Goal: Task Accomplishment & Management: Manage account settings

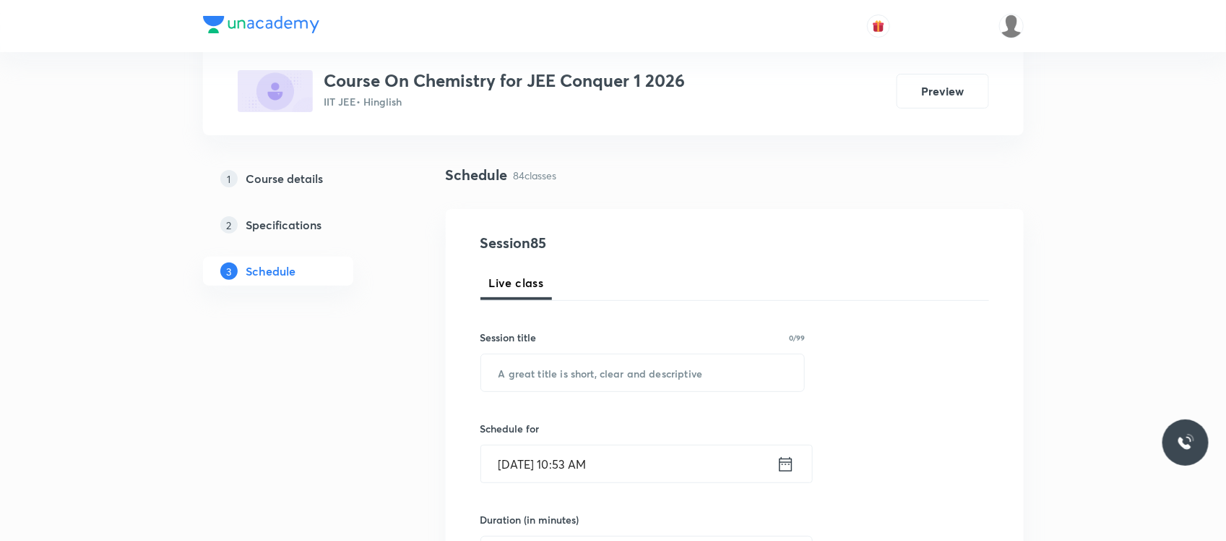
scroll to position [85, 0]
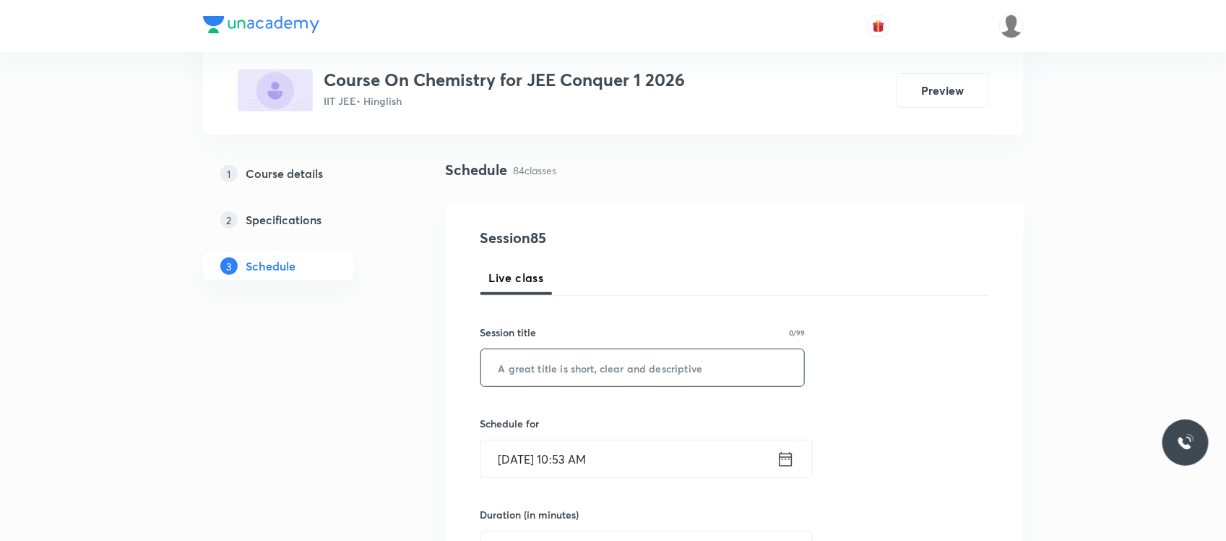
click at [518, 374] on input "text" at bounding box center [643, 367] width 324 height 37
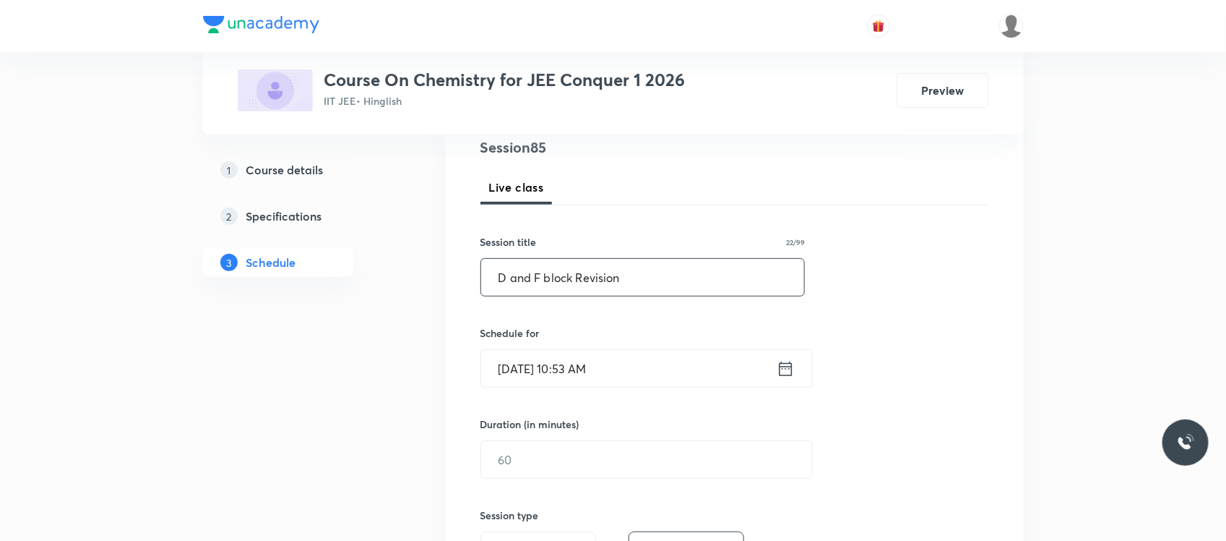
scroll to position [177, 0]
type input "D and F block Revision"
click at [586, 365] on input "Sep 1, 2025, 10:53 AM" at bounding box center [629, 366] width 296 height 37
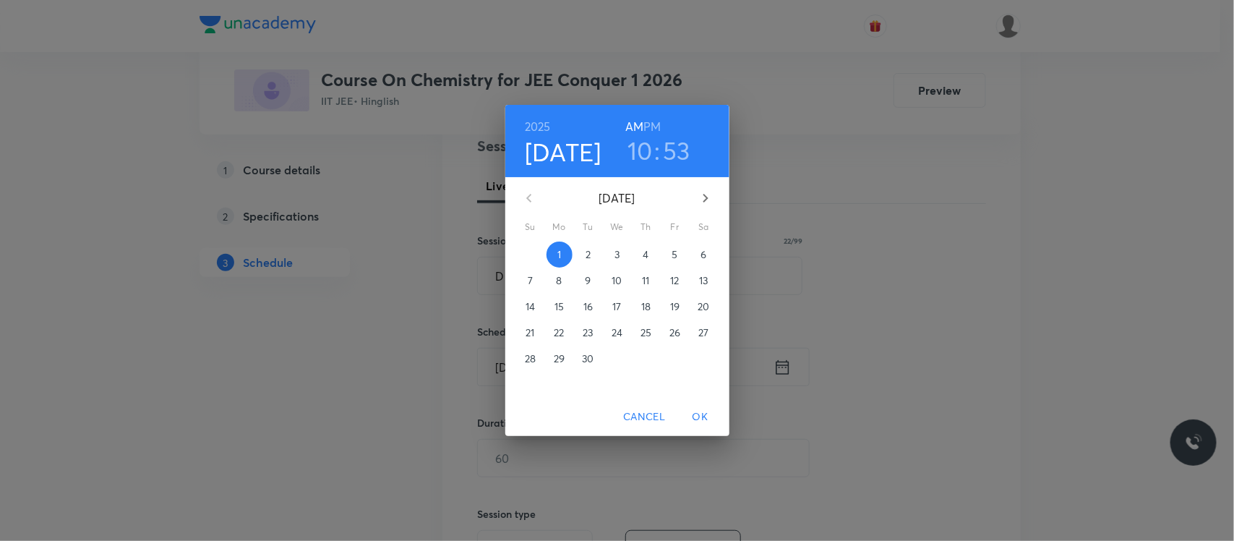
click at [589, 254] on p "2" at bounding box center [587, 254] width 5 height 14
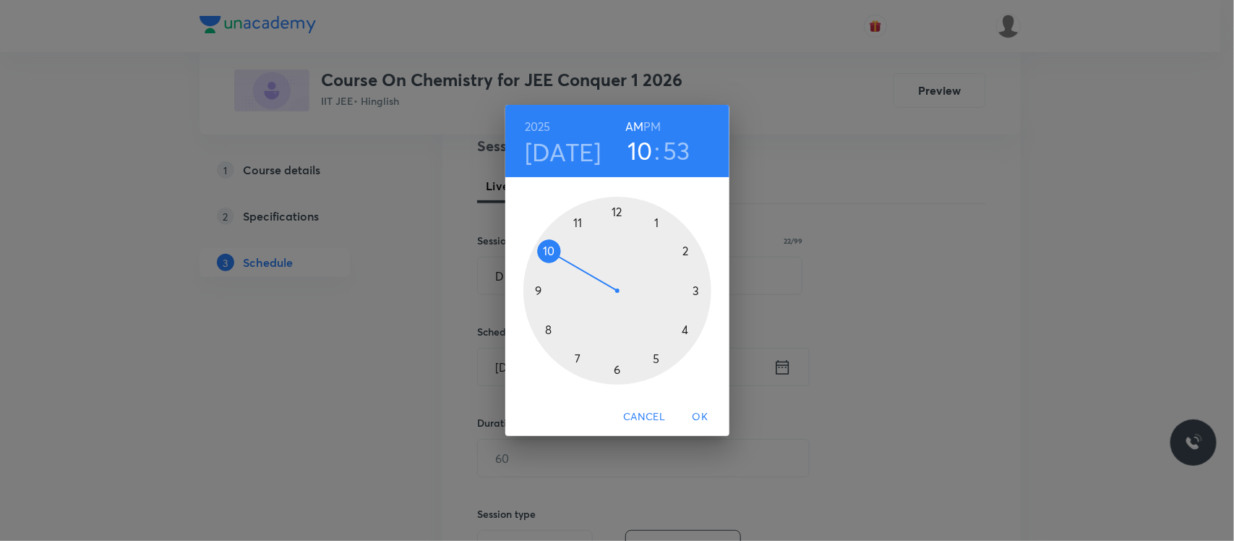
click at [678, 150] on h3 "53" at bounding box center [676, 150] width 27 height 30
click at [614, 367] on div at bounding box center [617, 291] width 188 height 188
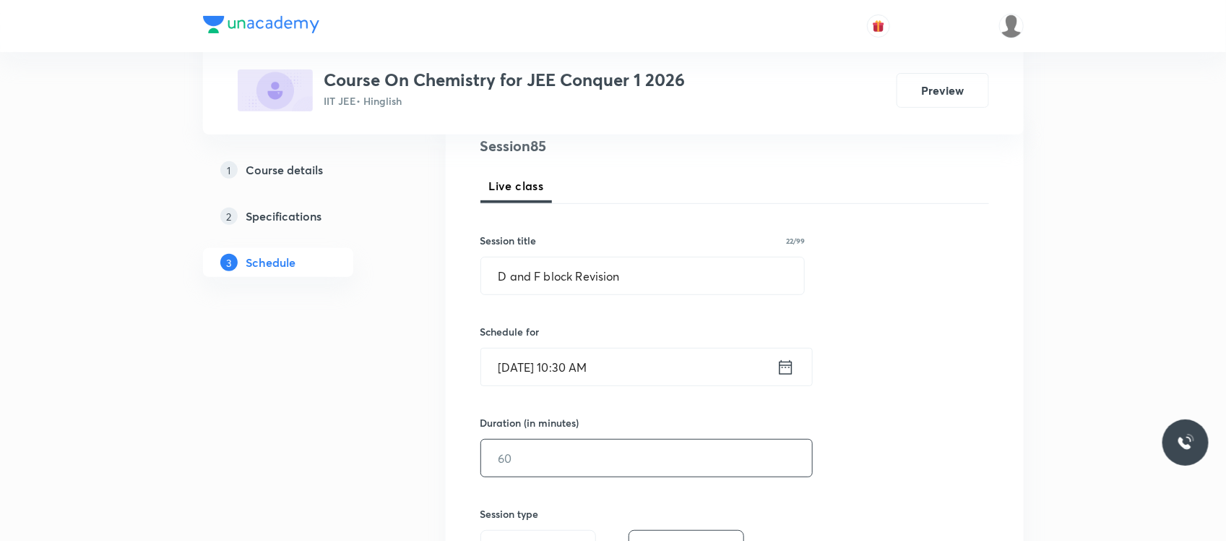
click at [542, 456] on input "text" at bounding box center [646, 457] width 331 height 37
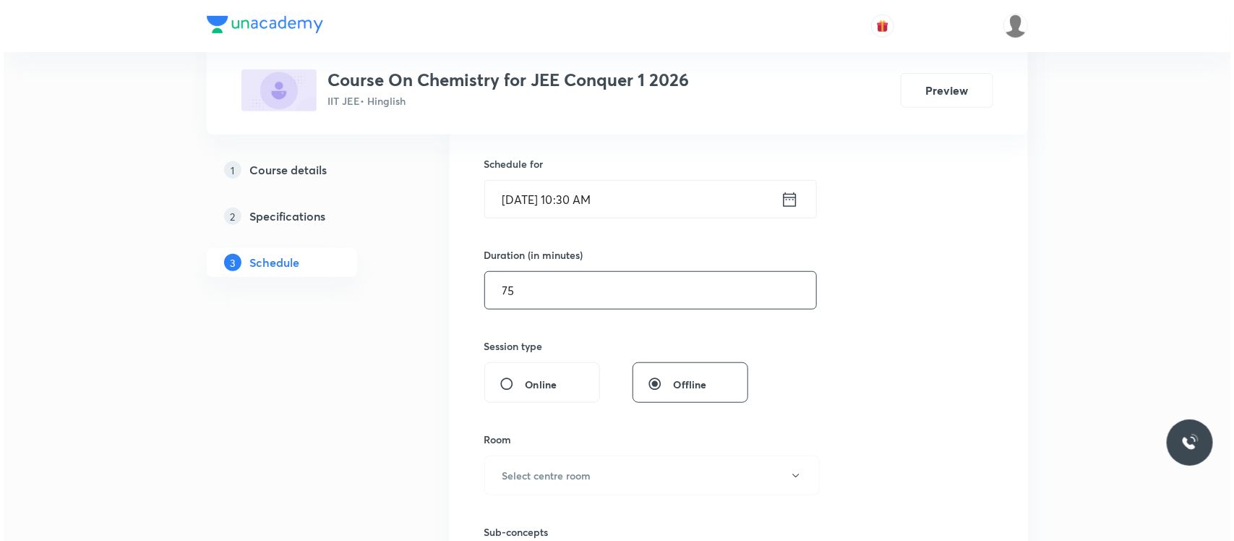
scroll to position [387, 0]
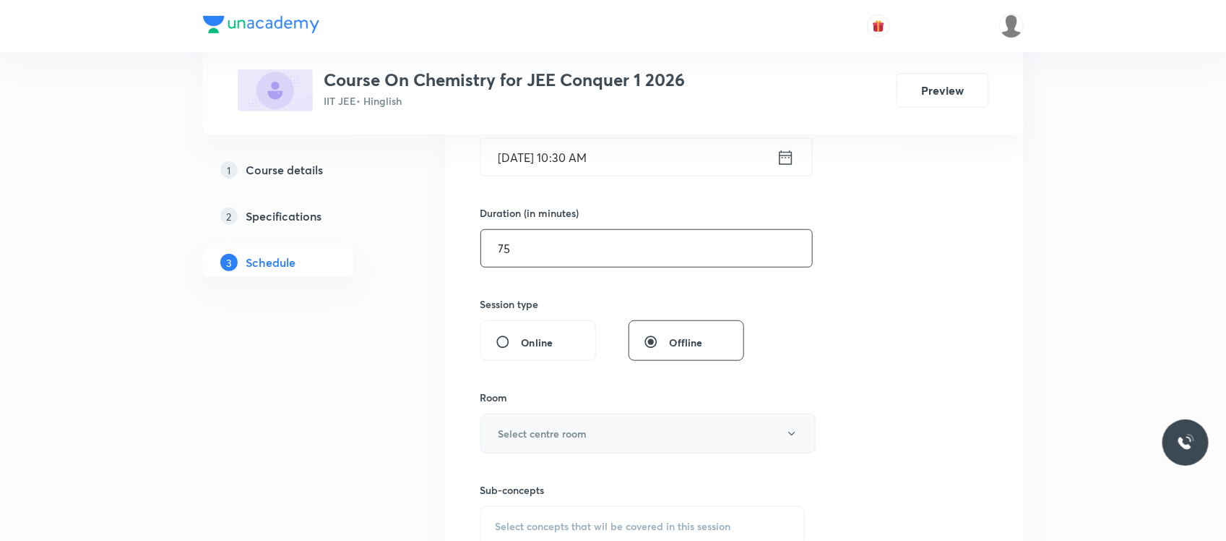
type input "75"
click at [568, 435] on h6 "Select centre room" at bounding box center [543, 433] width 89 height 15
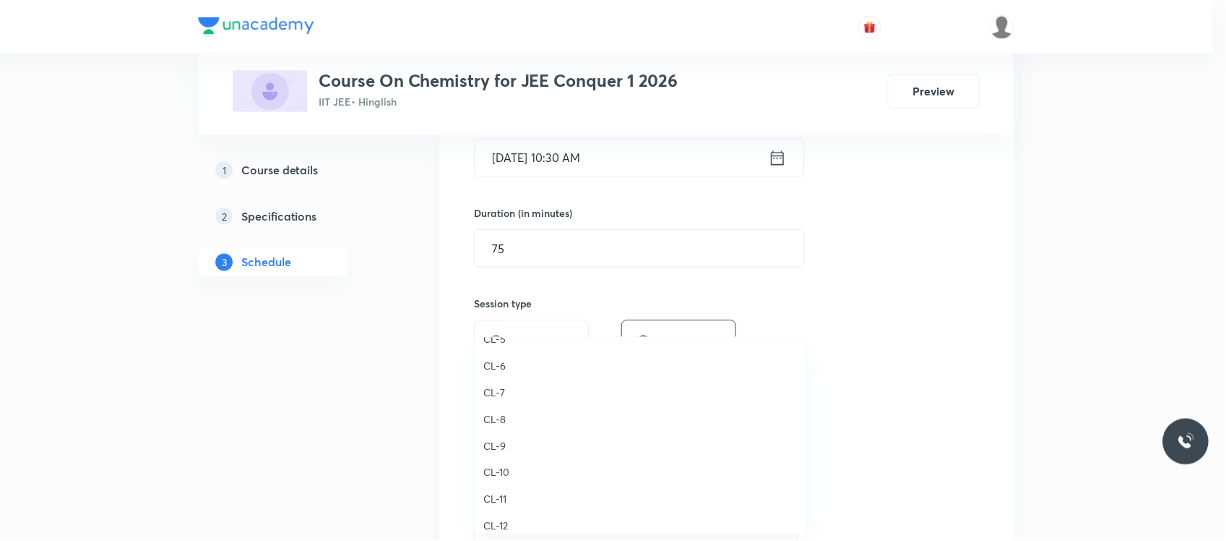
scroll to position [524, 0]
click at [515, 414] on span "CL-8" at bounding box center [644, 420] width 317 height 15
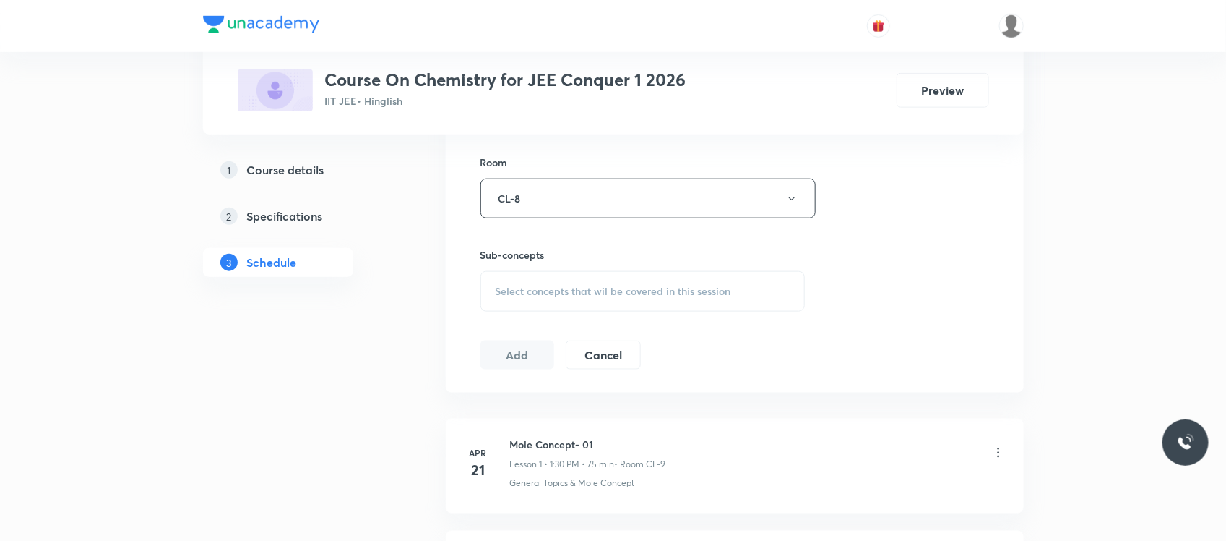
scroll to position [622, 0]
click at [571, 280] on div "Select concepts that wil be covered in this session" at bounding box center [643, 290] width 325 height 40
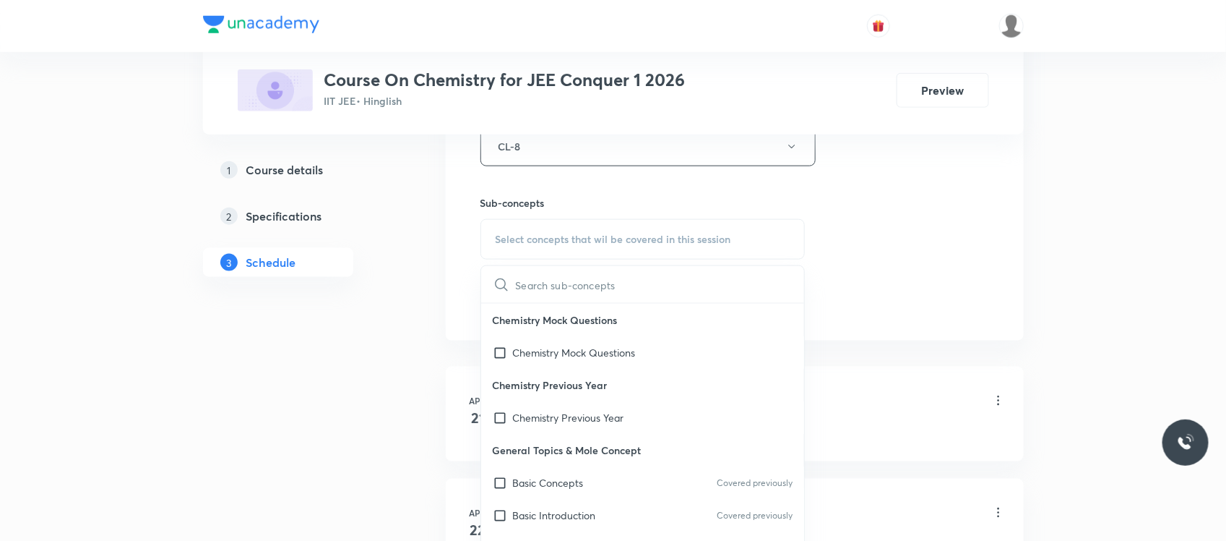
click at [536, 378] on p "Chemistry Previous Year" at bounding box center [643, 385] width 324 height 33
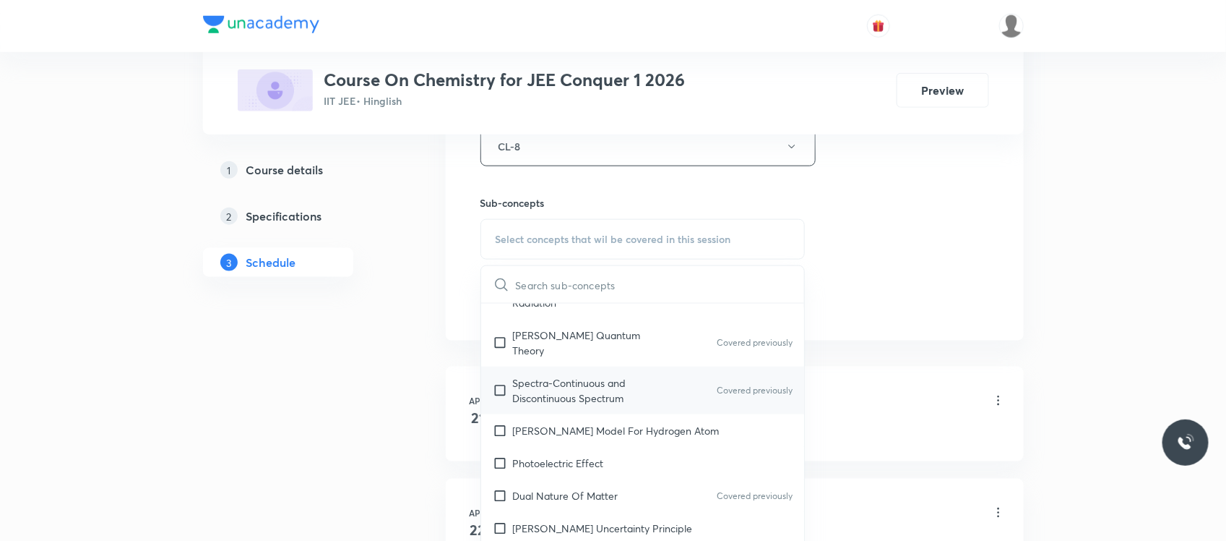
scroll to position [828, 0]
click at [556, 445] on div "Photoelectric Effect" at bounding box center [643, 461] width 324 height 33
checkbox input "true"
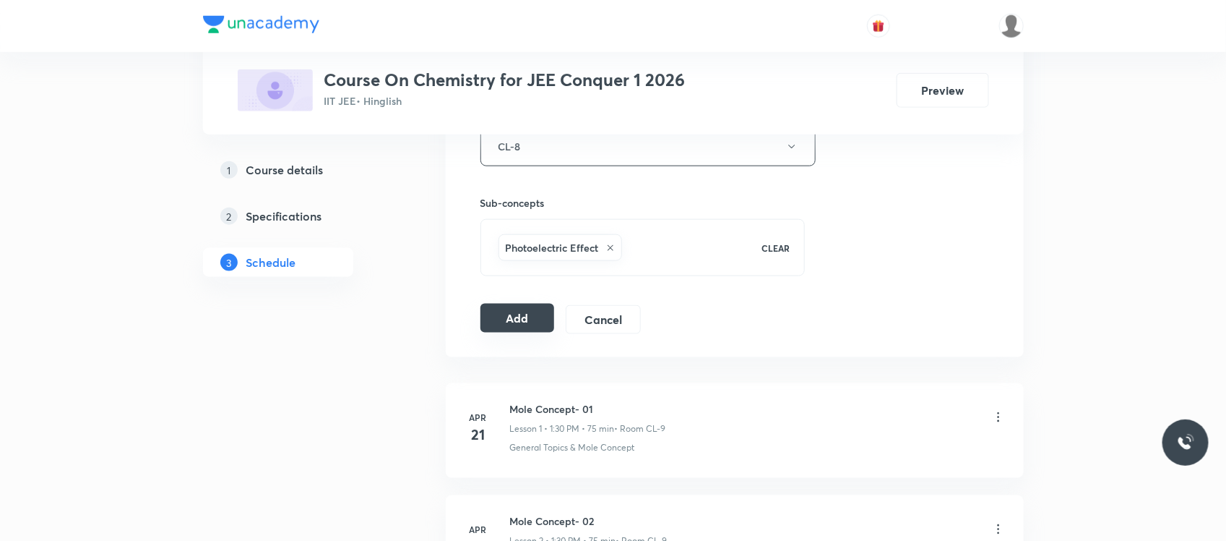
click at [525, 316] on button "Add" at bounding box center [518, 318] width 74 height 29
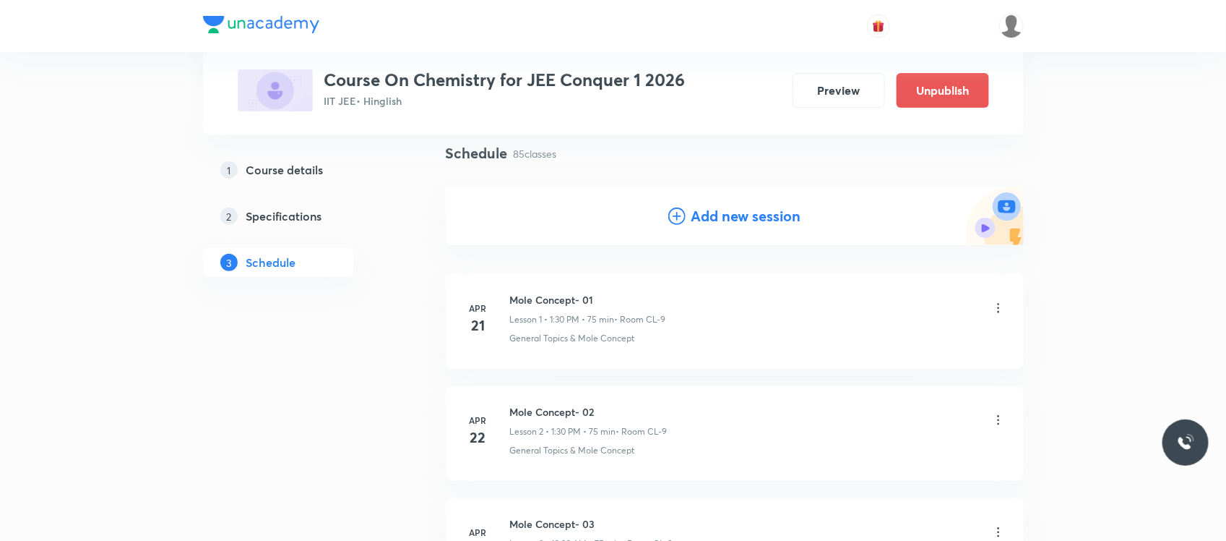
scroll to position [0, 0]
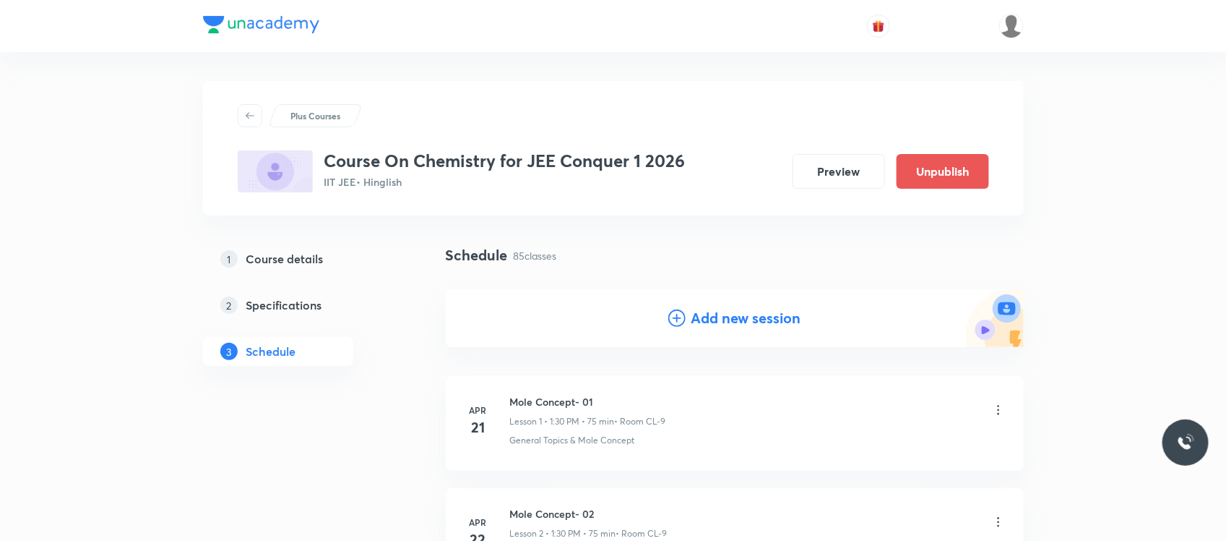
click at [732, 319] on h4 "Add new session" at bounding box center [747, 318] width 110 height 22
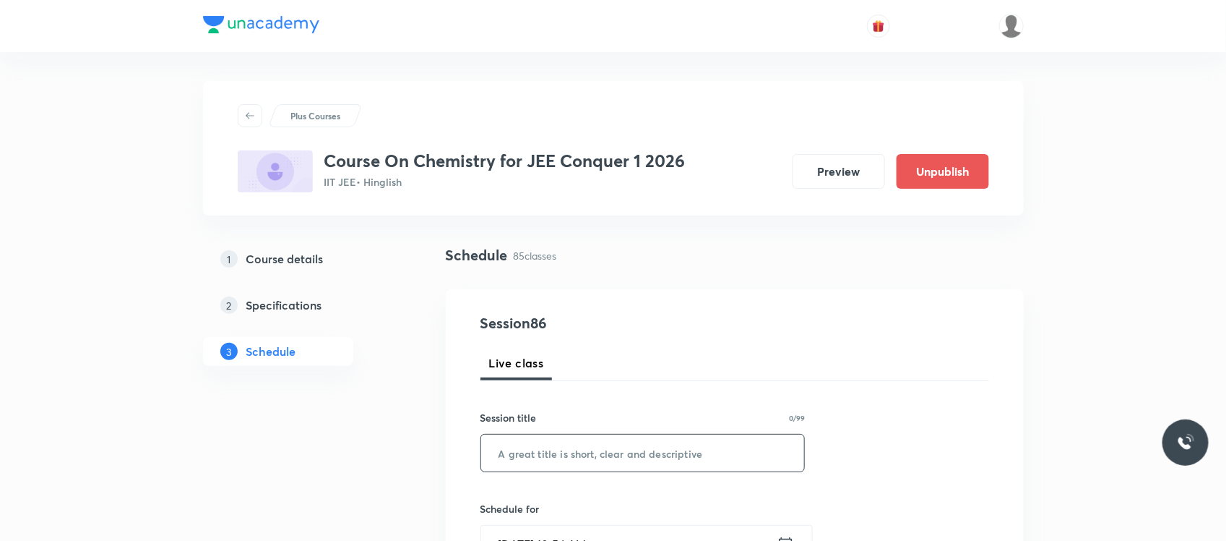
click at [531, 442] on input "text" at bounding box center [643, 452] width 324 height 37
paste input "M0OFVSA2"
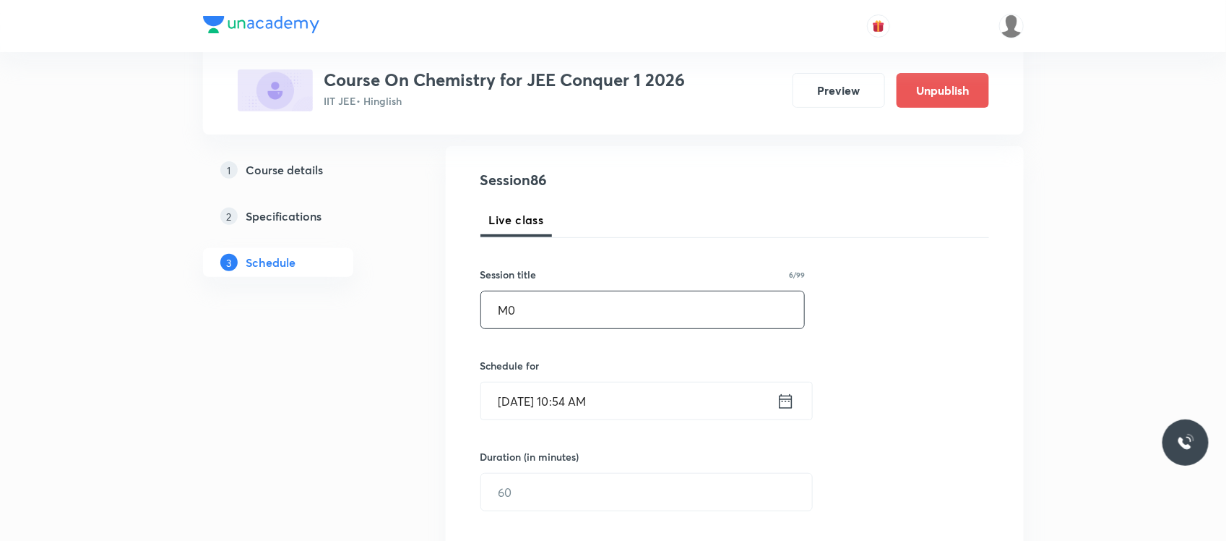
type input "M"
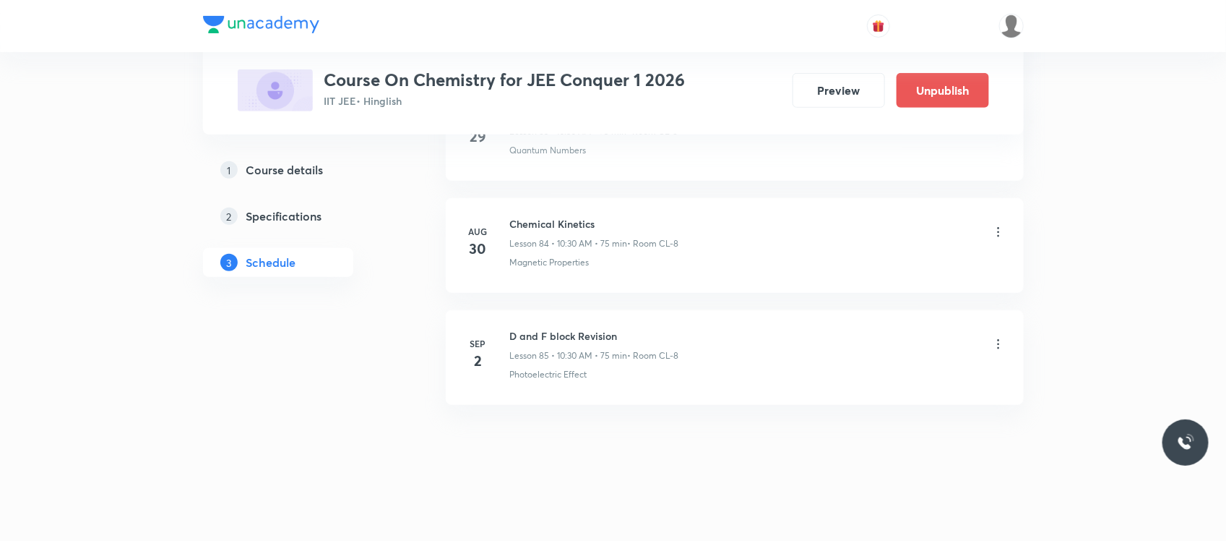
scroll to position [10169, 0]
click at [555, 334] on h6 "D and F block Revision" at bounding box center [594, 335] width 169 height 15
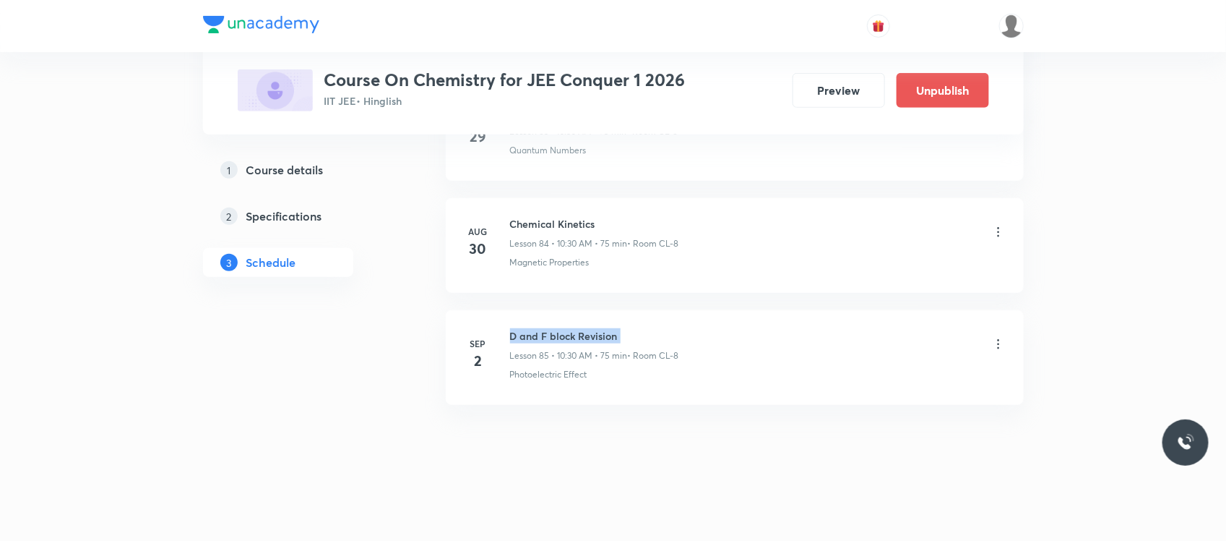
copy h6 "D and F block Revision"
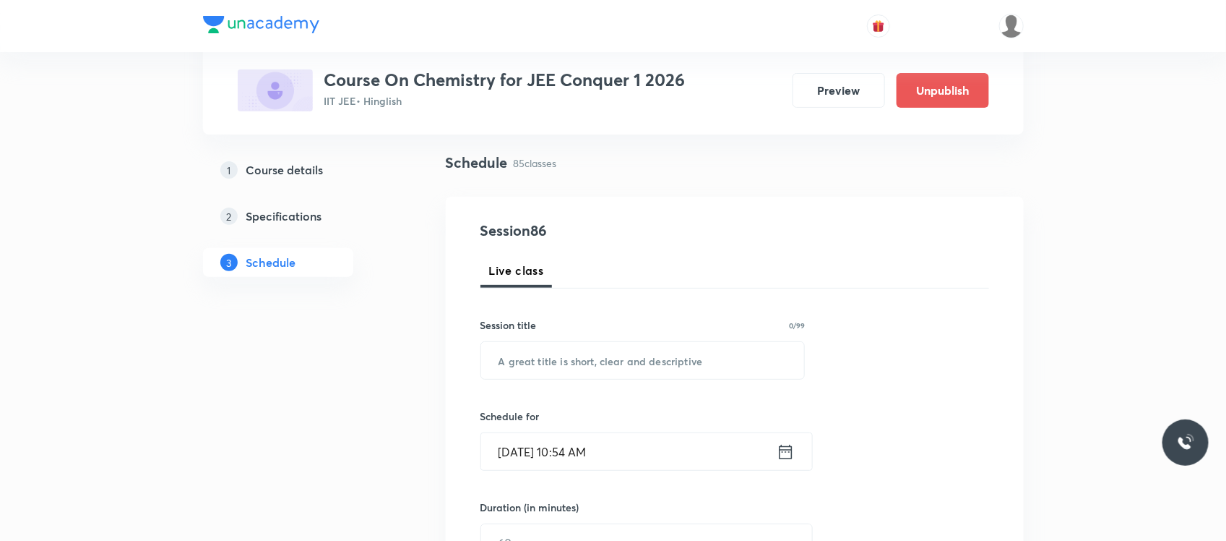
scroll to position [105, 0]
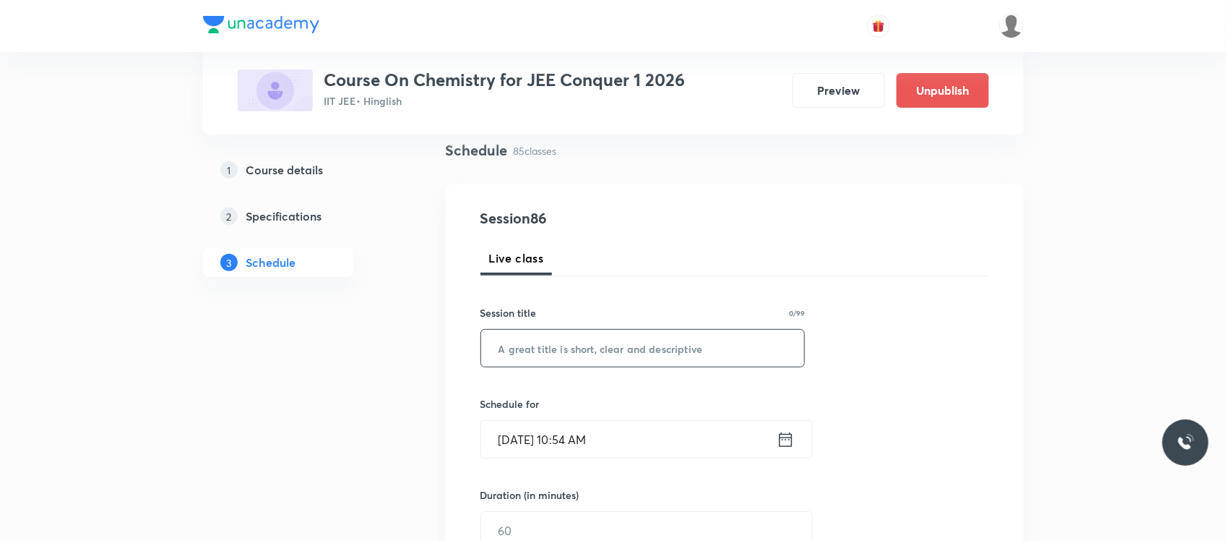
click at [541, 352] on input "text" at bounding box center [643, 348] width 324 height 37
paste input "D and F block Revision"
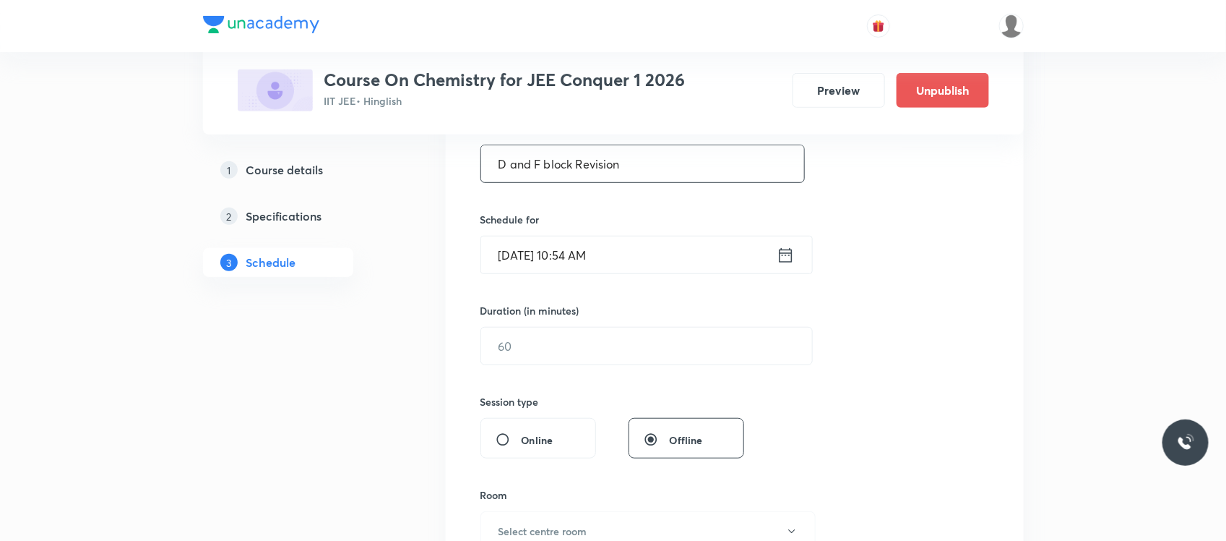
scroll to position [302, 0]
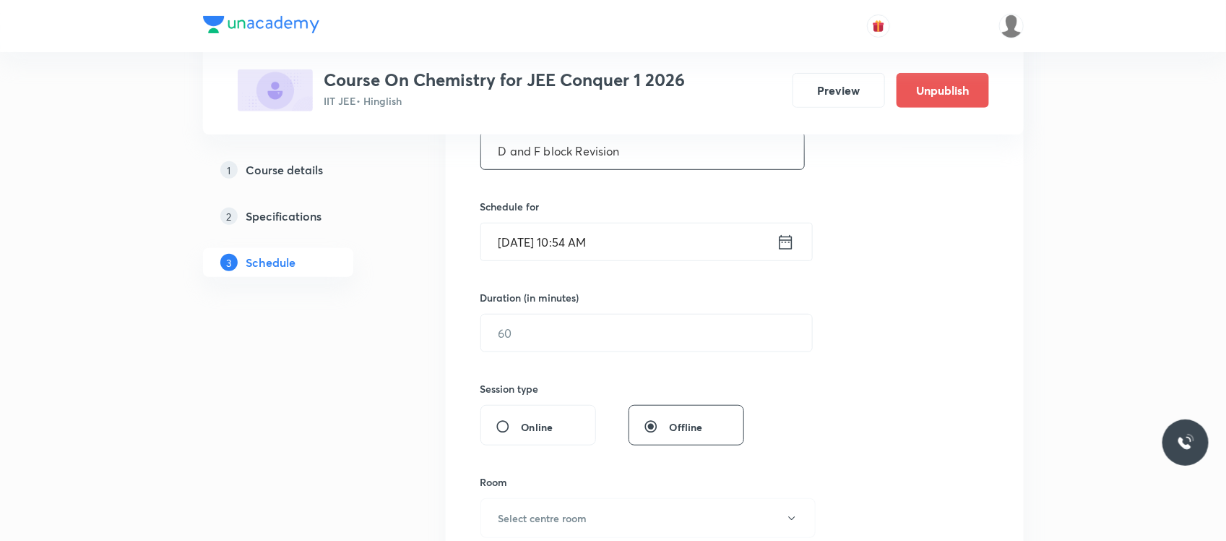
type input "D and F block Revision"
click at [645, 224] on input "Sep 1, 2025, 10:54 AM" at bounding box center [629, 241] width 296 height 37
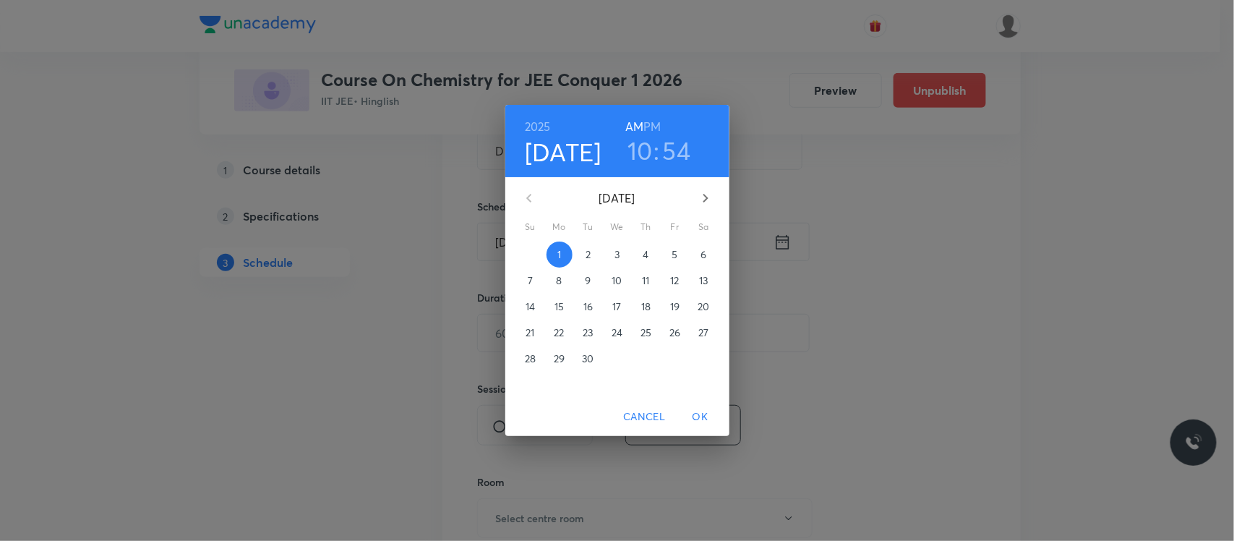
click at [593, 252] on span "2" at bounding box center [588, 254] width 26 height 14
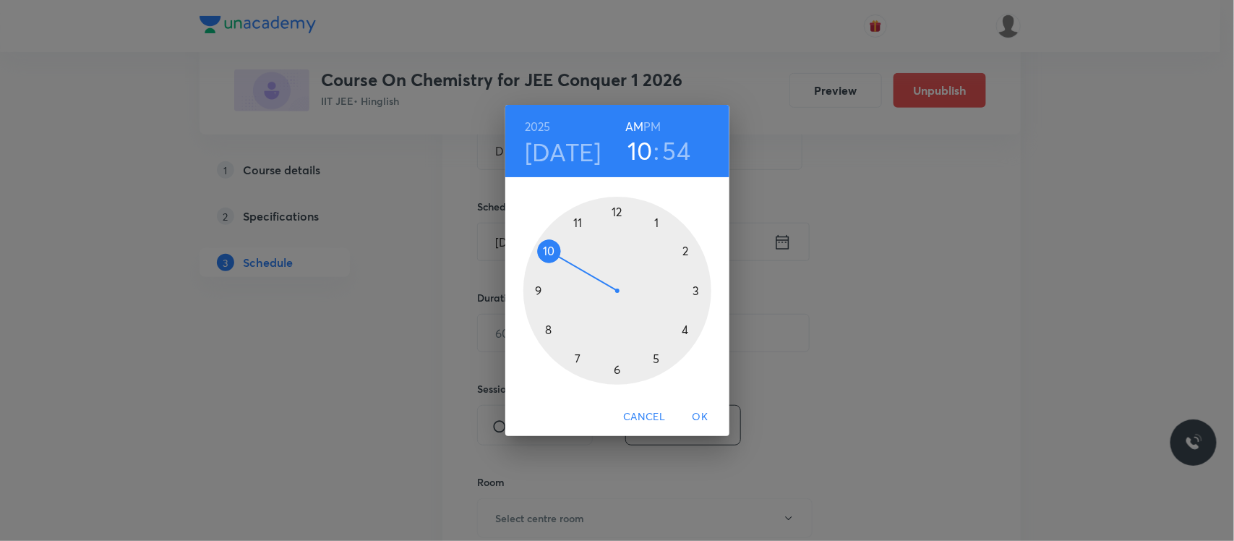
click at [680, 146] on h3 "54" at bounding box center [677, 150] width 28 height 30
click at [572, 150] on h4 "Sep 2" at bounding box center [563, 152] width 77 height 30
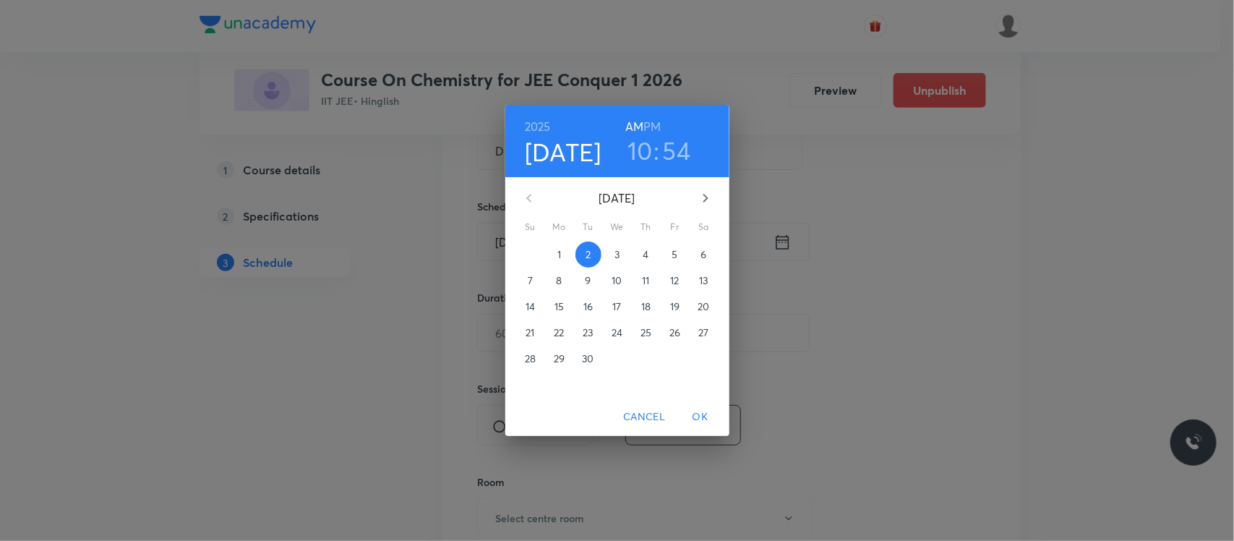
click at [638, 252] on span "4" at bounding box center [646, 254] width 26 height 14
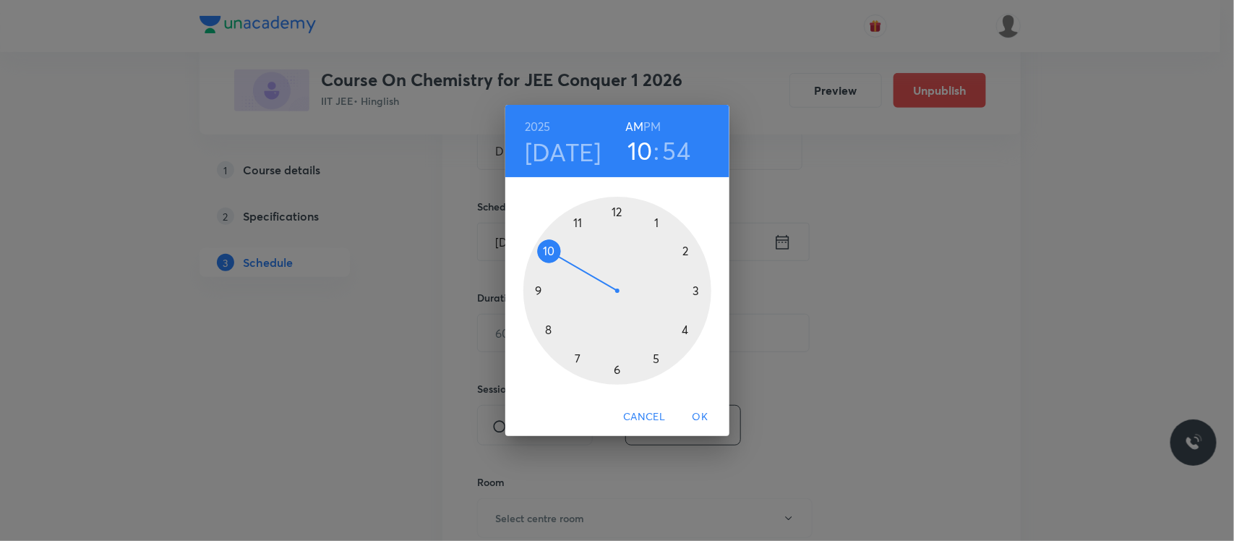
click at [669, 150] on h3 "54" at bounding box center [677, 150] width 28 height 30
click at [618, 372] on div at bounding box center [617, 291] width 188 height 188
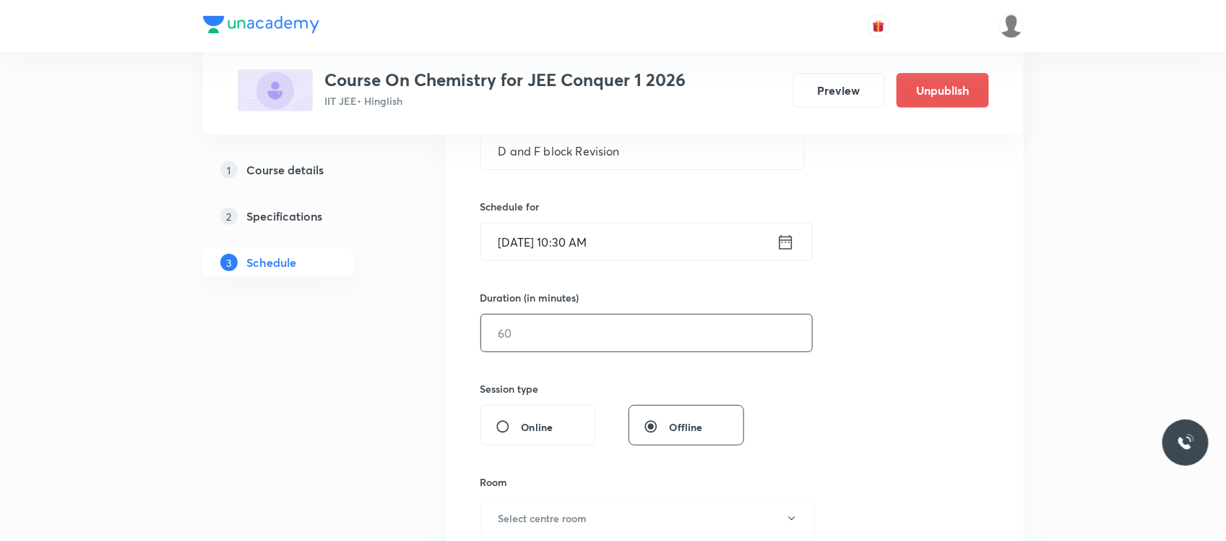
click at [601, 340] on input "text" at bounding box center [646, 332] width 331 height 37
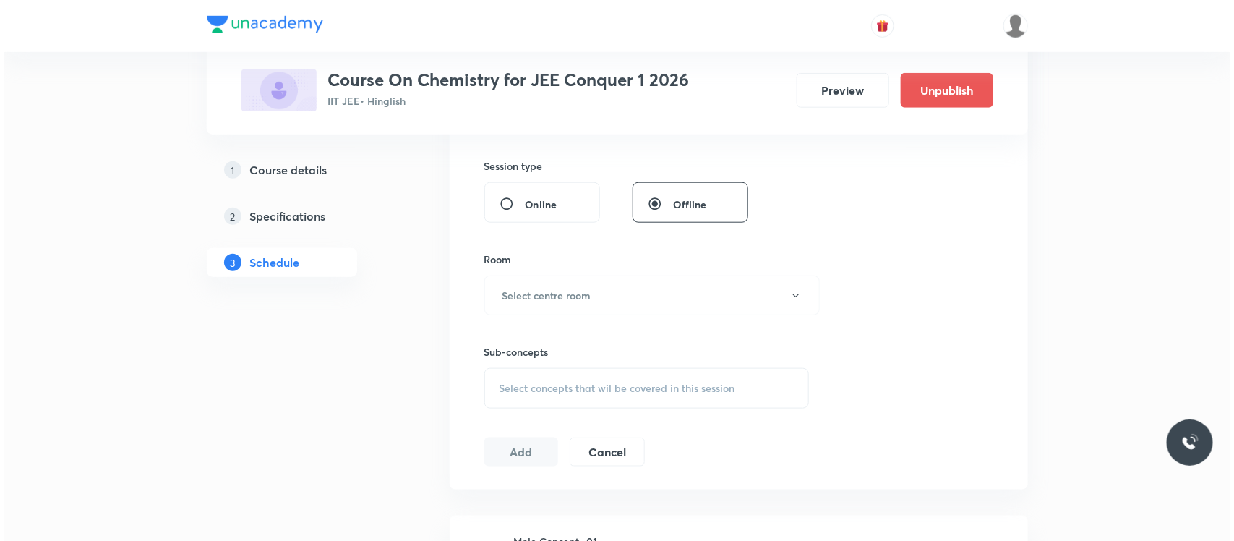
scroll to position [525, 0]
type input "75"
click at [609, 313] on button "Select centre room" at bounding box center [648, 295] width 335 height 40
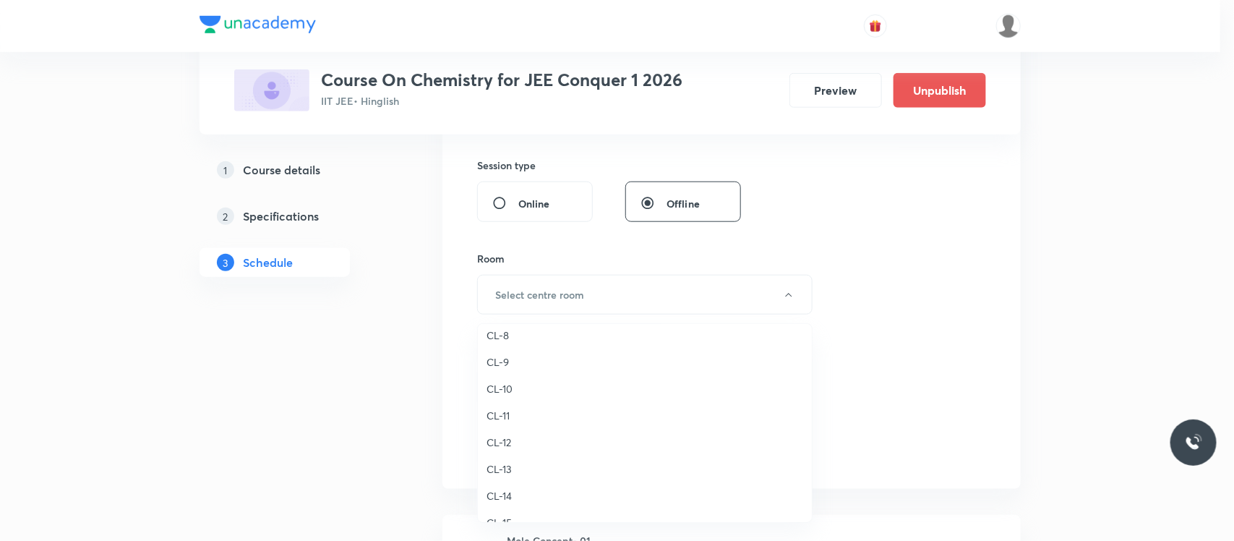
scroll to position [593, 0]
click at [507, 326] on li "CL-8" at bounding box center [645, 337] width 334 height 27
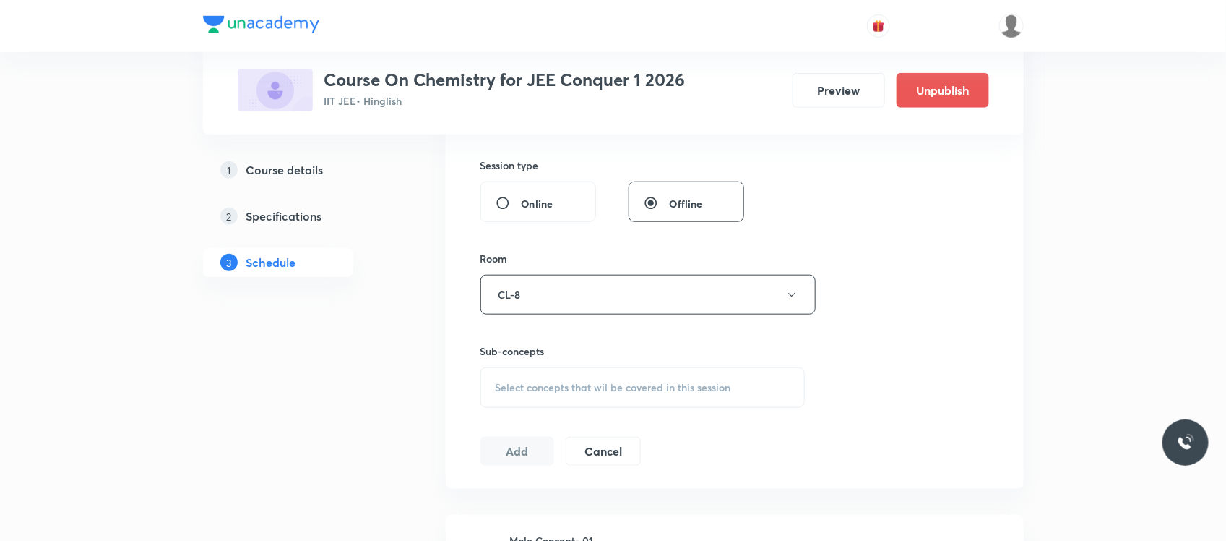
click at [557, 318] on div "Sub-concepts Select concepts that wil be covered in this session" at bounding box center [643, 360] width 325 height 93
click at [562, 295] on button "CL-8" at bounding box center [648, 295] width 335 height 40
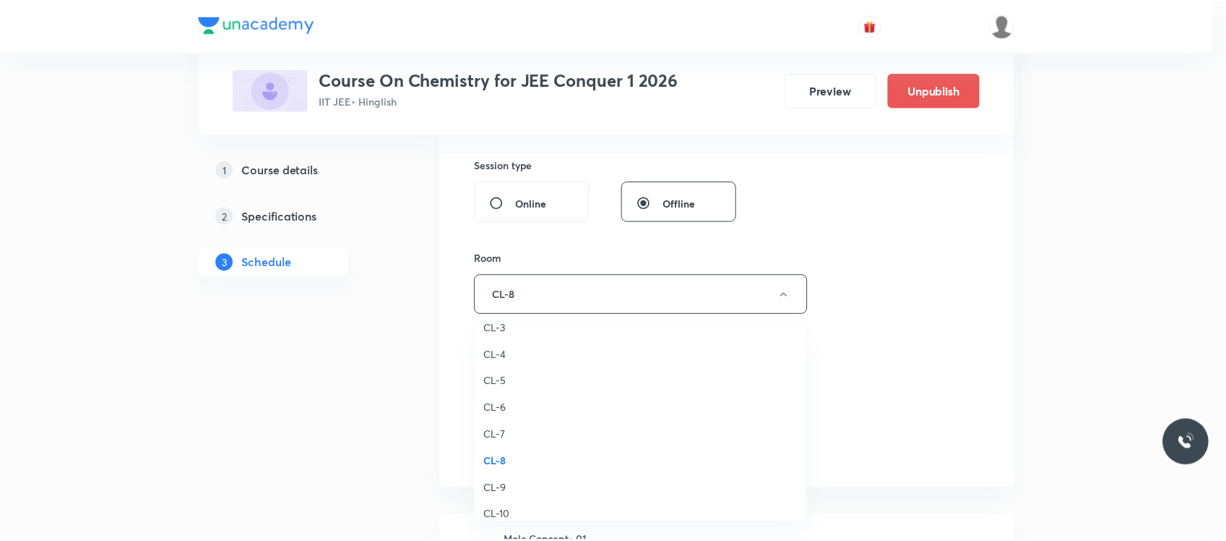
scroll to position [460, 0]
click at [507, 384] on span "CL-5" at bounding box center [644, 391] width 317 height 15
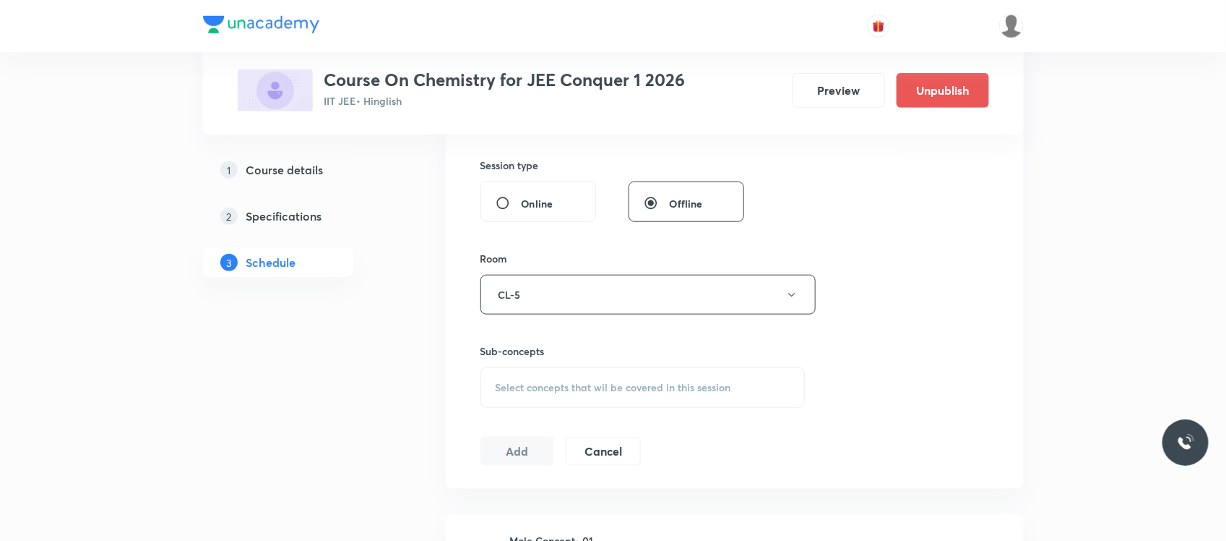
click at [536, 384] on span "Select concepts that wil be covered in this session" at bounding box center [614, 388] width 236 height 12
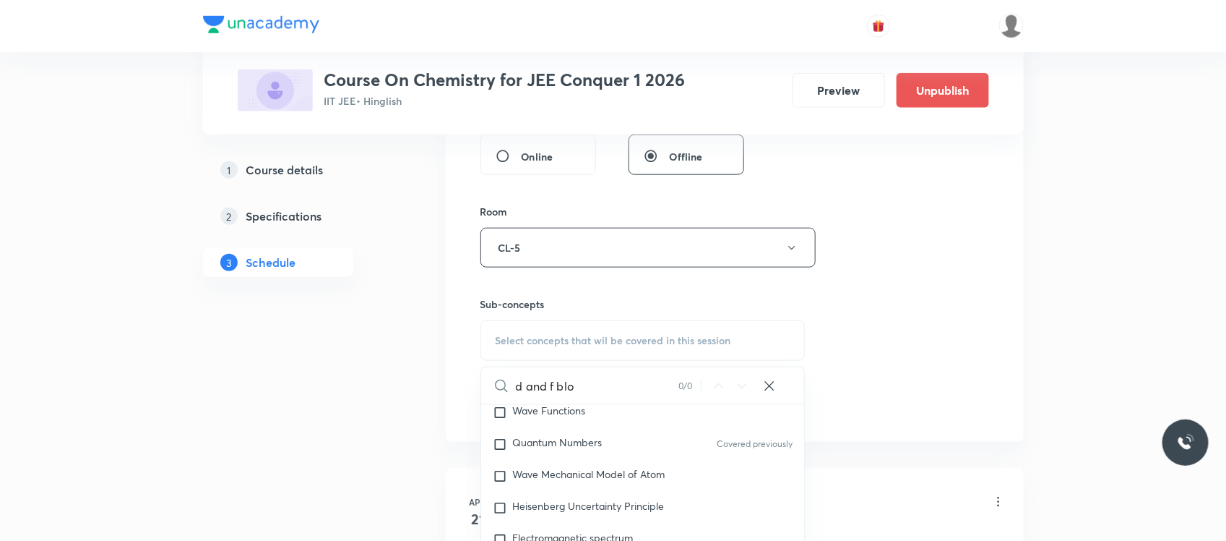
scroll to position [1473, 0]
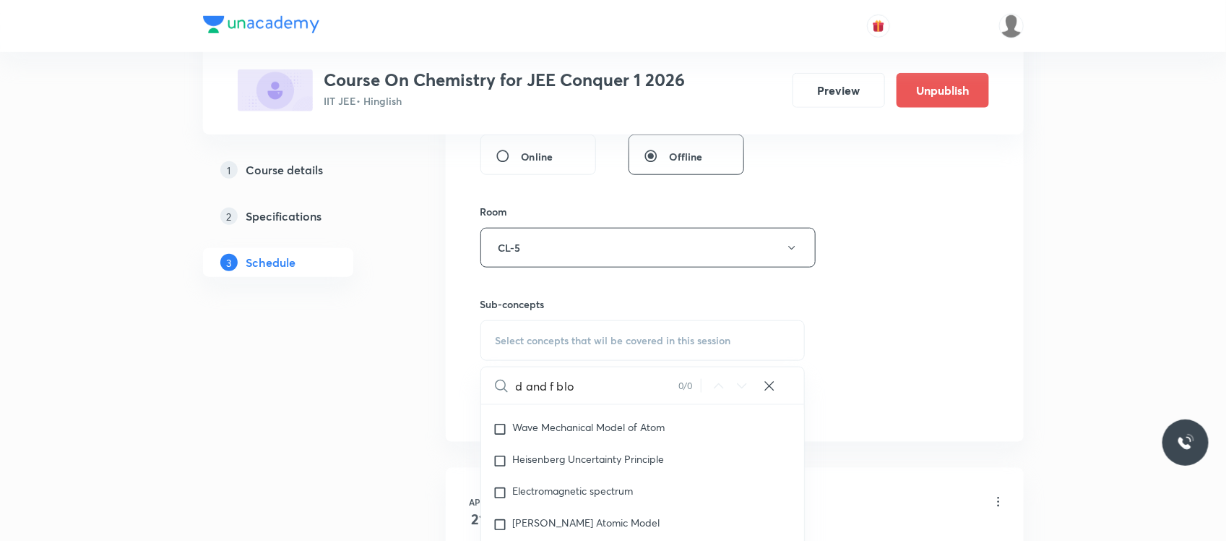
click at [602, 394] on input "d and f blo" at bounding box center [597, 385] width 163 height 37
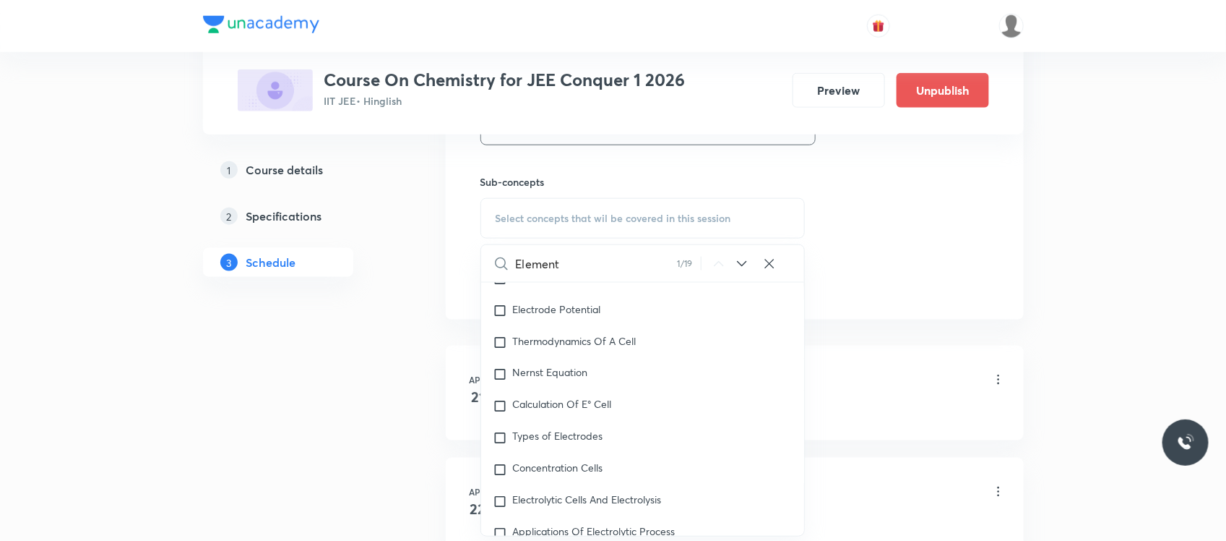
scroll to position [701, 0]
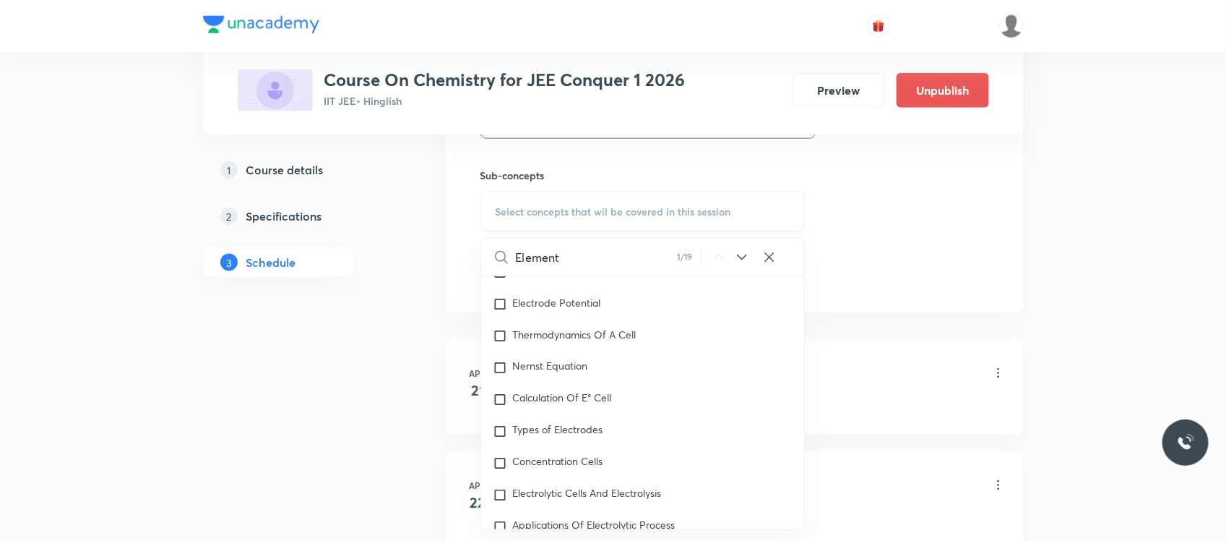
click at [744, 260] on icon at bounding box center [742, 257] width 17 height 17
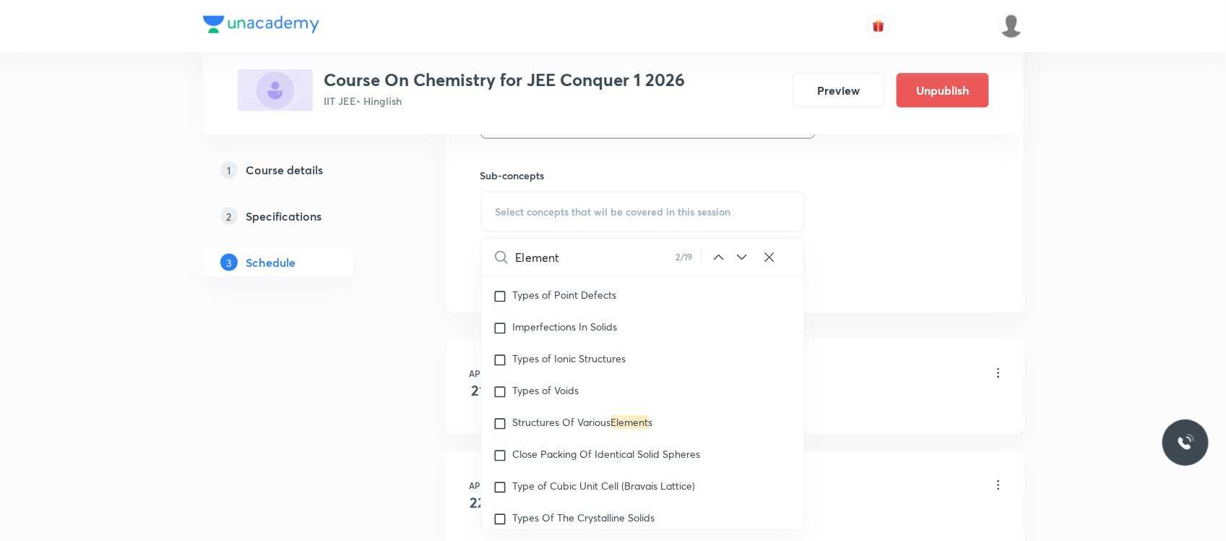
scroll to position [5235, 0]
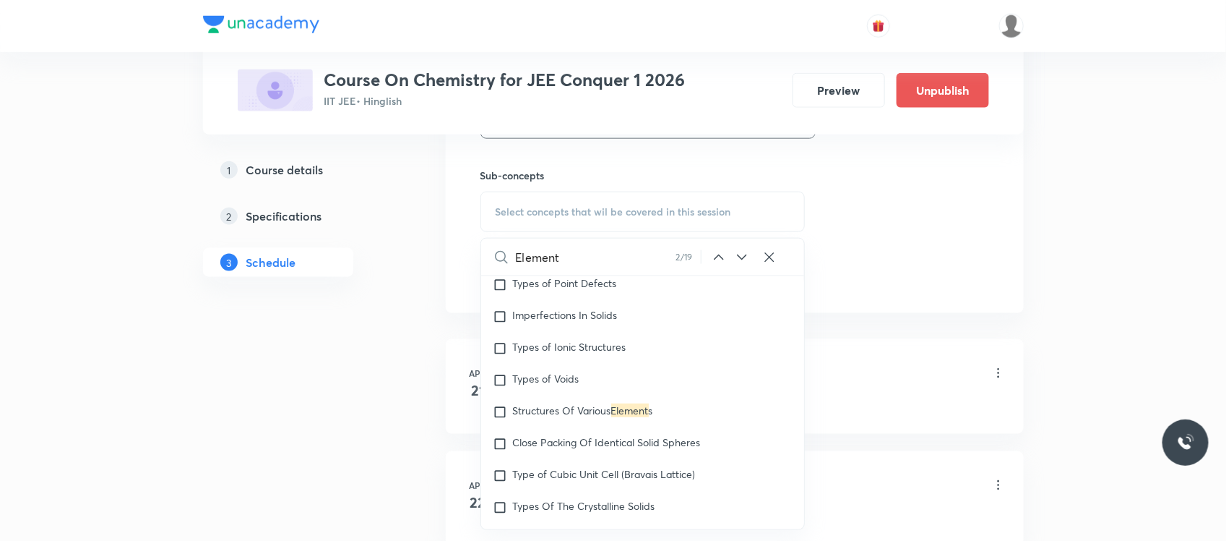
click at [590, 260] on input "Element" at bounding box center [596, 256] width 160 height 37
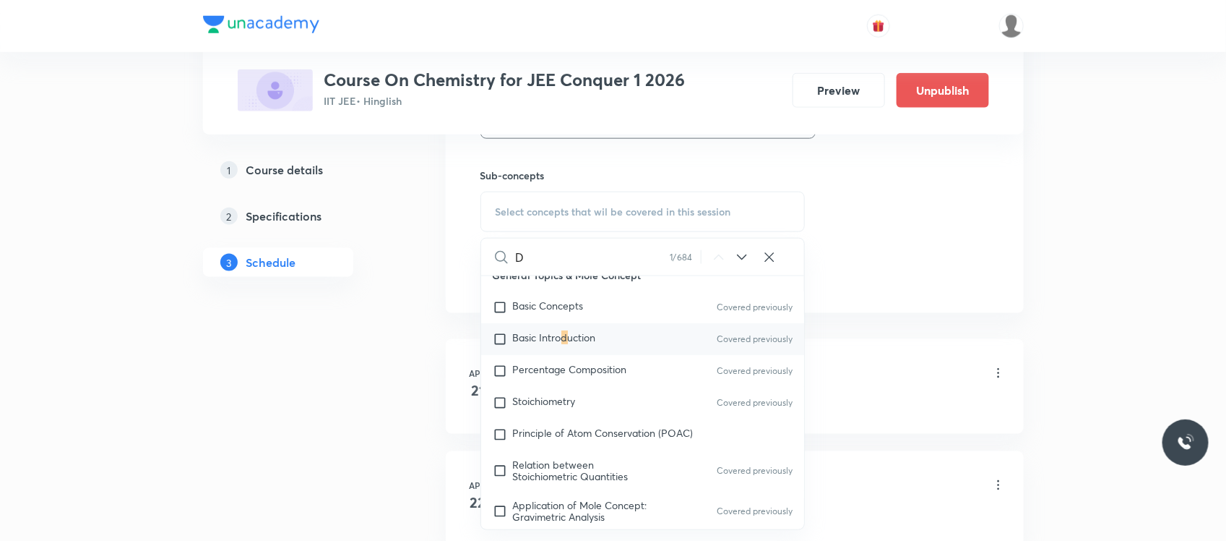
scroll to position [22, 0]
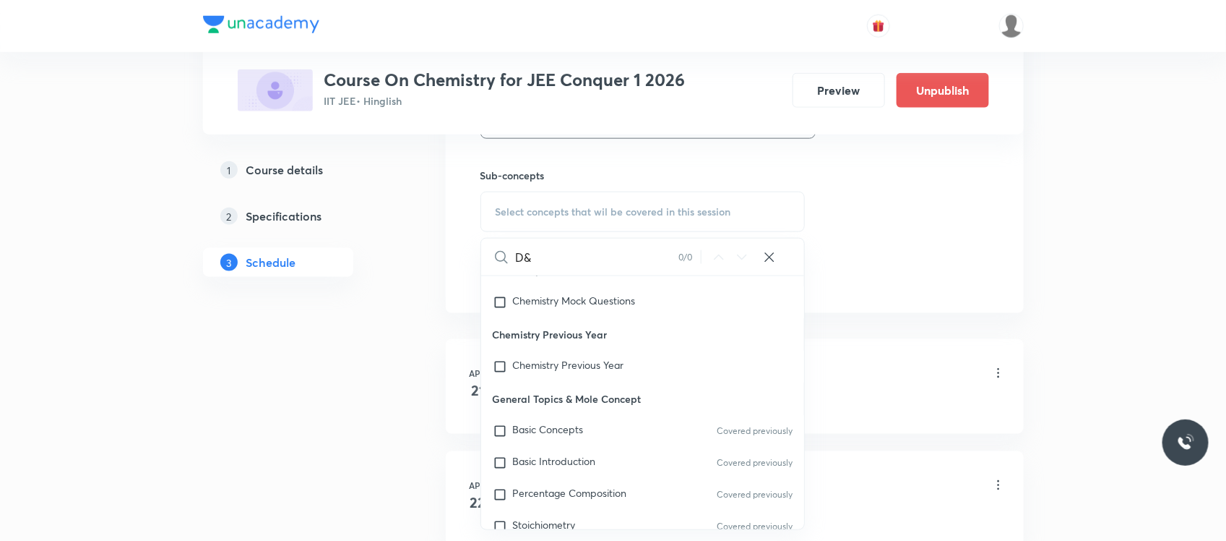
type input "D"
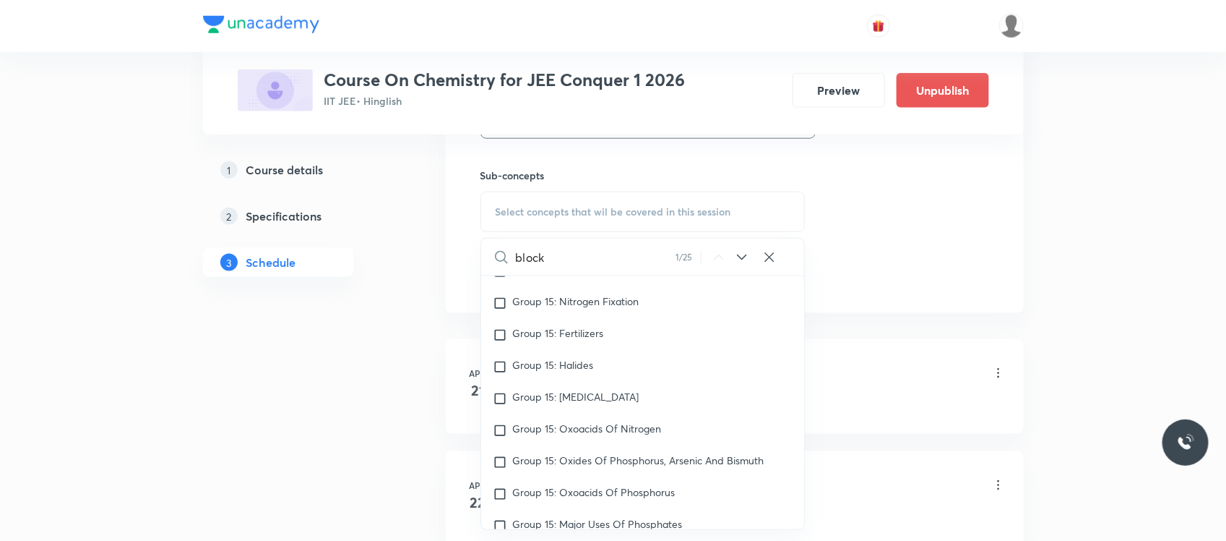
scroll to position [18029, 0]
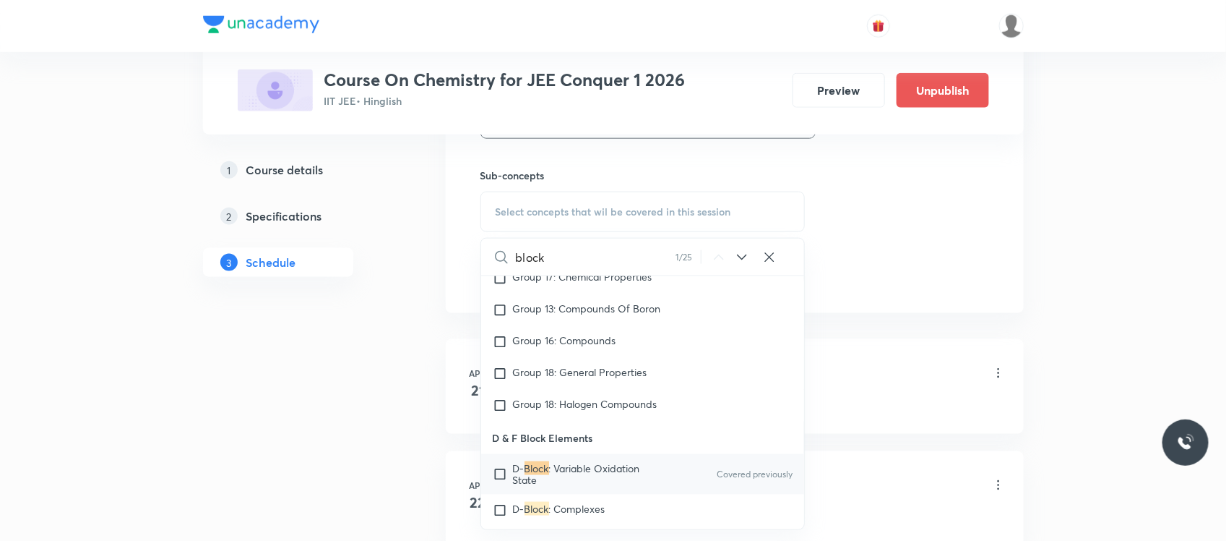
type input "block"
click at [548, 463] on mark "Block" at bounding box center [537, 468] width 25 height 14
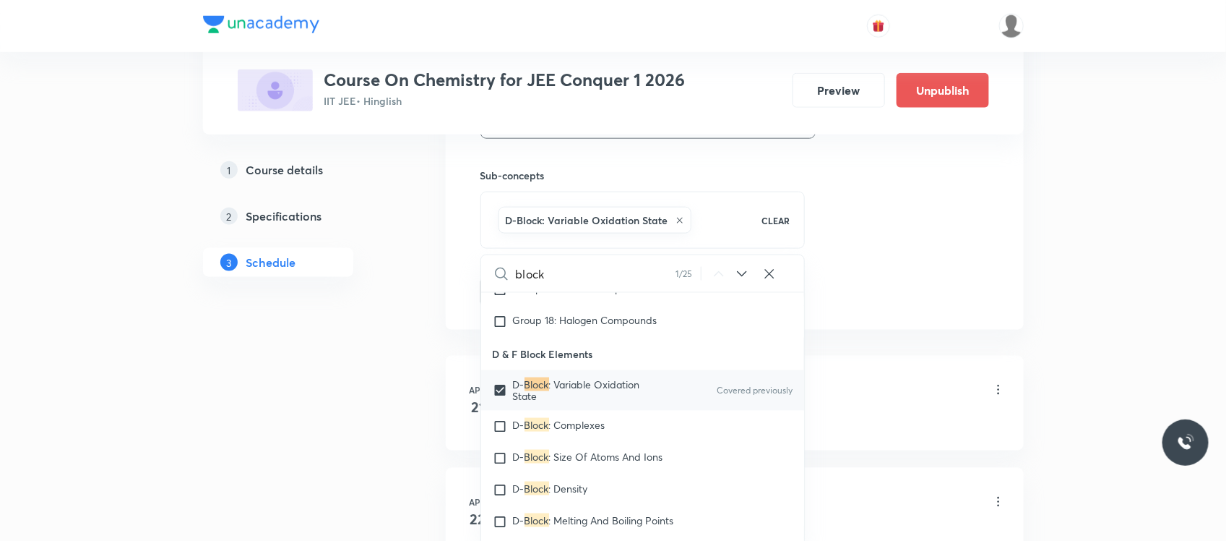
scroll to position [18134, 0]
click at [556, 416] on span ": Complexes" at bounding box center [577, 421] width 56 height 14
checkbox input "true"
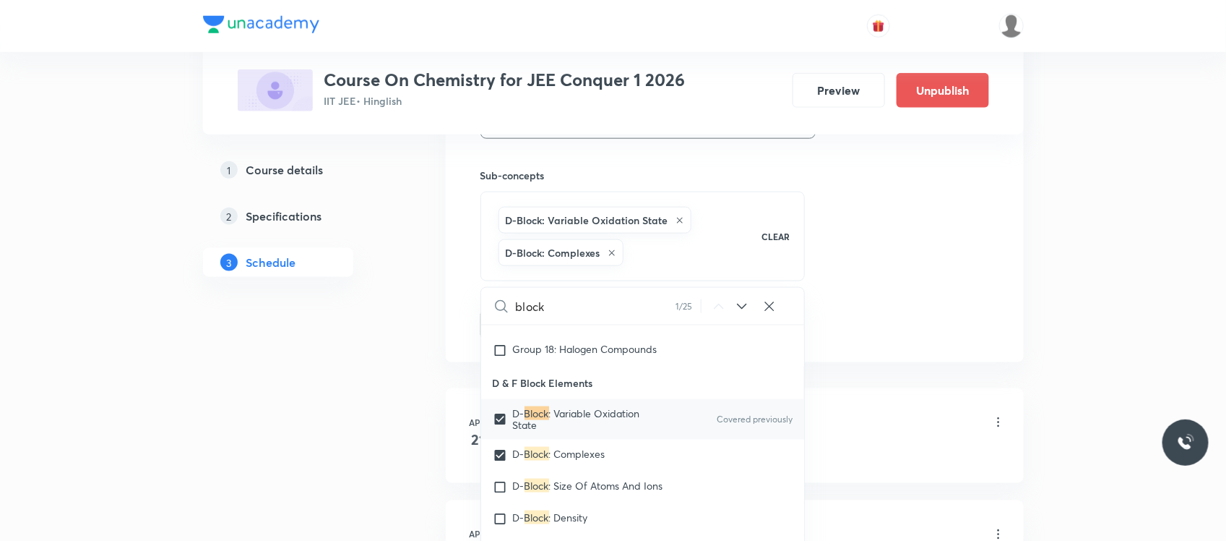
click at [533, 374] on p "D & F Block Elements" at bounding box center [643, 382] width 324 height 33
copy div "D & F Block Elements"
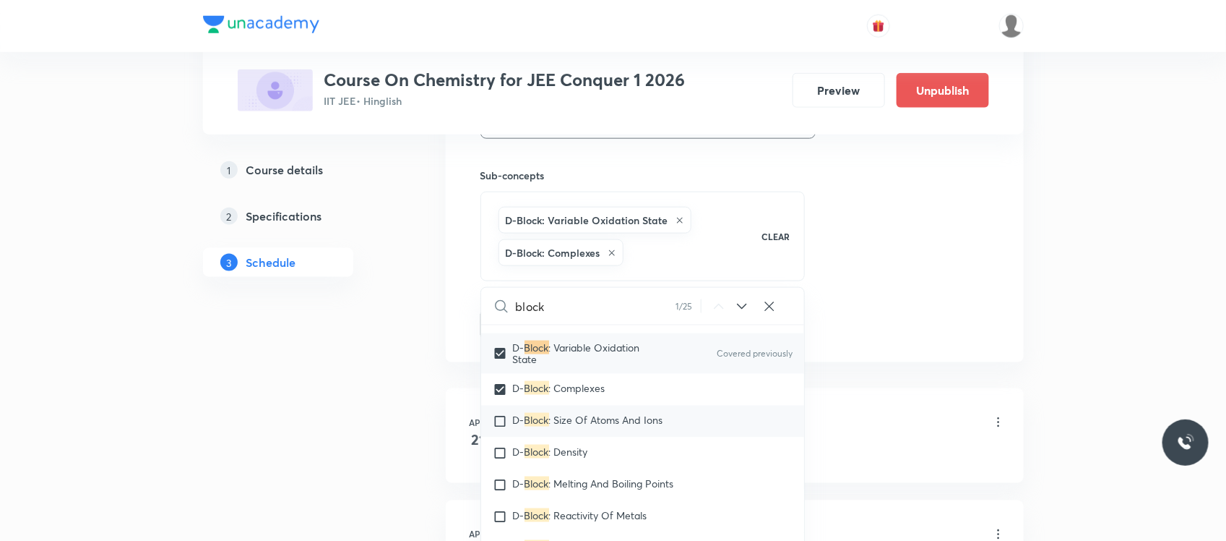
scroll to position [18214, 0]
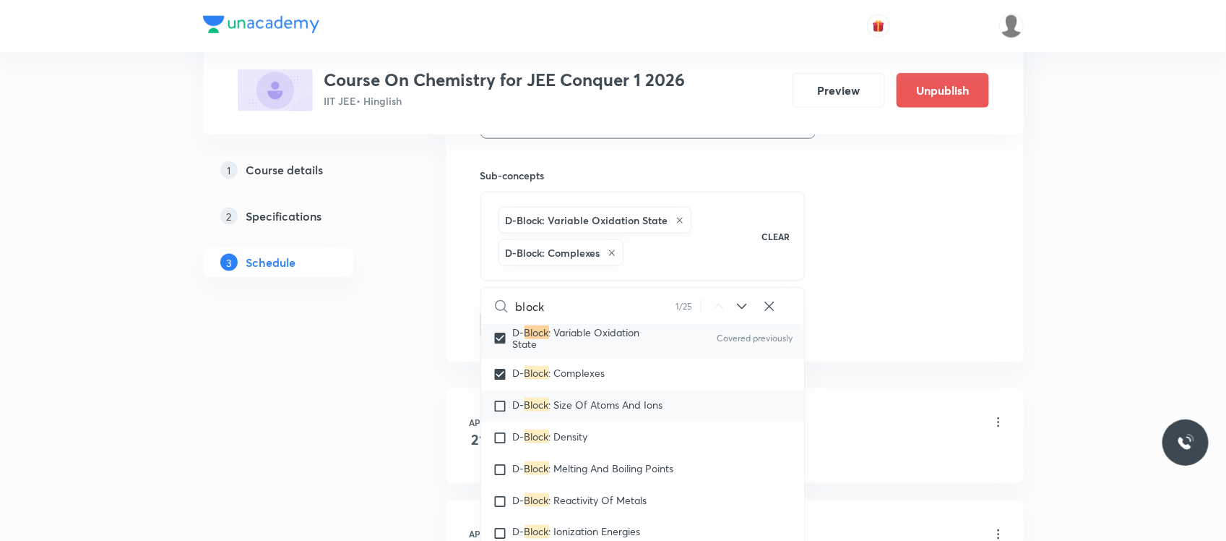
click at [544, 391] on div "D- Block : Size Of Atoms And Ions" at bounding box center [643, 406] width 324 height 32
checkbox input "true"
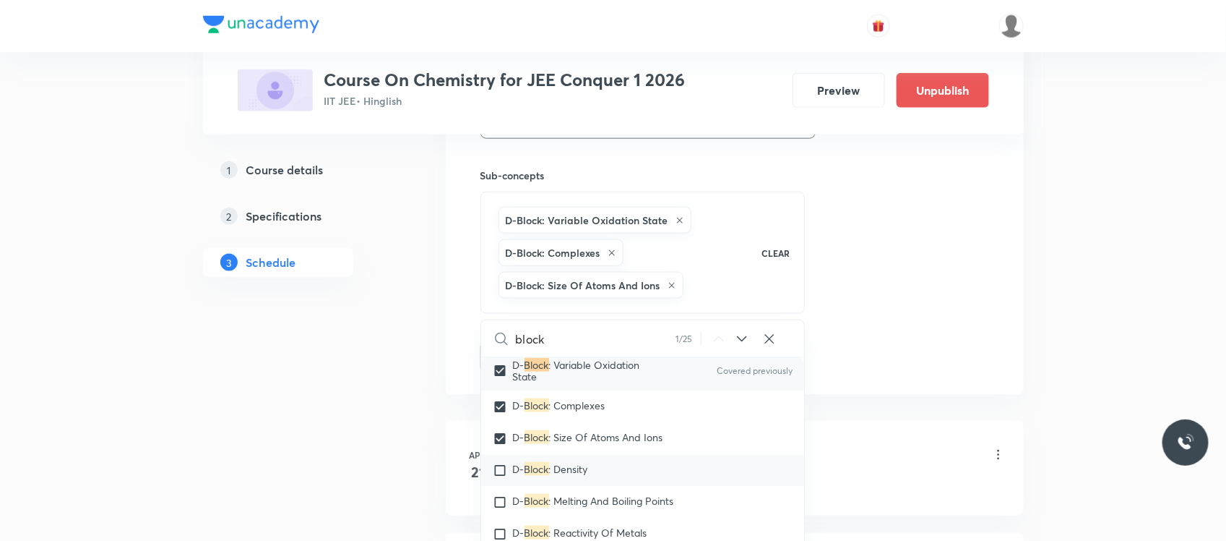
click at [525, 474] on div "D- Block : Density" at bounding box center [643, 471] width 324 height 32
checkbox input "true"
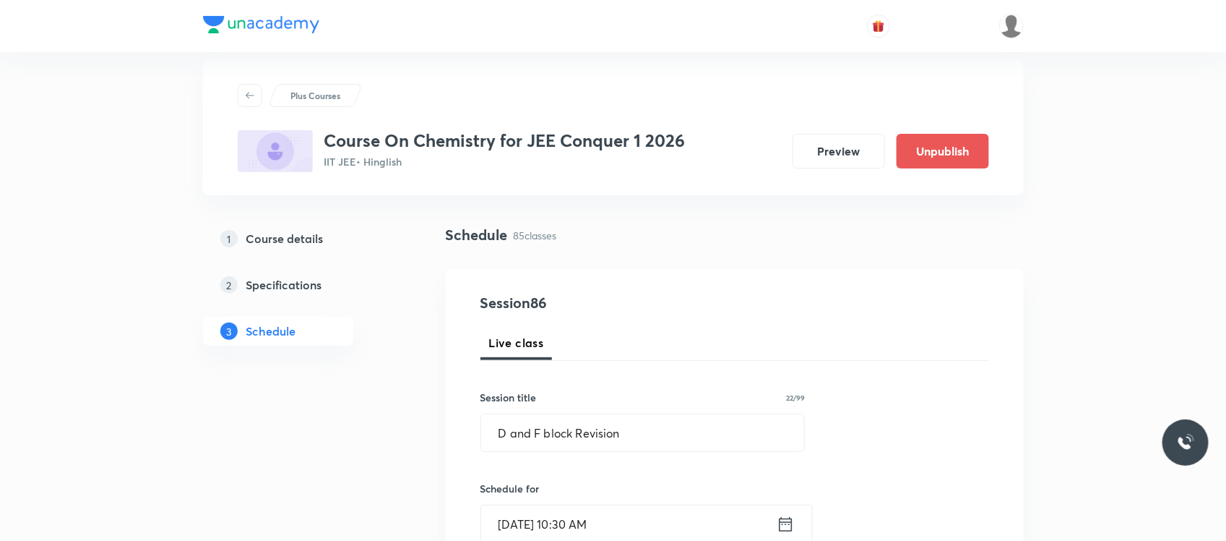
scroll to position [5, 0]
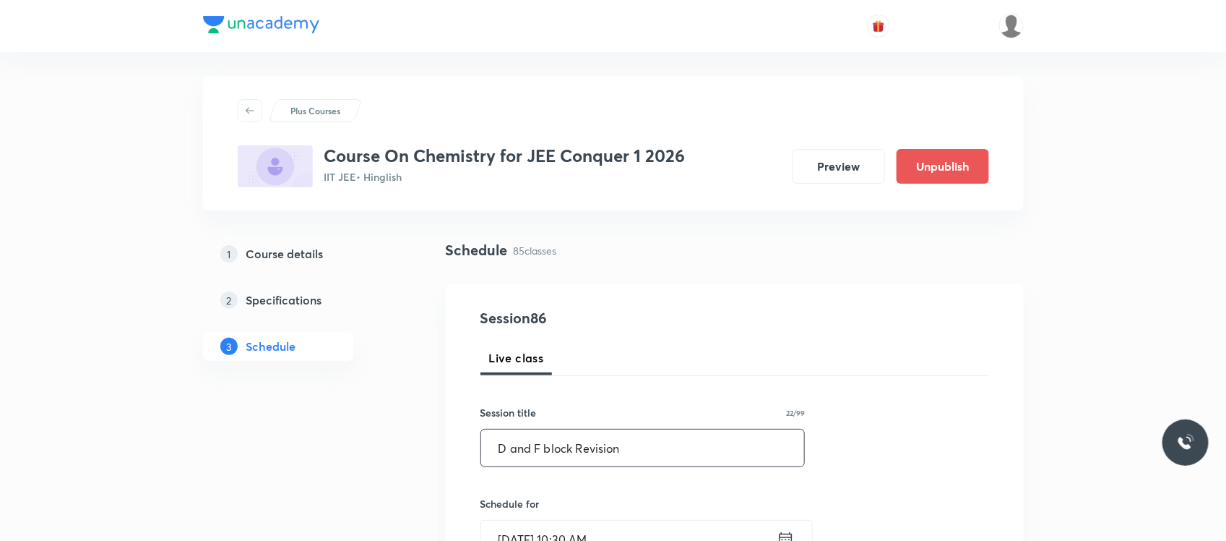
click at [573, 450] on input "D and F block Revision" at bounding box center [643, 447] width 324 height 37
paste input "& F Block Elements"
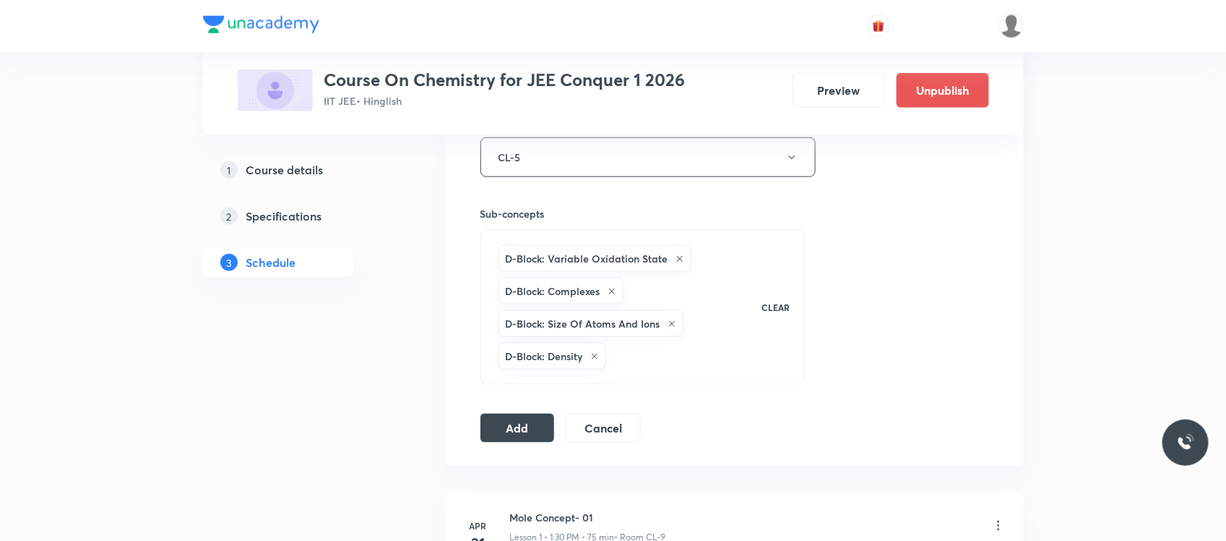
scroll to position [678, 0]
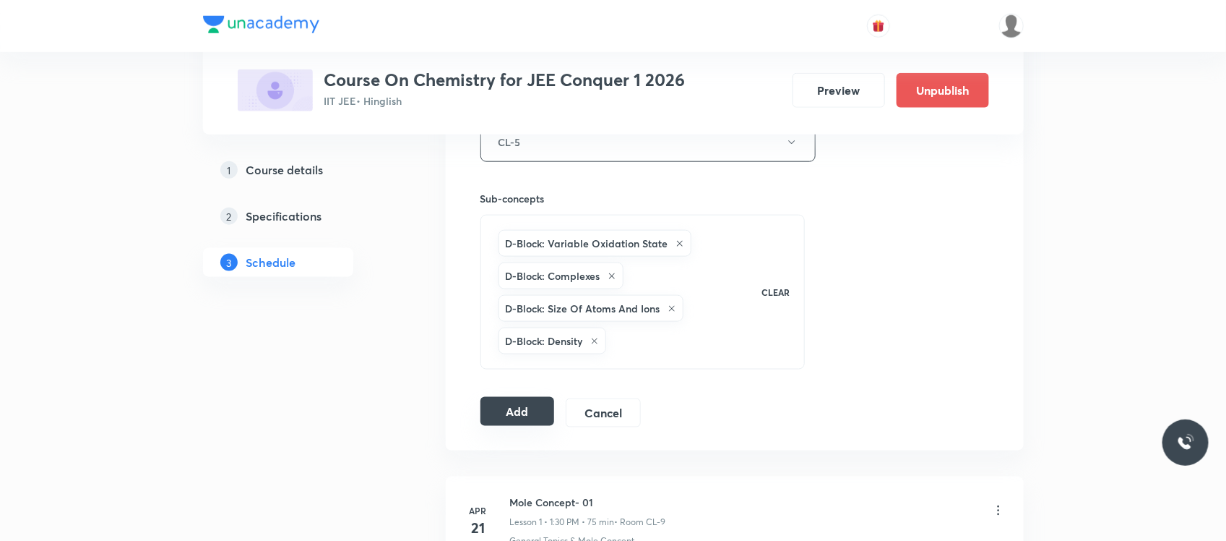
click at [507, 416] on button "Add" at bounding box center [518, 411] width 74 height 29
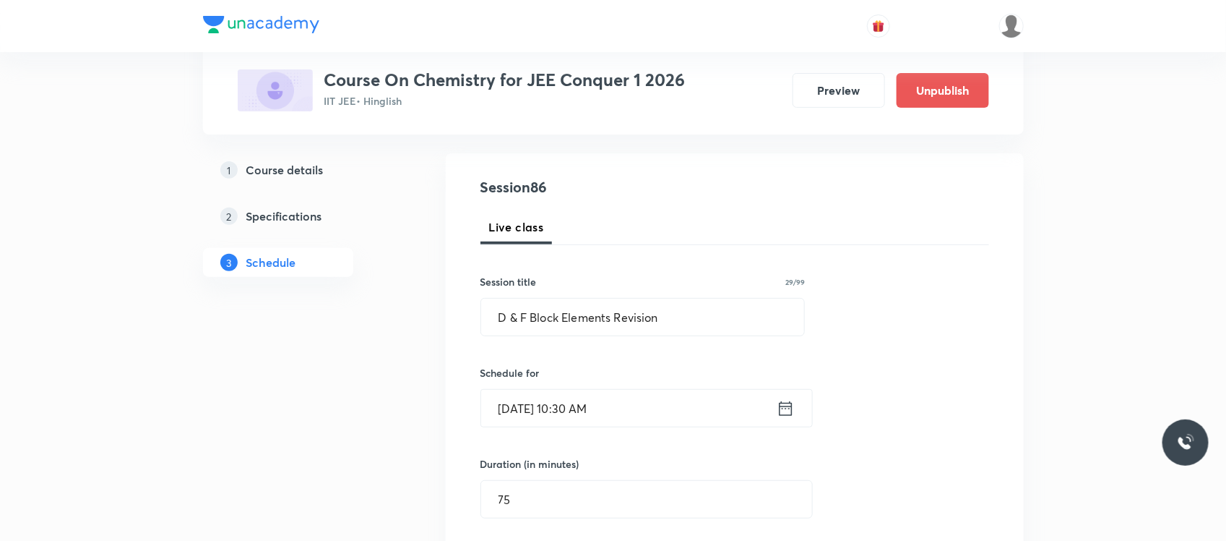
scroll to position [134, 0]
click at [562, 309] on input "D & F Block Elements Revision" at bounding box center [643, 318] width 324 height 37
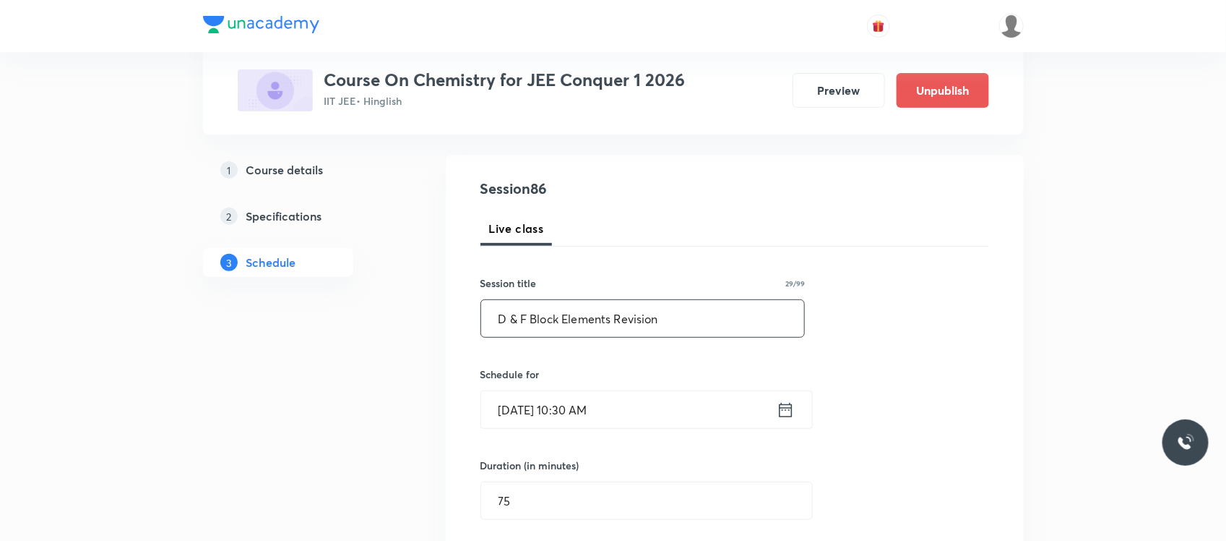
paste input "text"
type input "D & F Block Elements Revision"
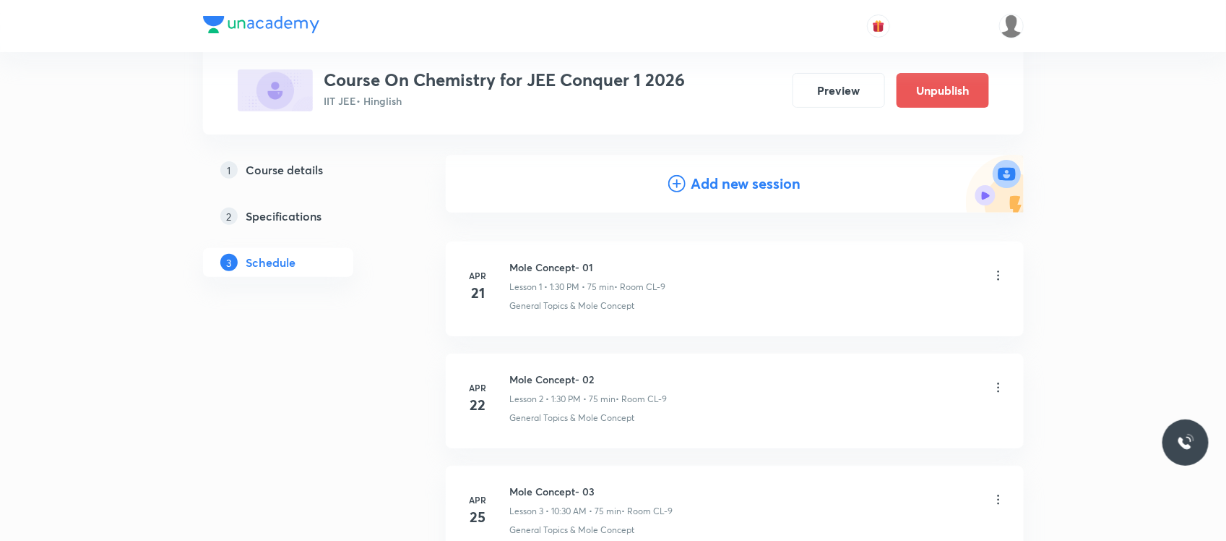
click at [705, 188] on h4 "Add new session" at bounding box center [747, 184] width 110 height 22
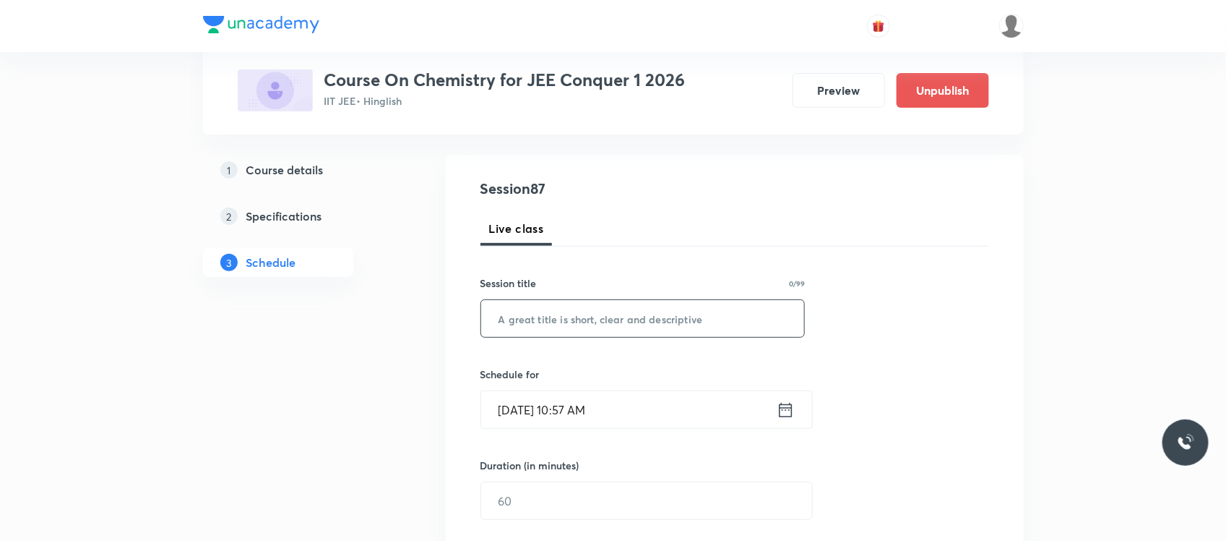
paste input "D & F Block Elements Revision"
click at [560, 327] on input "text" at bounding box center [643, 318] width 324 height 37
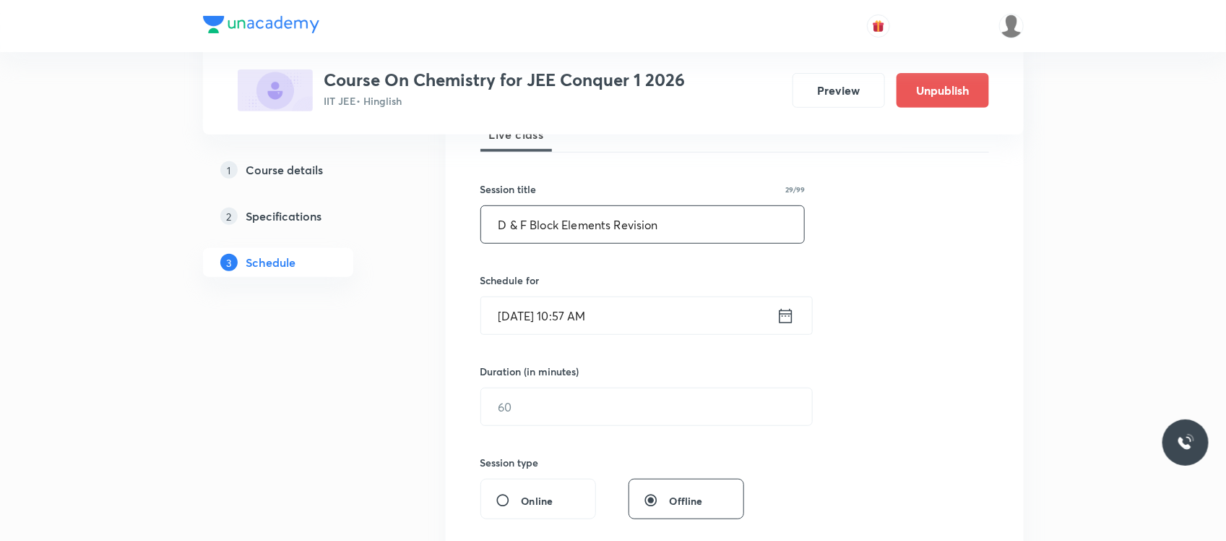
scroll to position [232, 0]
type input "D & F Block Elements Revision"
click at [653, 306] on input "Sep 1, 2025, 10:57 AM" at bounding box center [629, 311] width 296 height 37
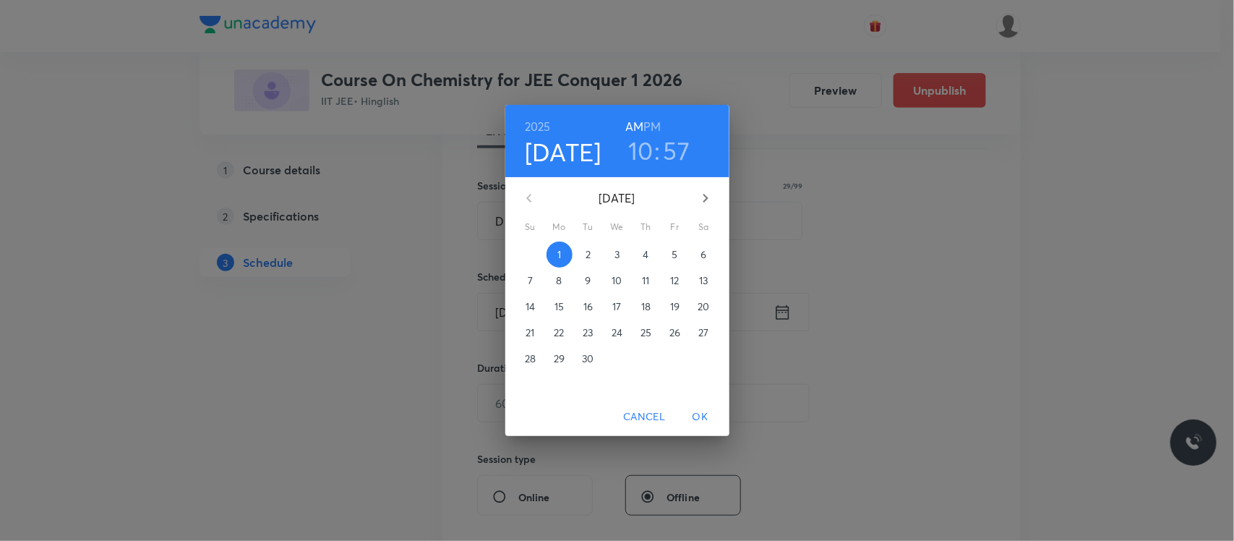
click at [702, 240] on div "September 2025 Su Mo Tu We Th Fr Sa 31 1 2 3 4 5 6 7 8 9 10 11 12 13 14 15 16 1…" at bounding box center [617, 287] width 224 height 220
click at [701, 260] on p "6" at bounding box center [703, 254] width 6 height 14
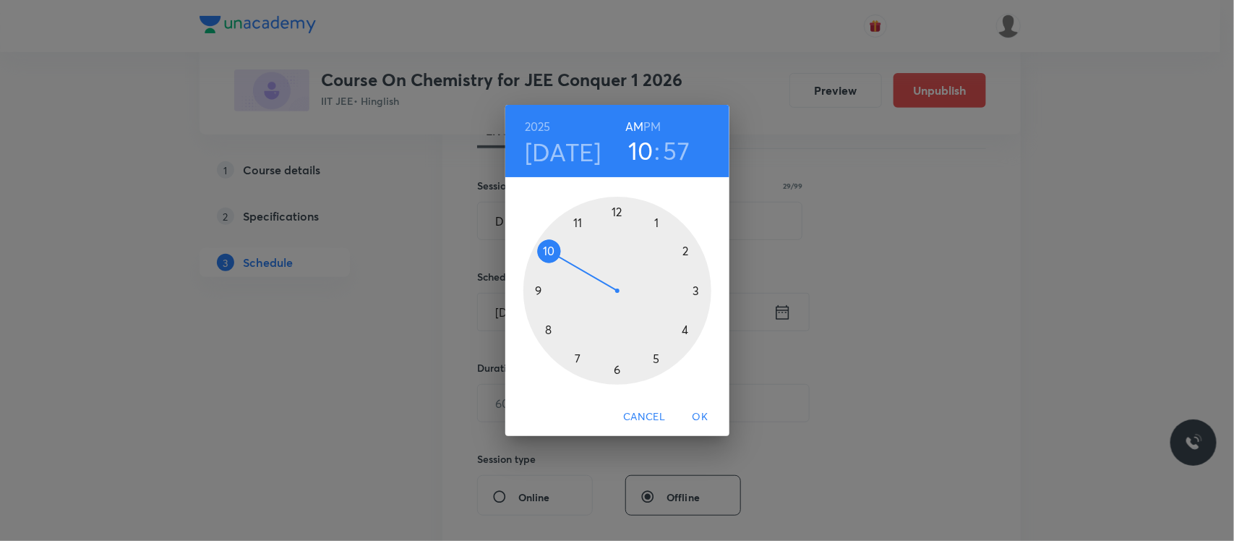
click at [674, 158] on h3 "57" at bounding box center [676, 150] width 27 height 30
click at [619, 371] on div at bounding box center [617, 291] width 188 height 188
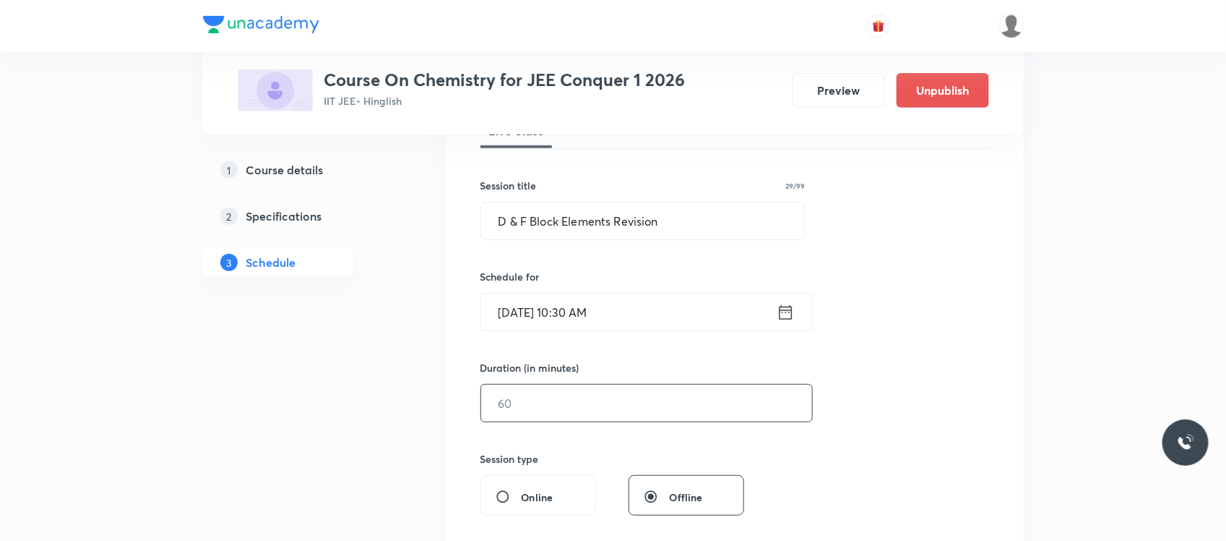
click at [561, 417] on input "text" at bounding box center [646, 402] width 331 height 37
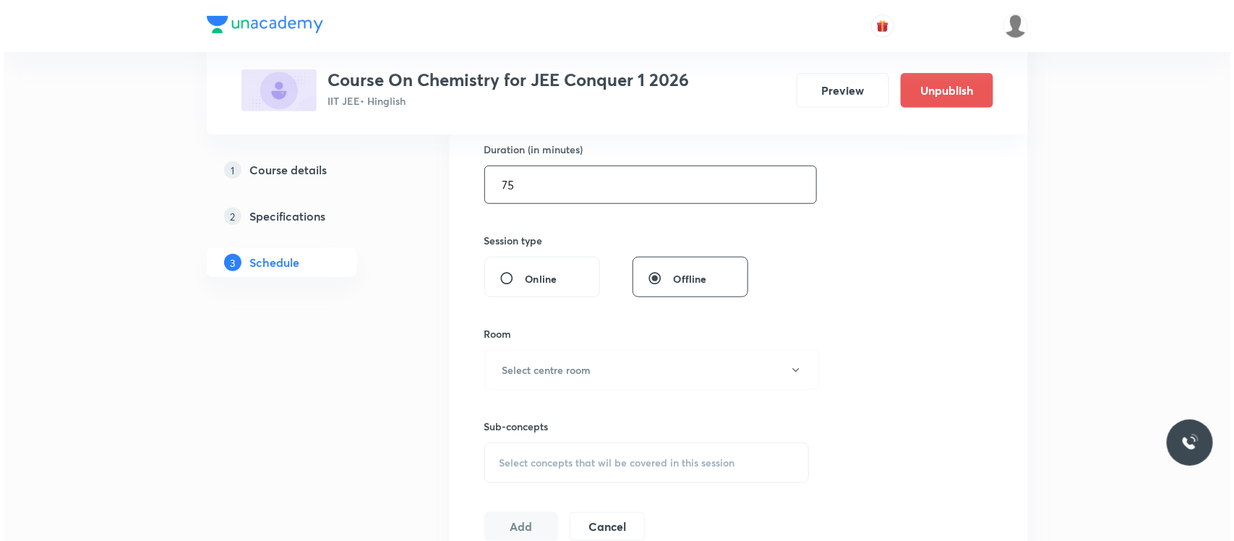
scroll to position [452, 0]
type input "75"
click at [593, 362] on button "Select centre room" at bounding box center [648, 368] width 335 height 40
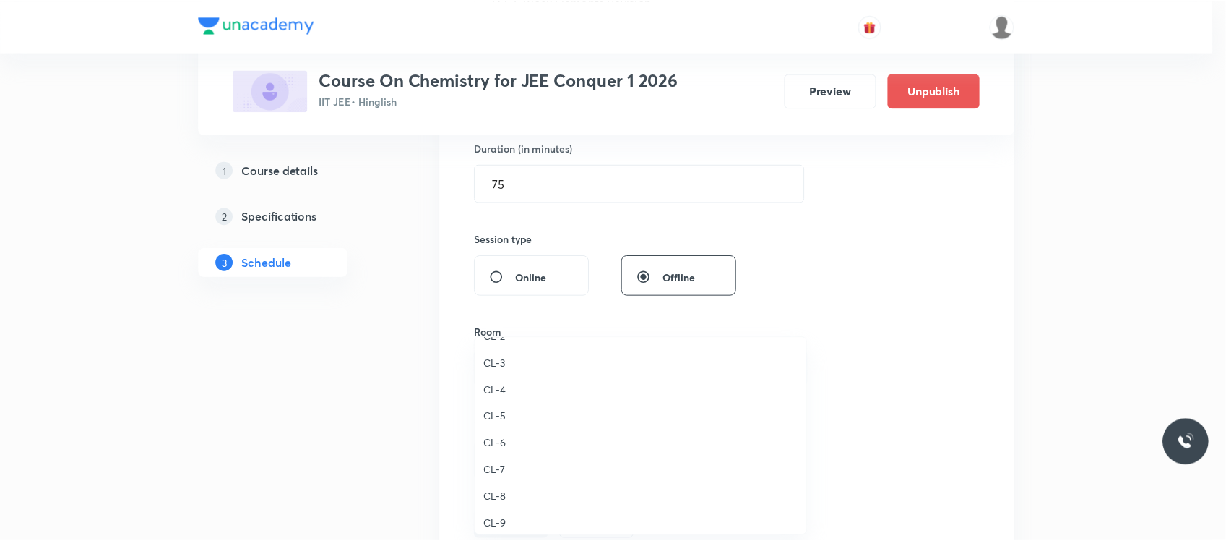
scroll to position [447, 0]
click at [510, 412] on span "CL-5" at bounding box center [644, 417] width 317 height 15
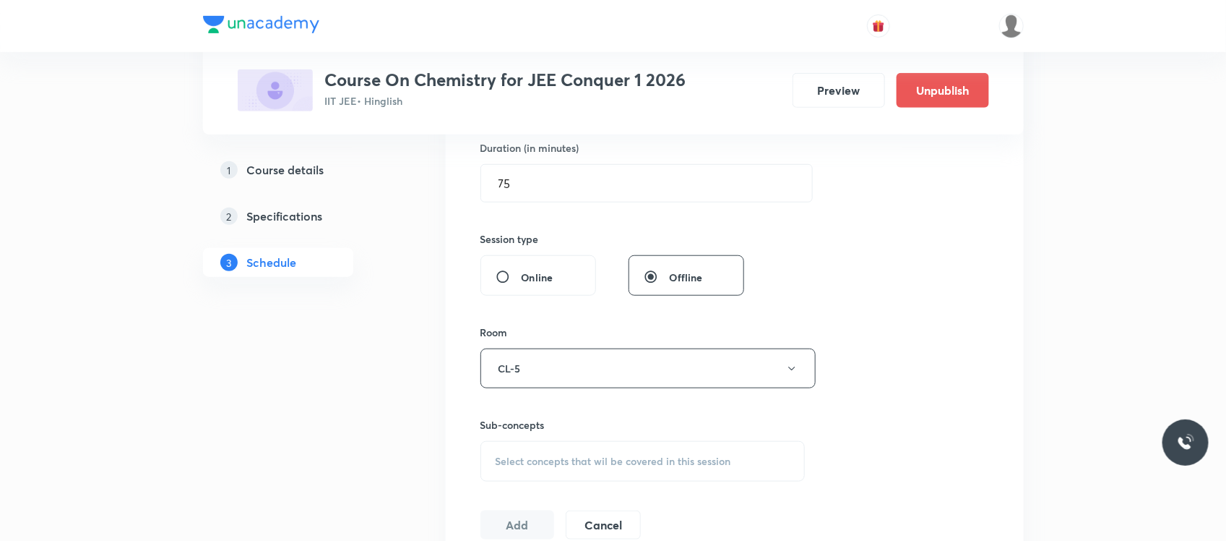
click at [562, 426] on h6 "Sub-concepts" at bounding box center [643, 424] width 325 height 15
click at [556, 452] on div "Select concepts that wil be covered in this session" at bounding box center [643, 461] width 325 height 40
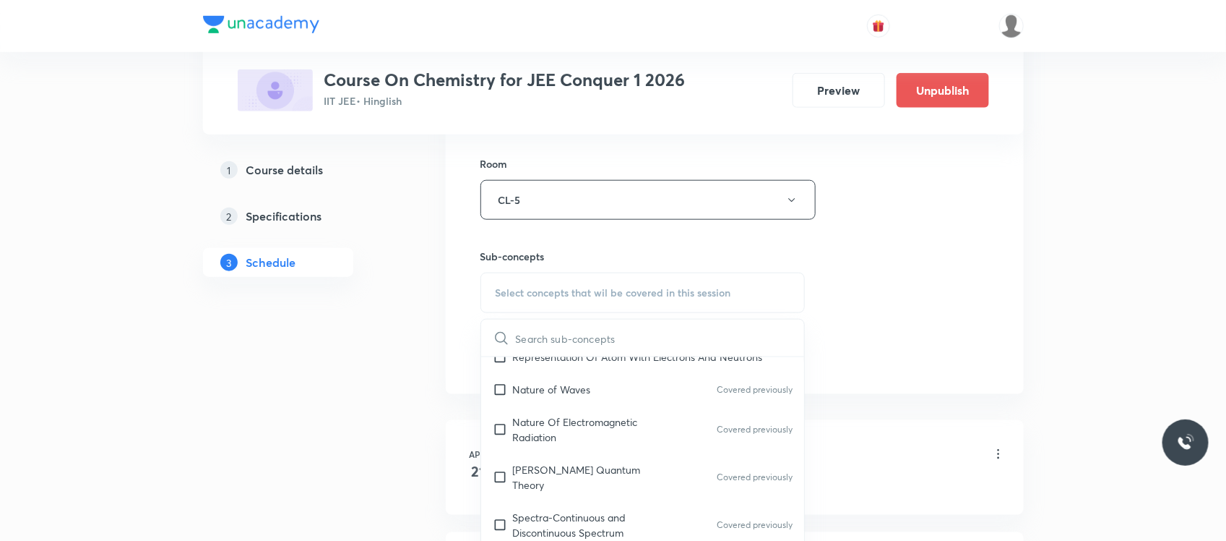
scroll to position [971, 0]
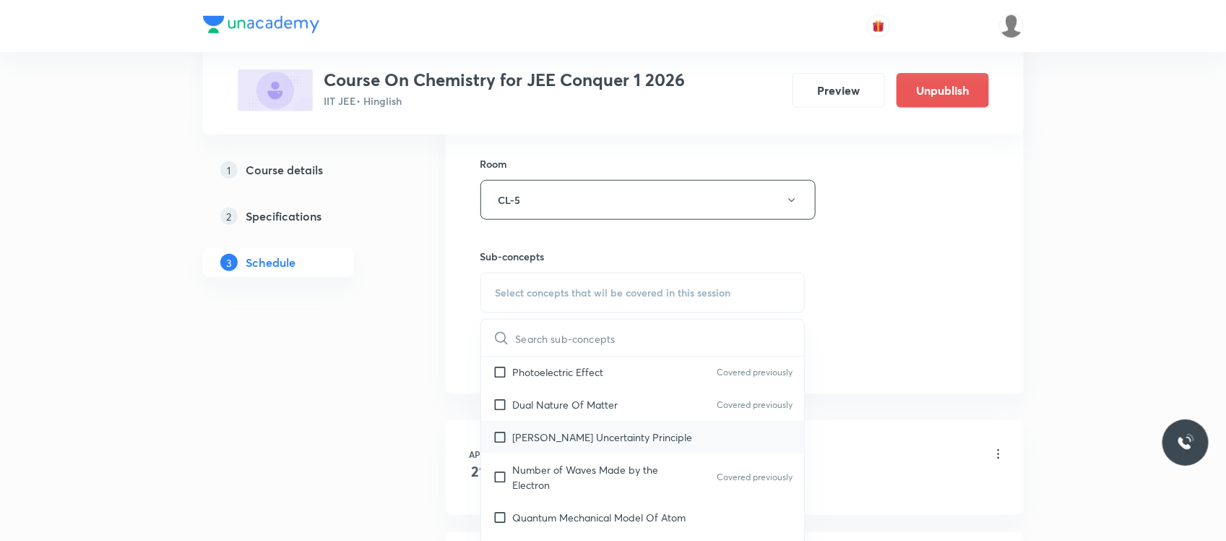
click at [589, 429] on p "Heisenberg’s Uncertainty Principle" at bounding box center [603, 436] width 180 height 15
checkbox input "true"
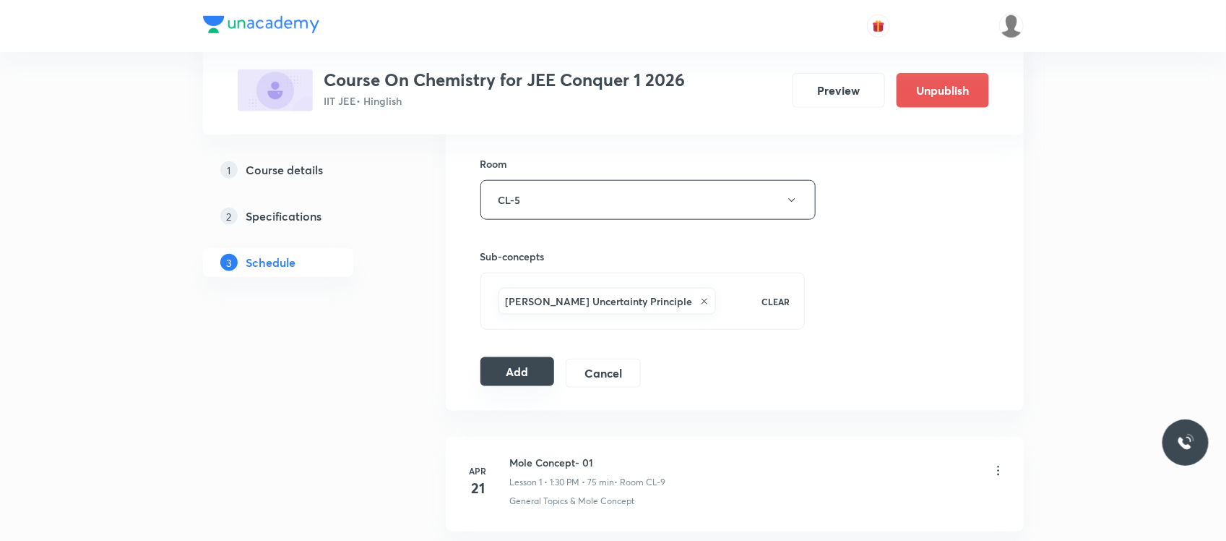
click at [528, 365] on button "Add" at bounding box center [518, 371] width 74 height 29
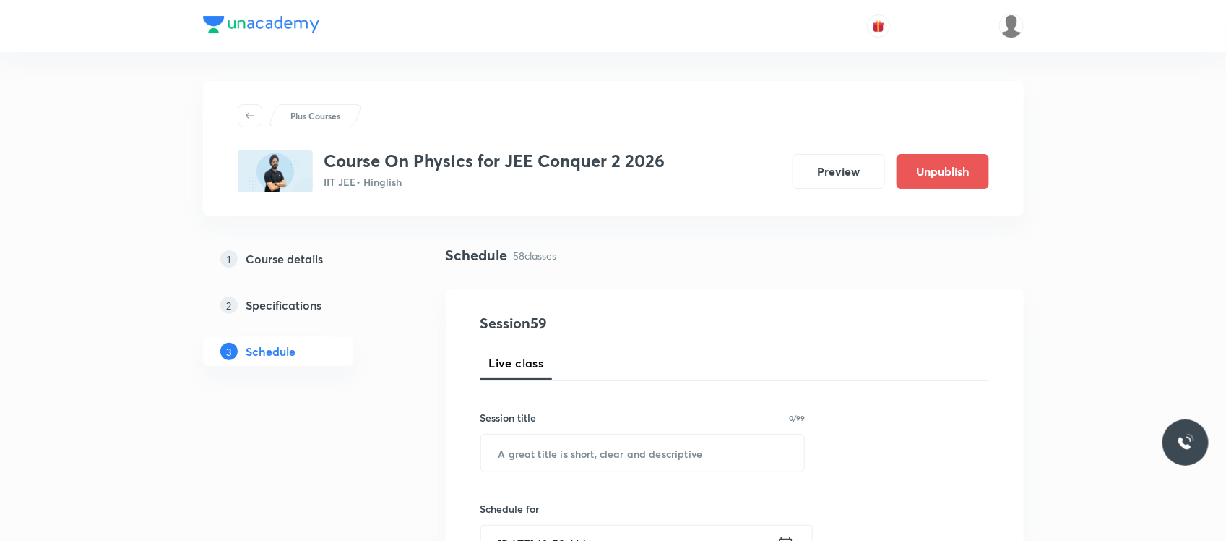
scroll to position [22, 0]
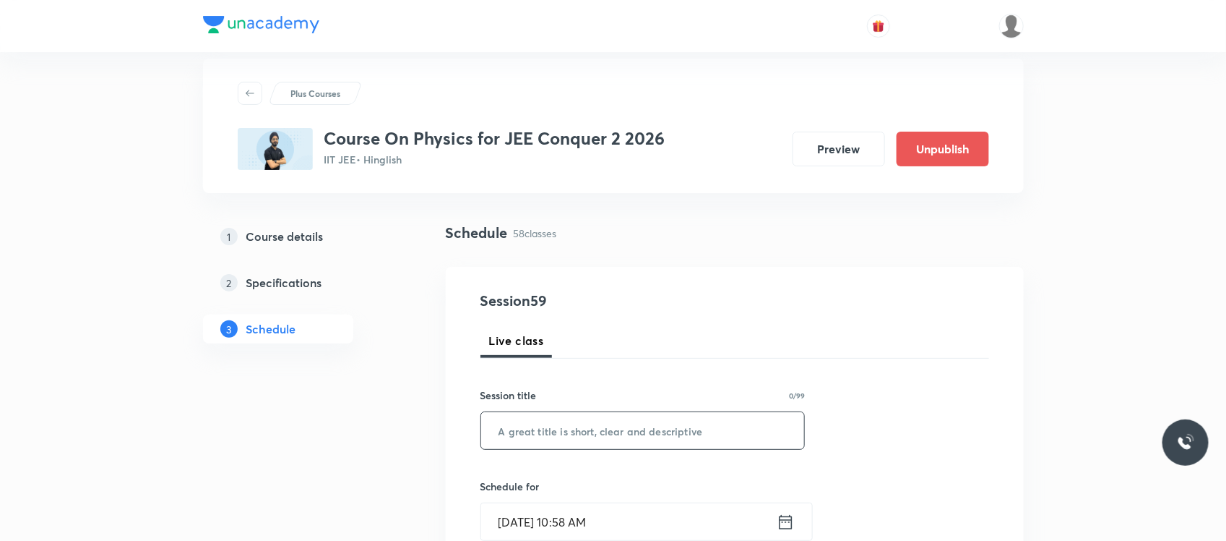
click at [607, 416] on input "text" at bounding box center [643, 430] width 324 height 37
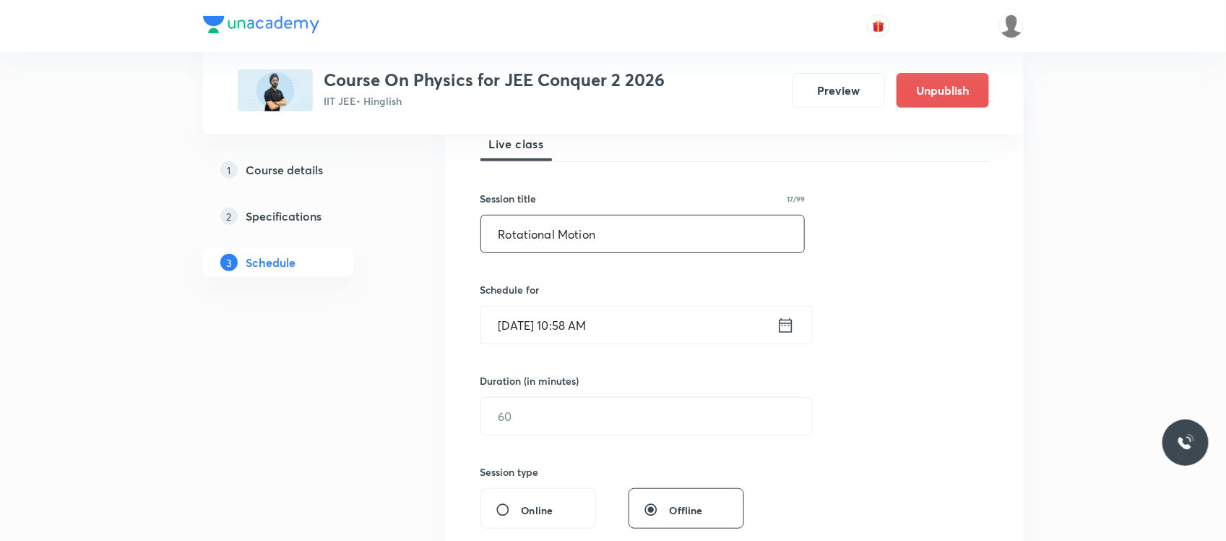
scroll to position [220, 0]
type input "Rotational Motion"
click at [651, 326] on input "Sep 1, 2025, 10:58 AM" at bounding box center [629, 323] width 296 height 37
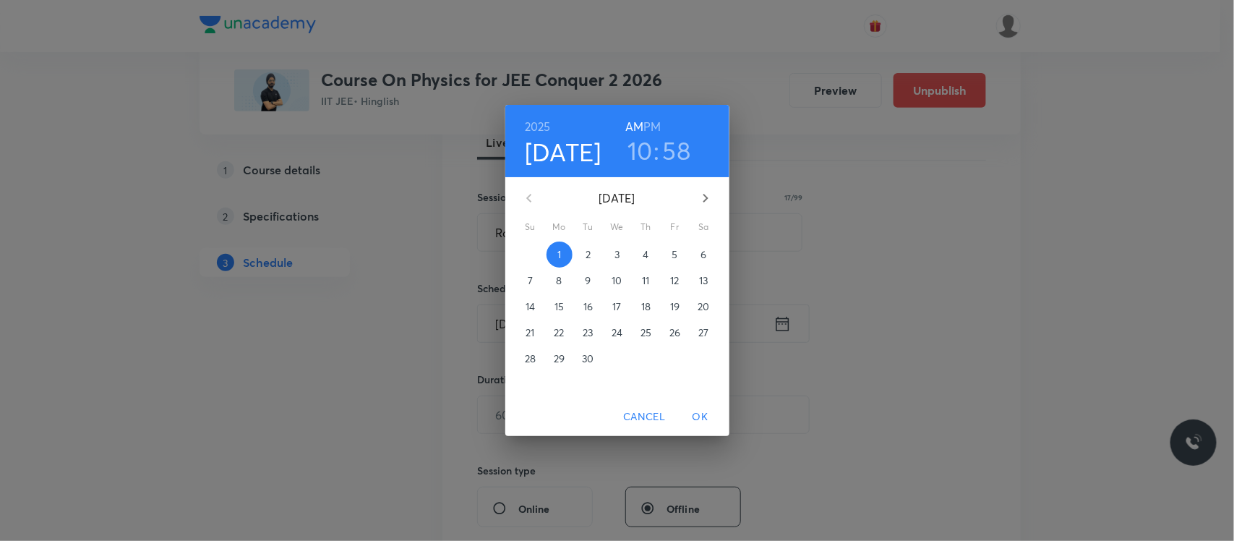
click at [593, 257] on span "2" at bounding box center [588, 254] width 26 height 14
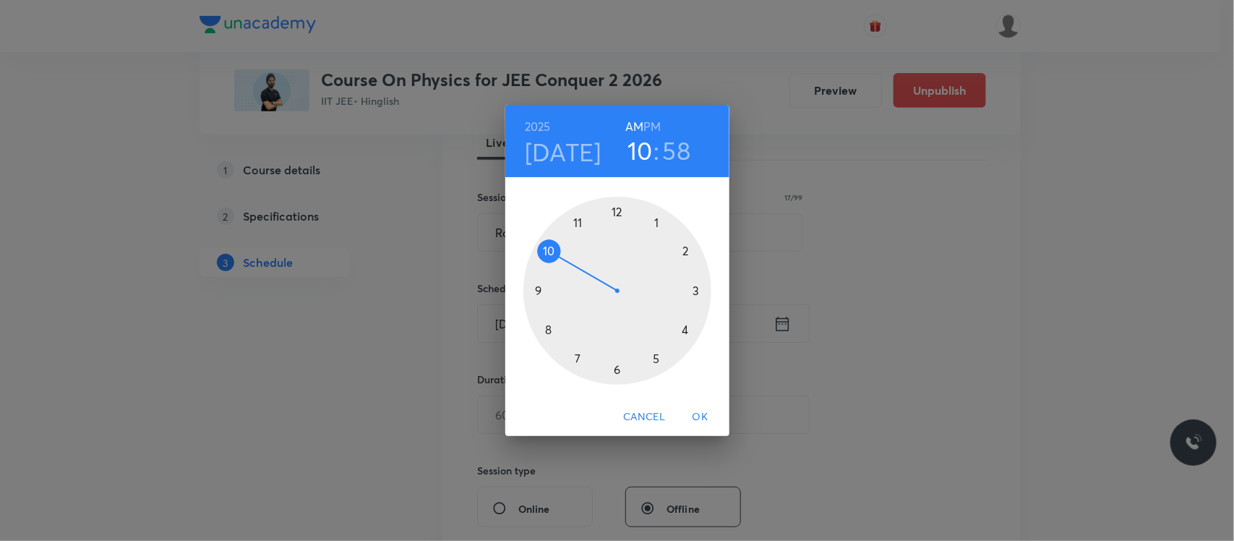
click at [576, 223] on div at bounding box center [617, 291] width 188 height 188
click at [575, 223] on div at bounding box center [617, 291] width 188 height 188
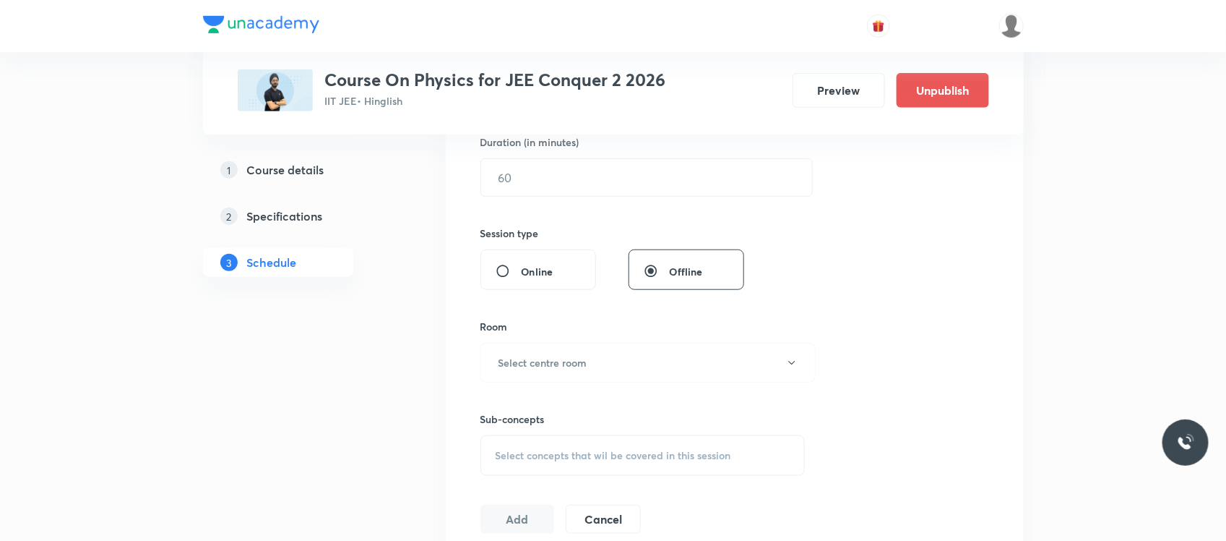
scroll to position [468, 0]
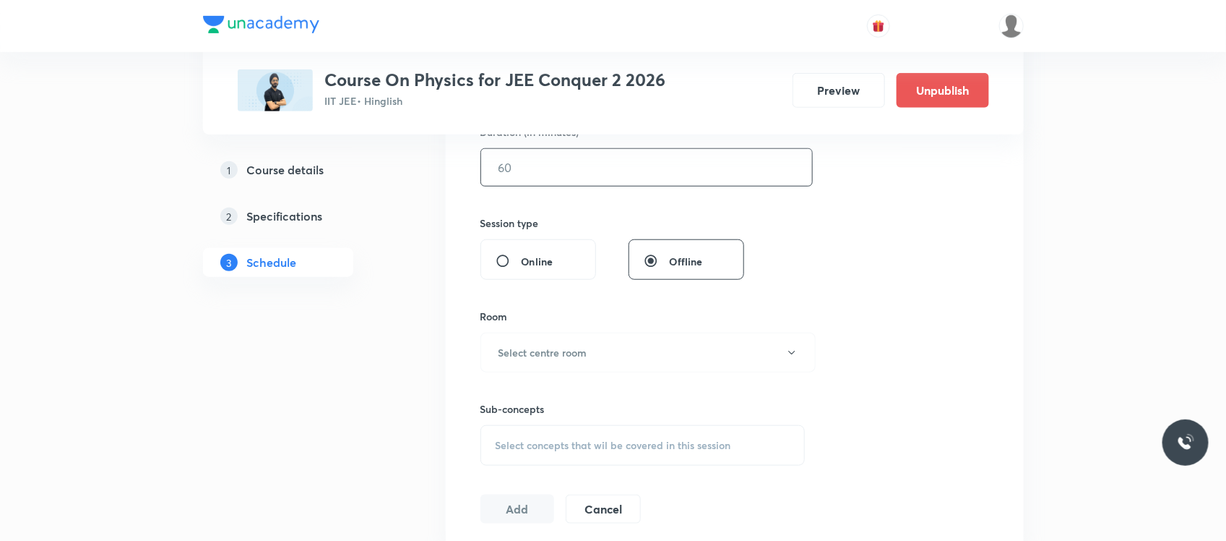
click at [576, 171] on input "text" at bounding box center [646, 167] width 331 height 37
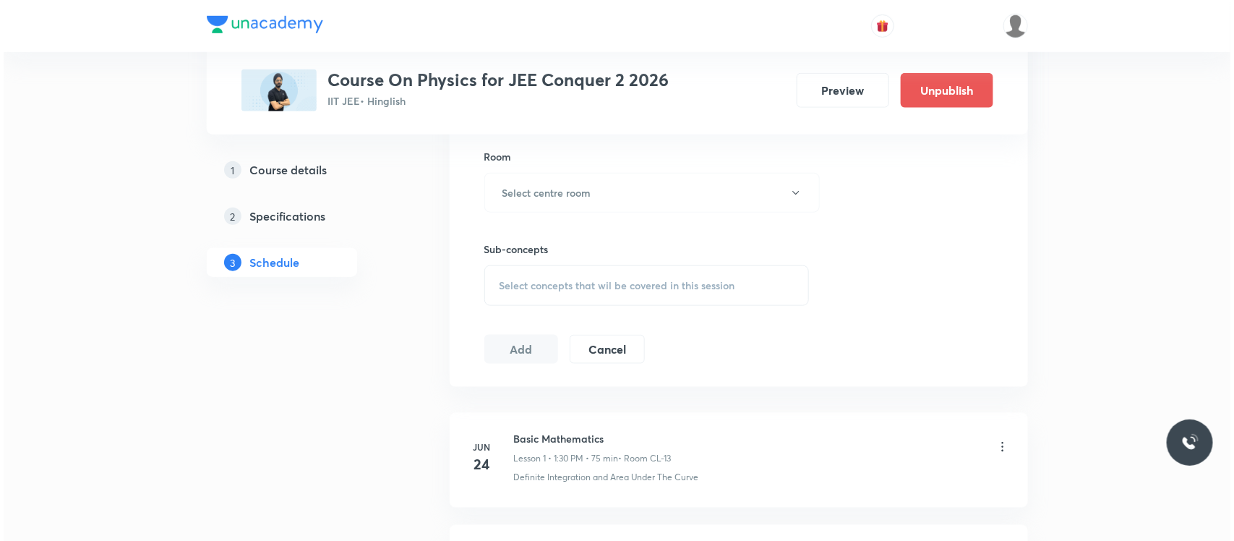
scroll to position [629, 0]
type input "75"
click at [568, 196] on h6 "Select centre room" at bounding box center [543, 191] width 89 height 15
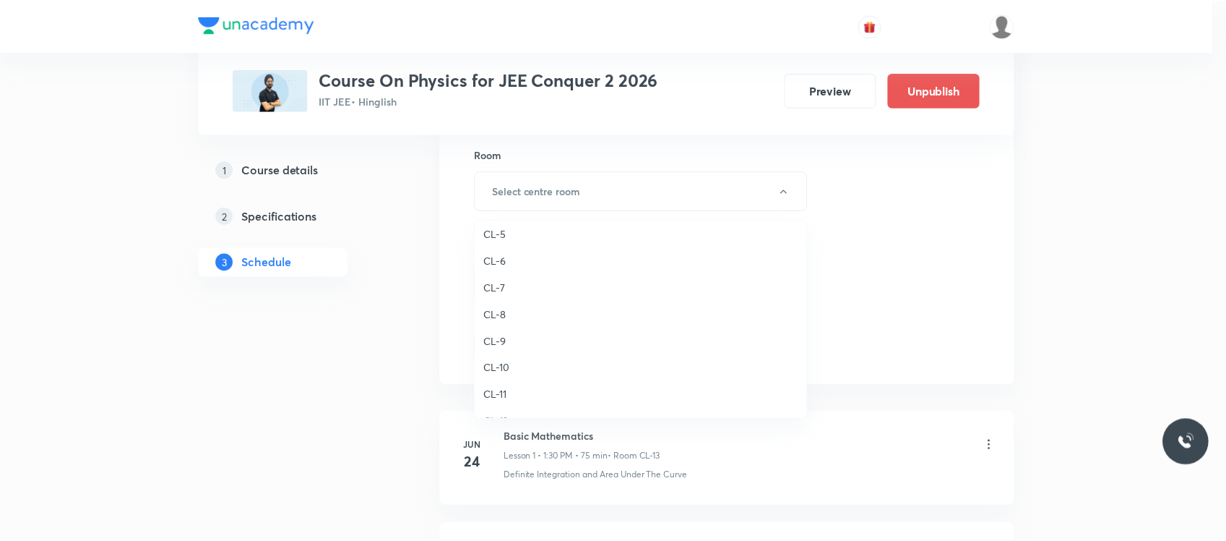
scroll to position [468, 0]
click at [507, 272] on span "CL-5" at bounding box center [644, 279] width 317 height 15
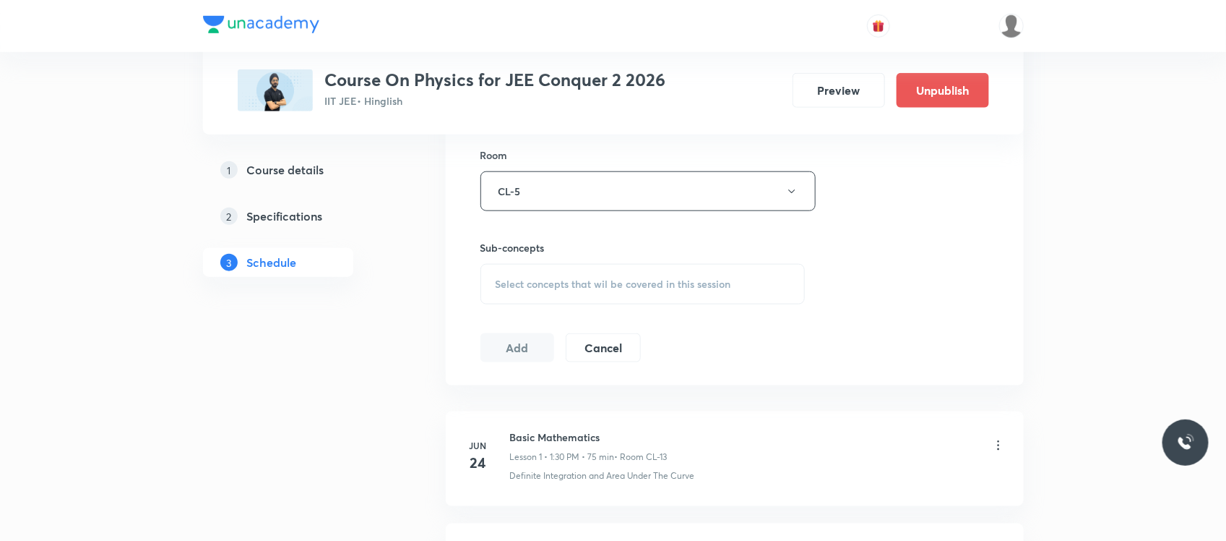
click at [557, 276] on div "Select concepts that wil be covered in this session" at bounding box center [643, 284] width 325 height 40
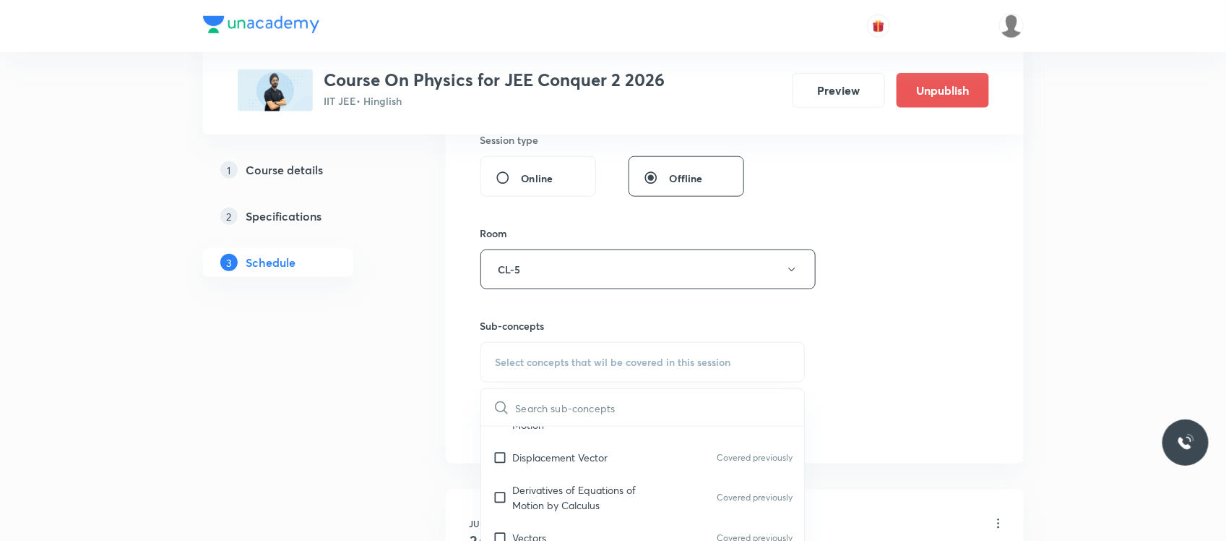
scroll to position [705, 0]
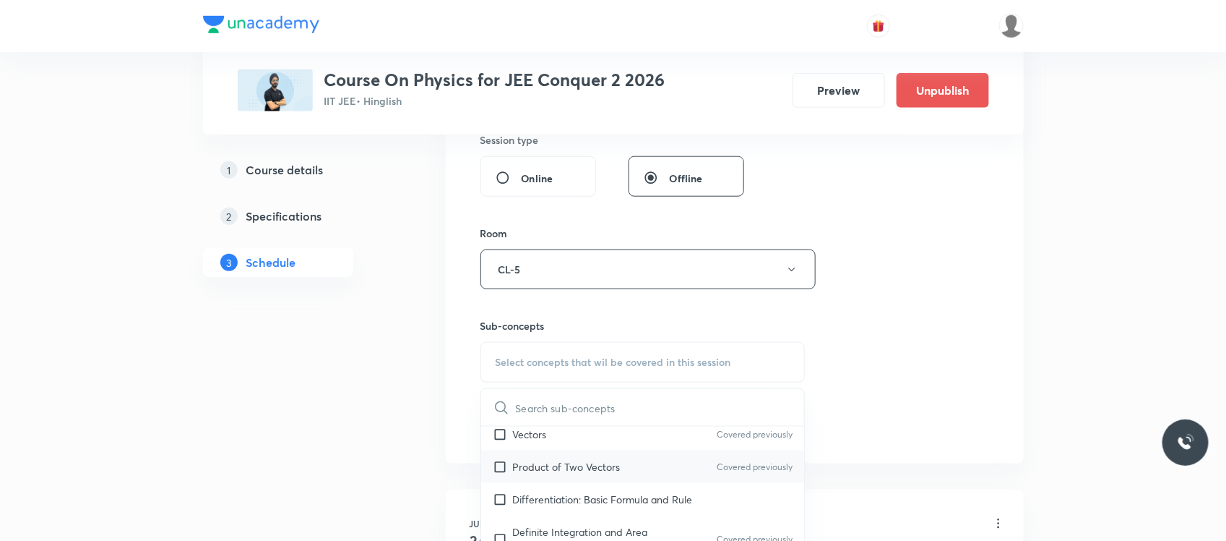
click at [567, 474] on p "Product of Two Vectors" at bounding box center [567, 466] width 108 height 15
checkbox input "true"
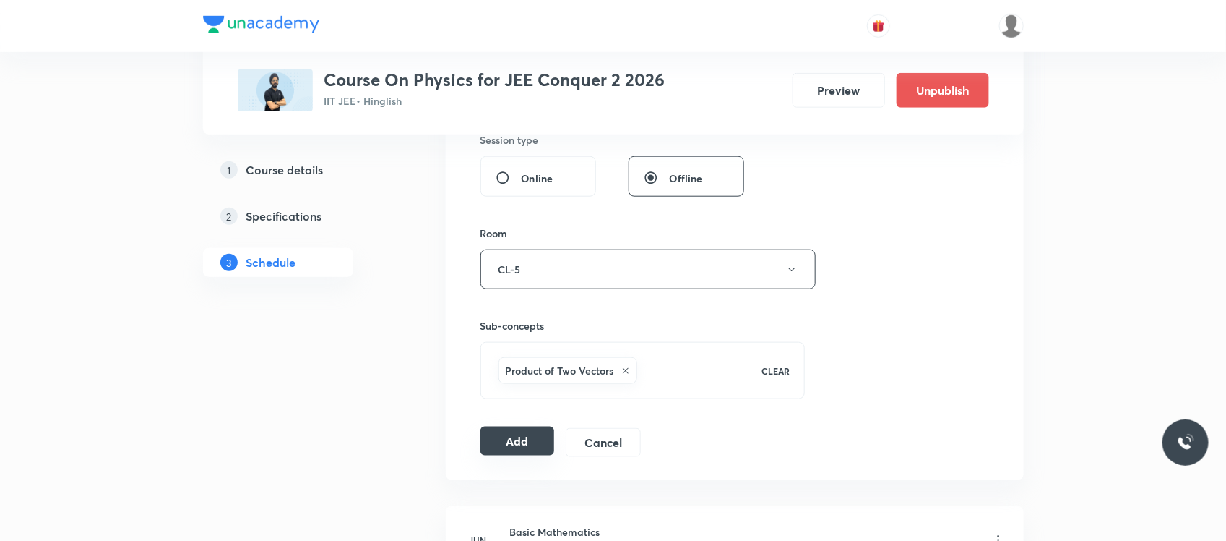
click at [529, 437] on button "Add" at bounding box center [518, 440] width 74 height 29
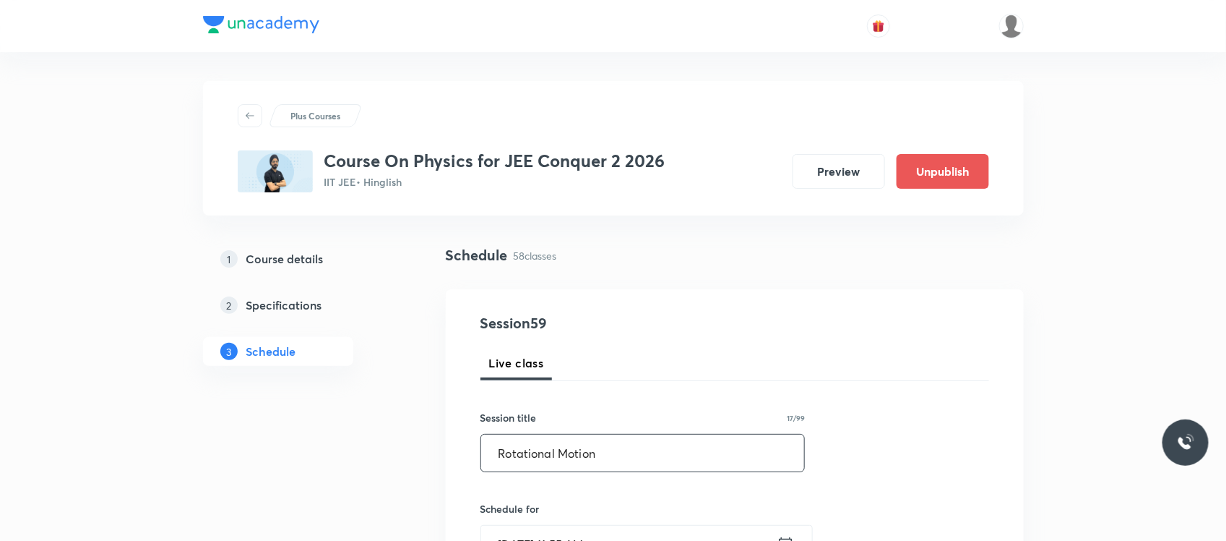
scroll to position [98, 0]
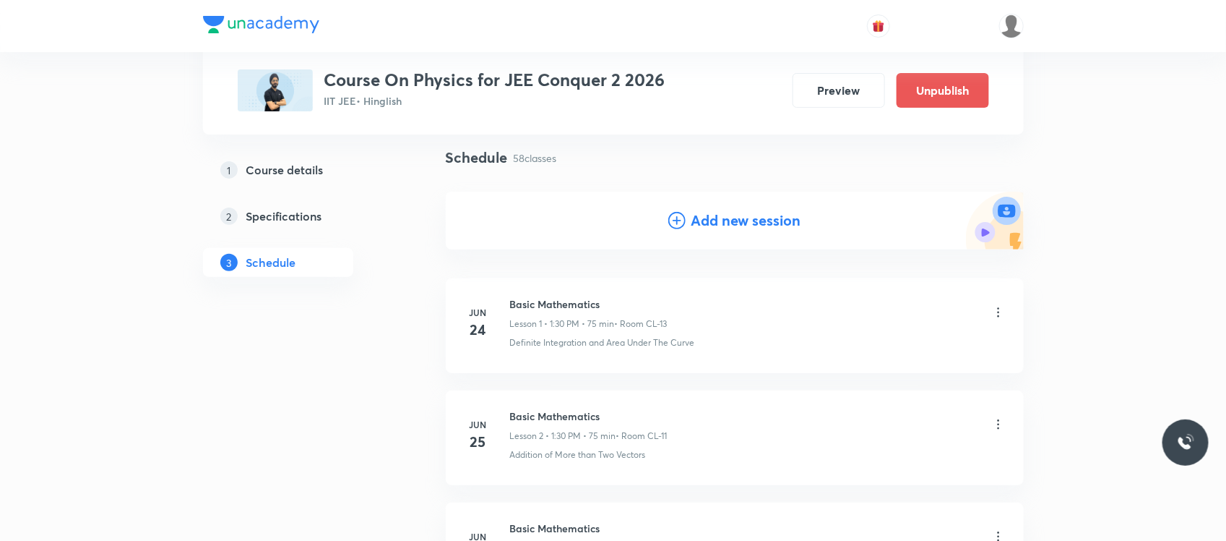
click at [519, 366] on li "Jun 24 Basic Mathematics Lesson 1 • 1:30 PM • 75 min • Room CL-13 Definite Inte…" at bounding box center [735, 325] width 578 height 95
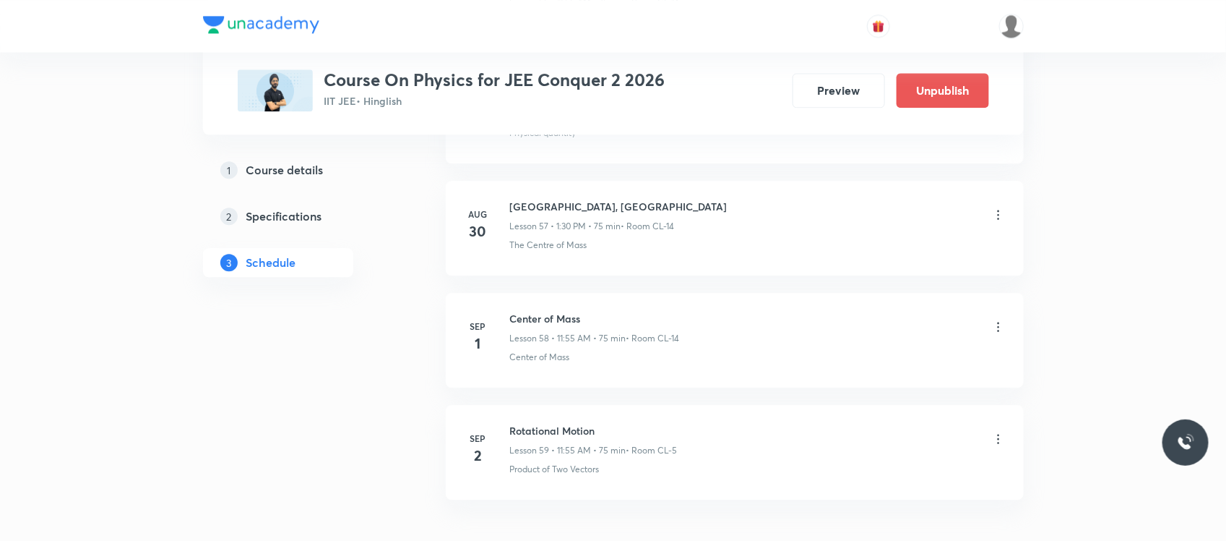
scroll to position [6582, 0]
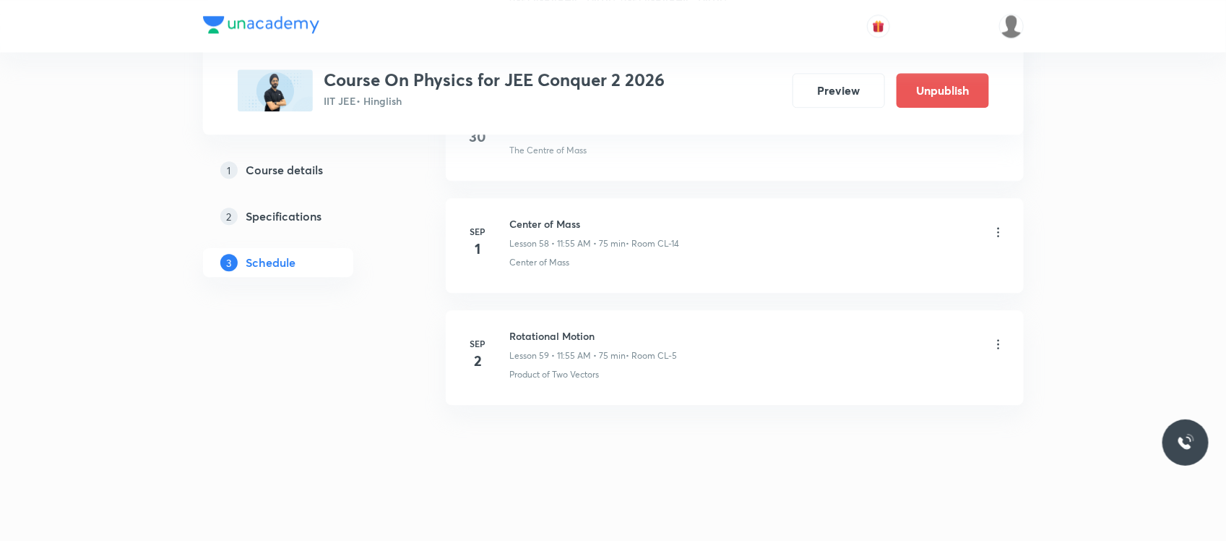
click at [547, 330] on h6 "Rotational Motion" at bounding box center [594, 335] width 168 height 15
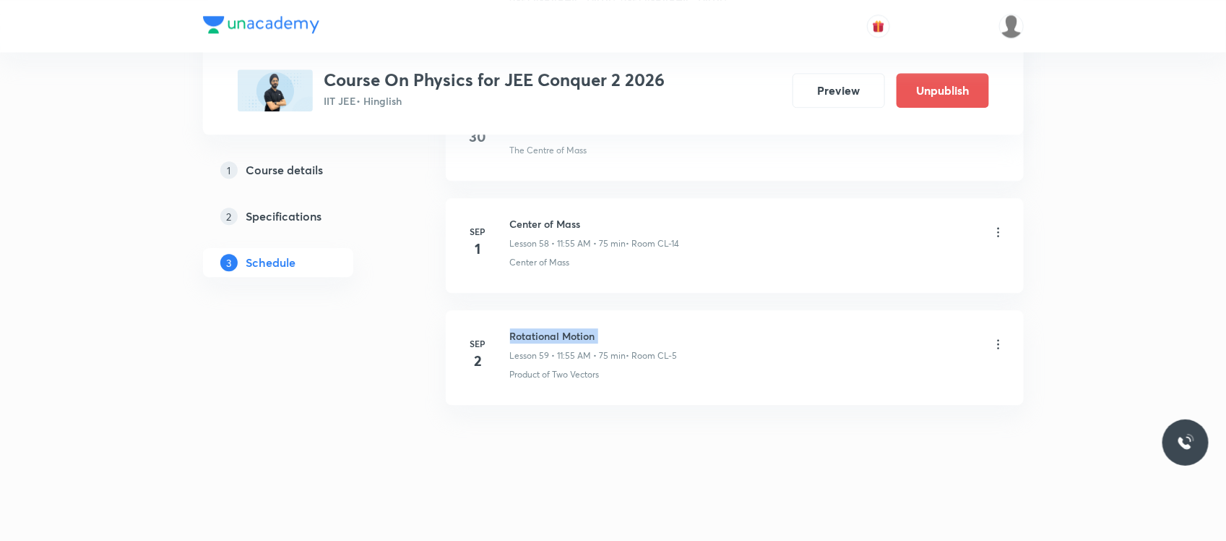
copy h6 "Rotational Motion"
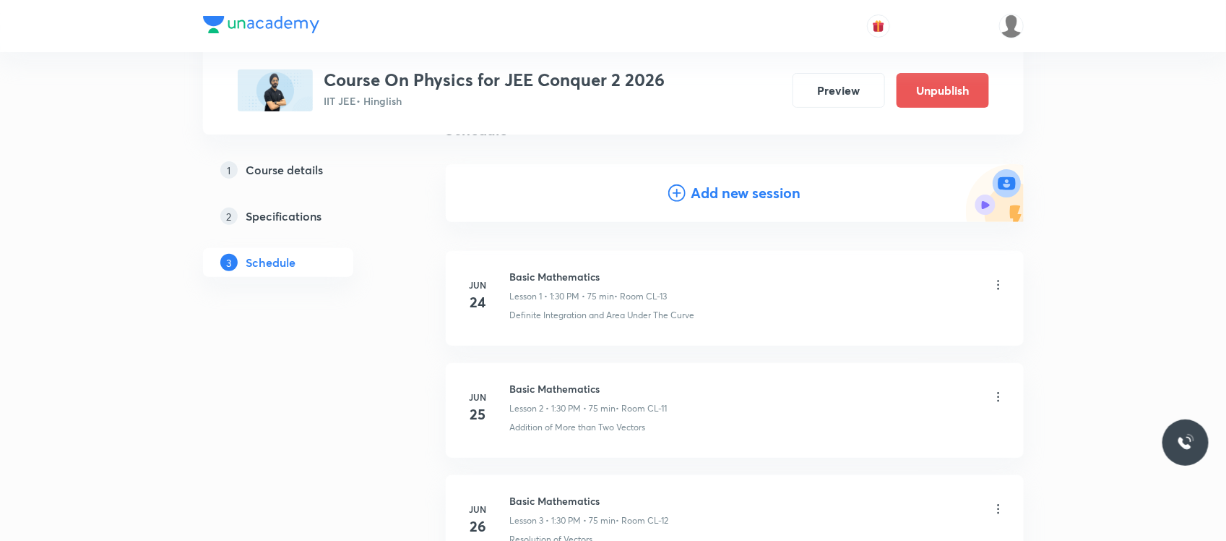
scroll to position [0, 0]
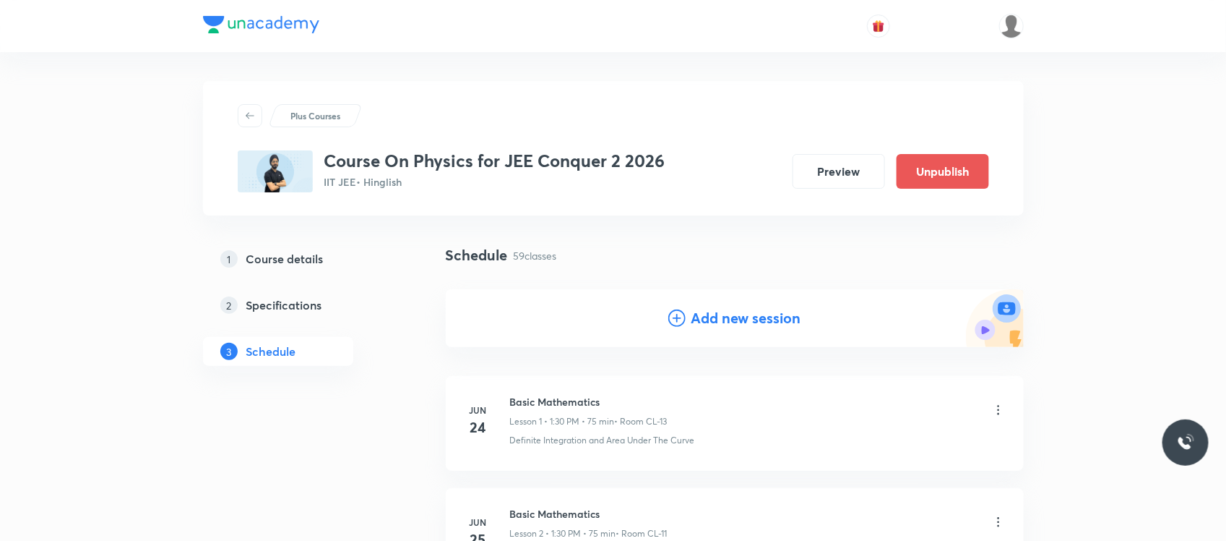
click at [688, 323] on div "Add new session" at bounding box center [735, 318] width 133 height 22
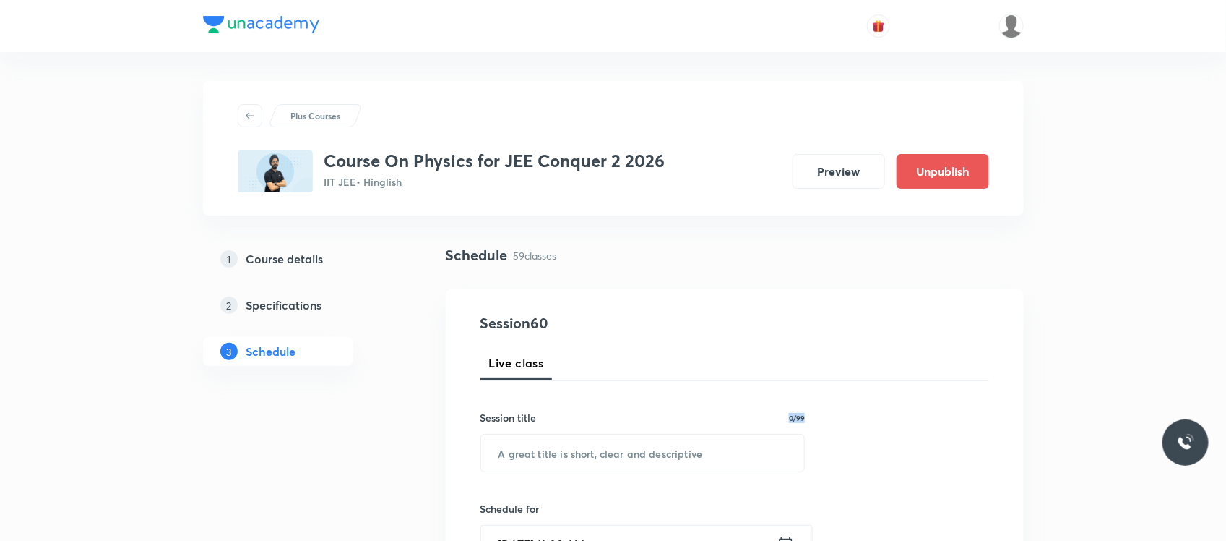
drag, startPoint x: 575, startPoint y: 421, endPoint x: 541, endPoint y: 485, distance: 72.7
drag, startPoint x: 541, startPoint y: 485, endPoint x: 542, endPoint y: 457, distance: 28.2
click at [542, 457] on input "text" at bounding box center [643, 452] width 324 height 37
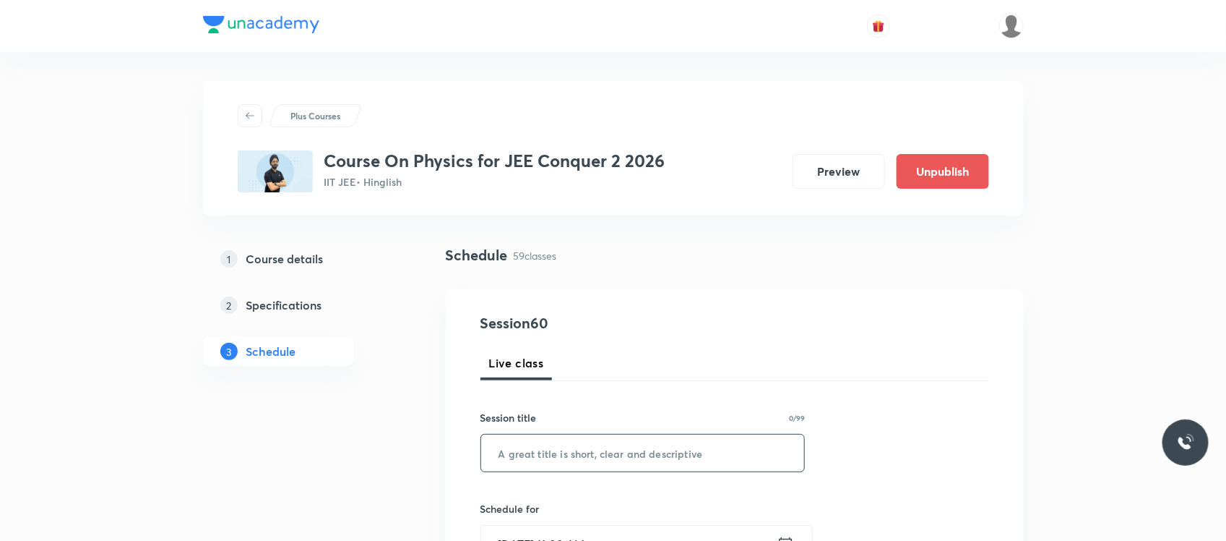
paste input "Rotational Motion"
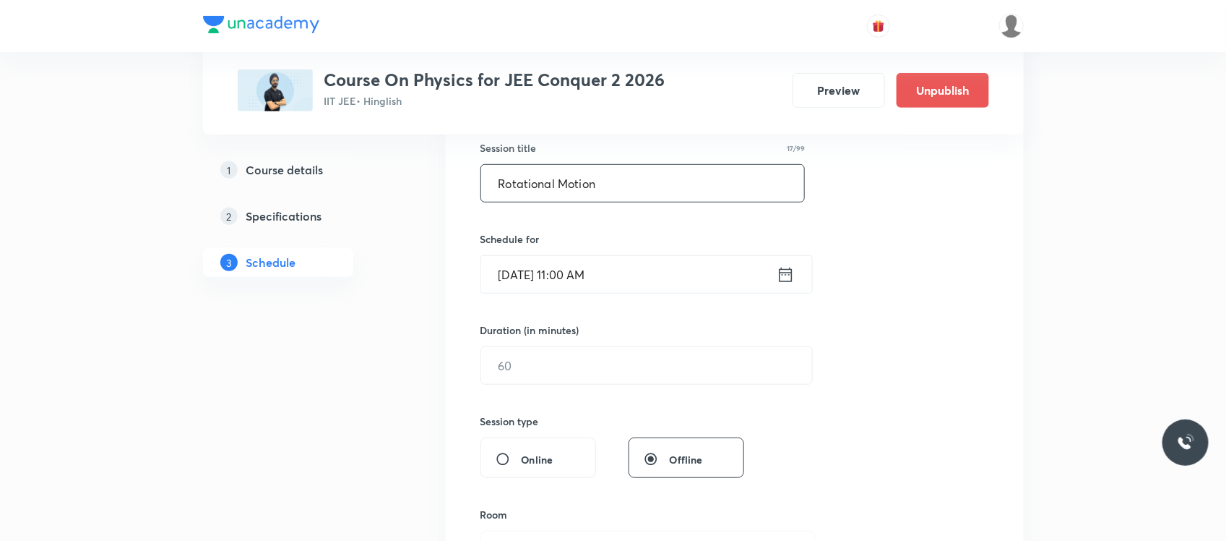
scroll to position [272, 0]
type input "Rotational Motion"
click at [622, 264] on input "Sep 1, 2025, 11:00 AM" at bounding box center [629, 272] width 296 height 37
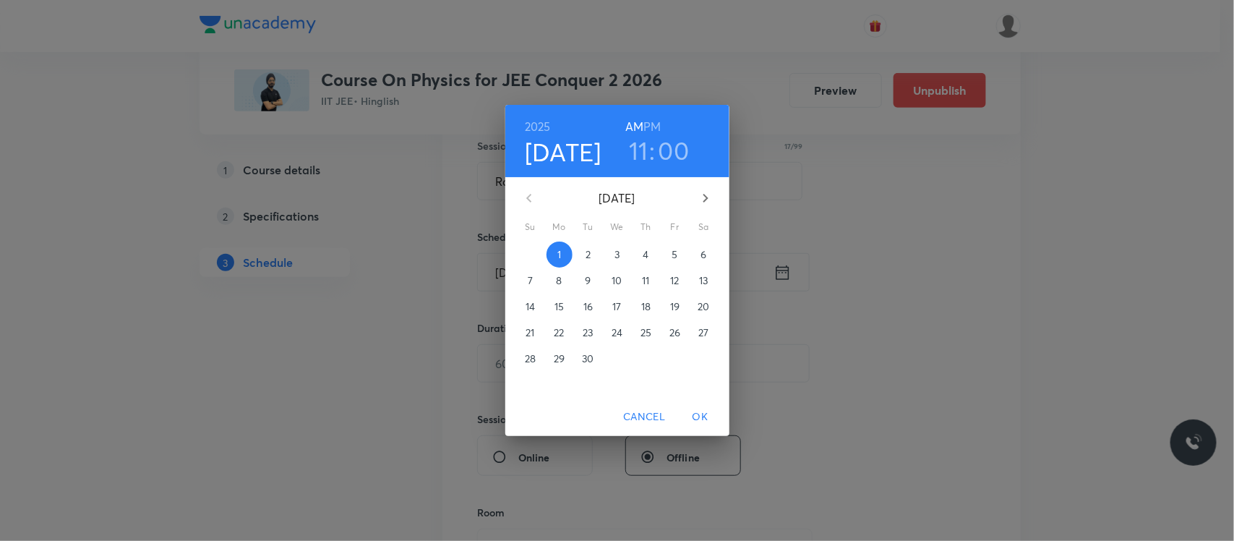
click at [622, 261] on span "3" at bounding box center [617, 254] width 26 height 14
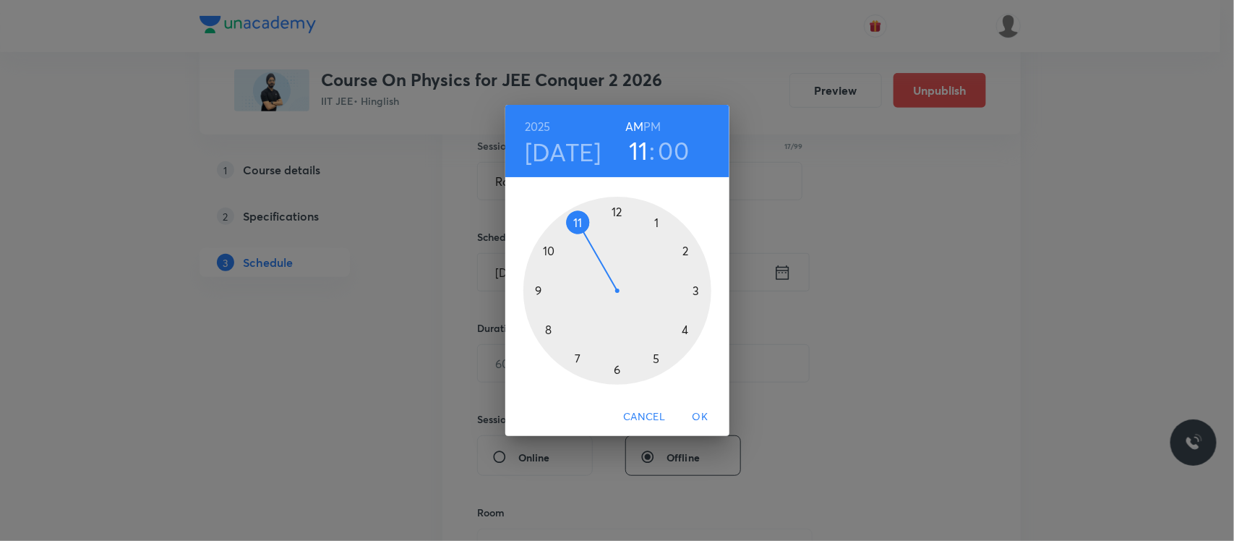
click at [656, 225] on div at bounding box center [617, 291] width 188 height 188
click at [652, 117] on h6 "PM" at bounding box center [651, 126] width 17 height 20
click at [614, 369] on div at bounding box center [617, 291] width 188 height 188
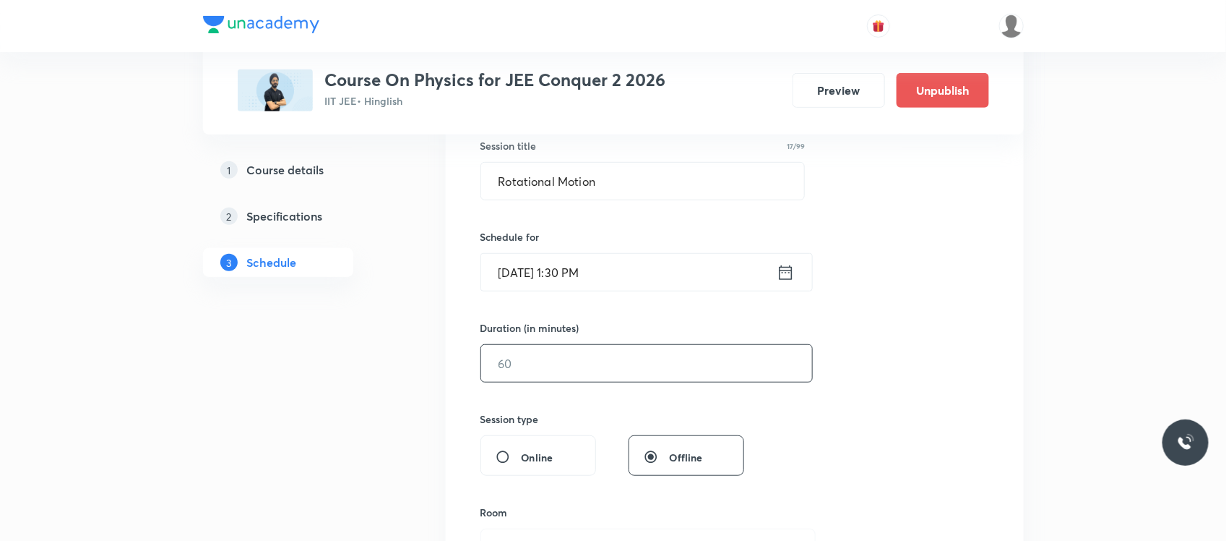
click at [573, 370] on input "text" at bounding box center [646, 363] width 331 height 37
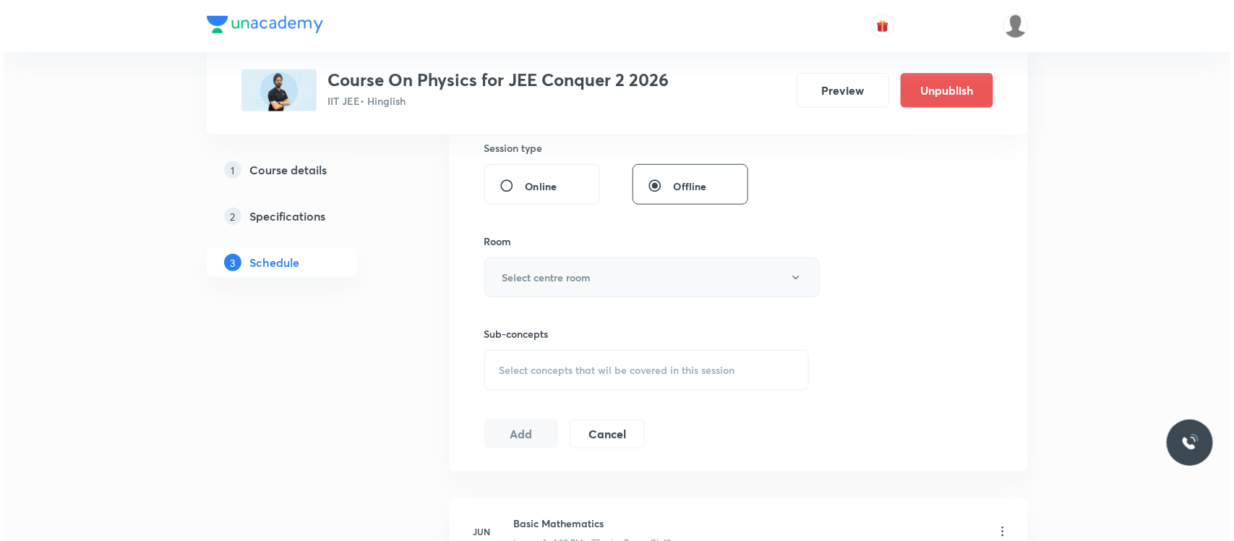
scroll to position [543, 0]
type input "75"
click at [627, 268] on button "Select centre room" at bounding box center [648, 277] width 335 height 40
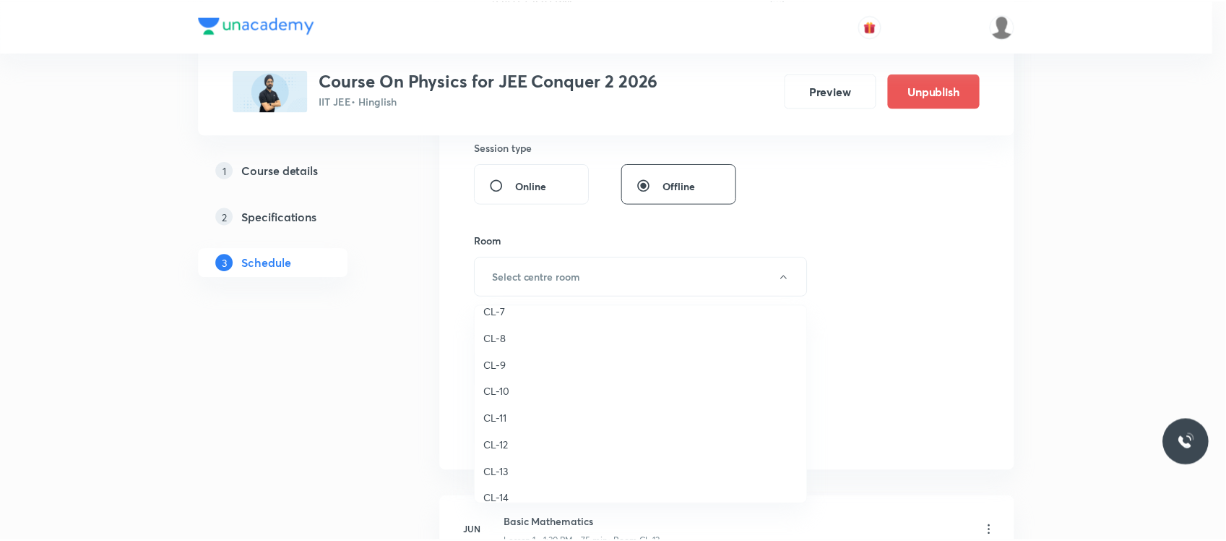
scroll to position [569, 0]
click at [502, 318] on span "CL-7" at bounding box center [644, 317] width 317 height 15
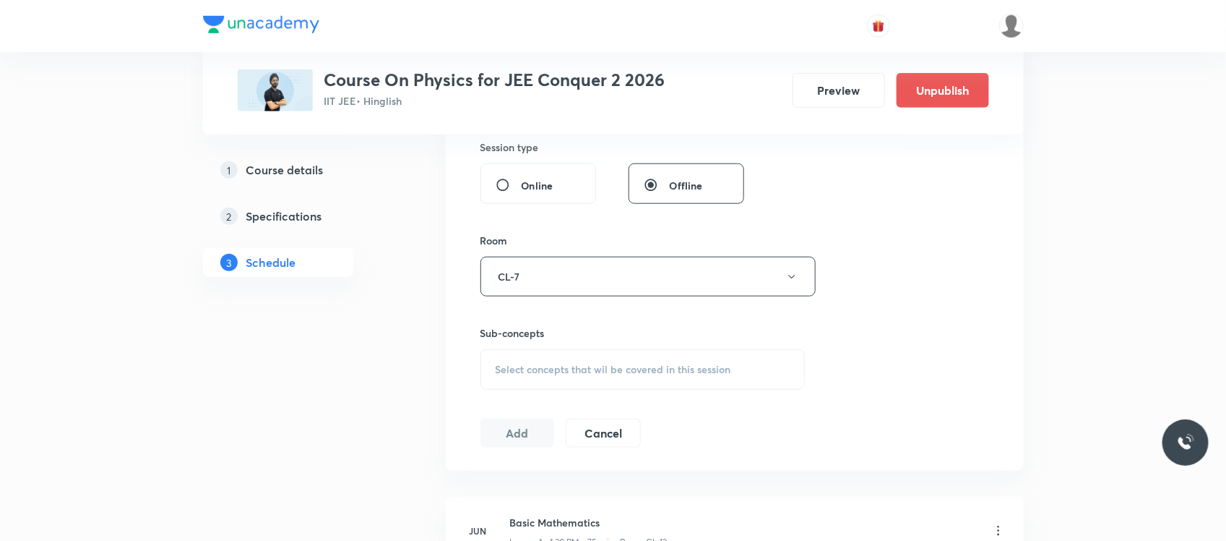
click at [556, 361] on div "Select concepts that wil be covered in this session" at bounding box center [643, 369] width 325 height 40
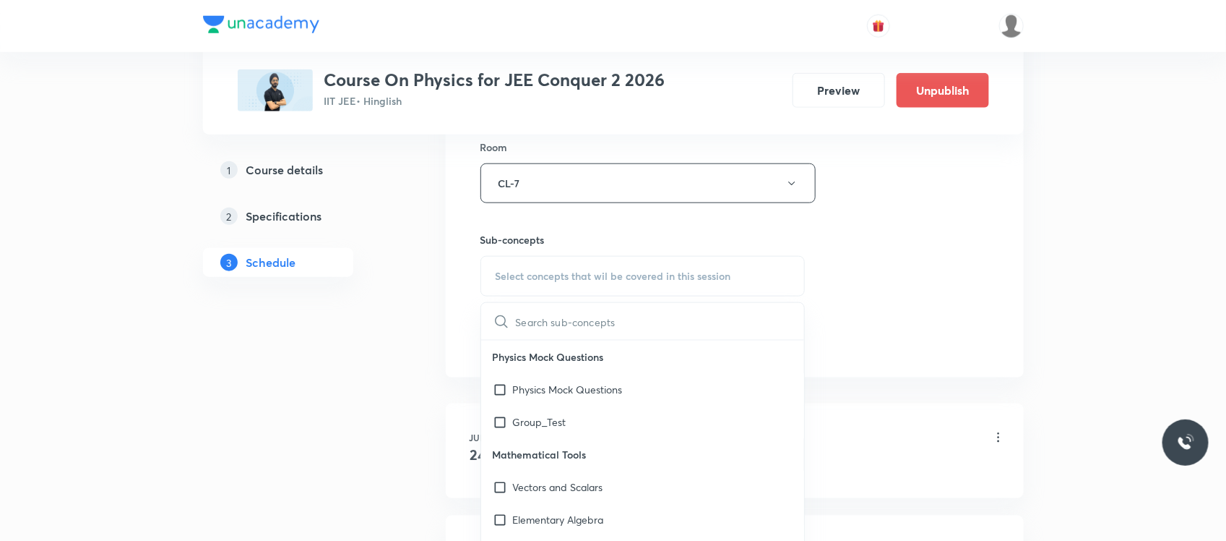
scroll to position [1401, 0]
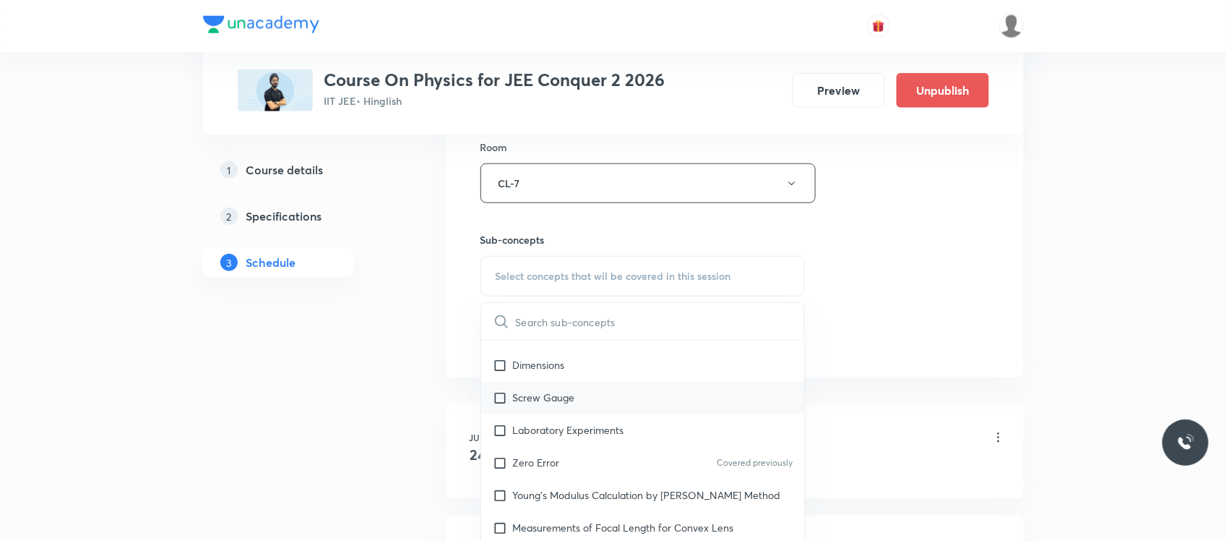
click at [572, 399] on p "Screw Gauge" at bounding box center [544, 397] width 62 height 15
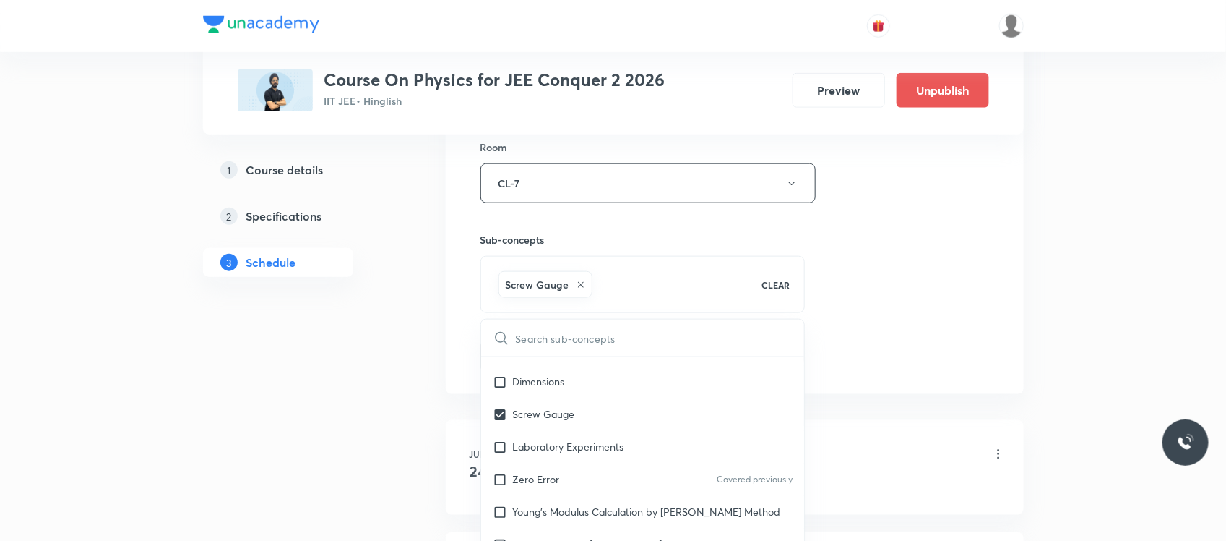
checkbox input "true"
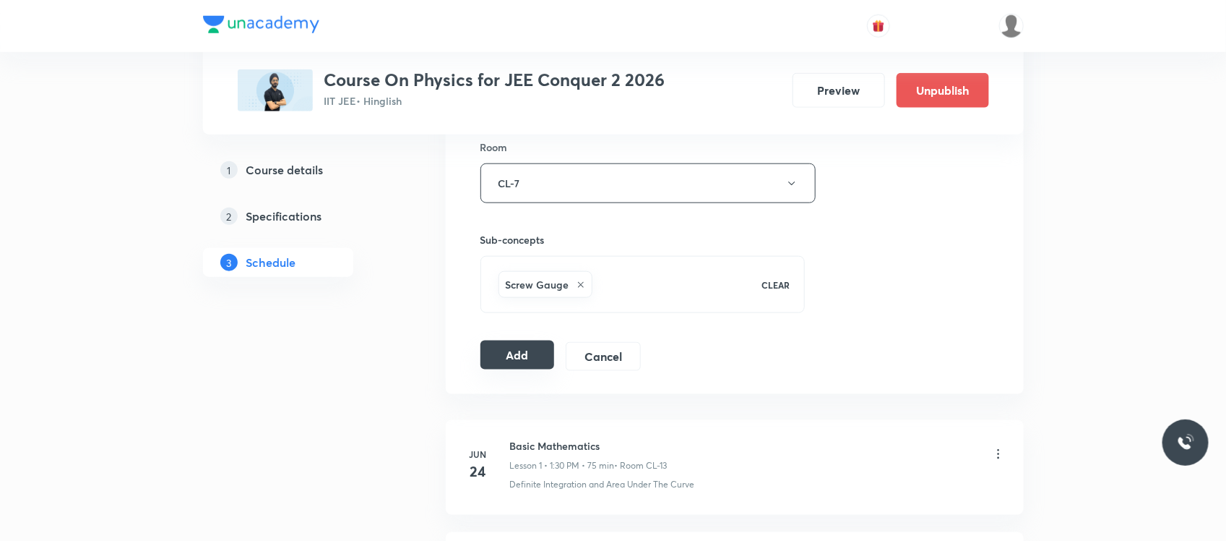
click at [499, 362] on button "Add" at bounding box center [518, 354] width 74 height 29
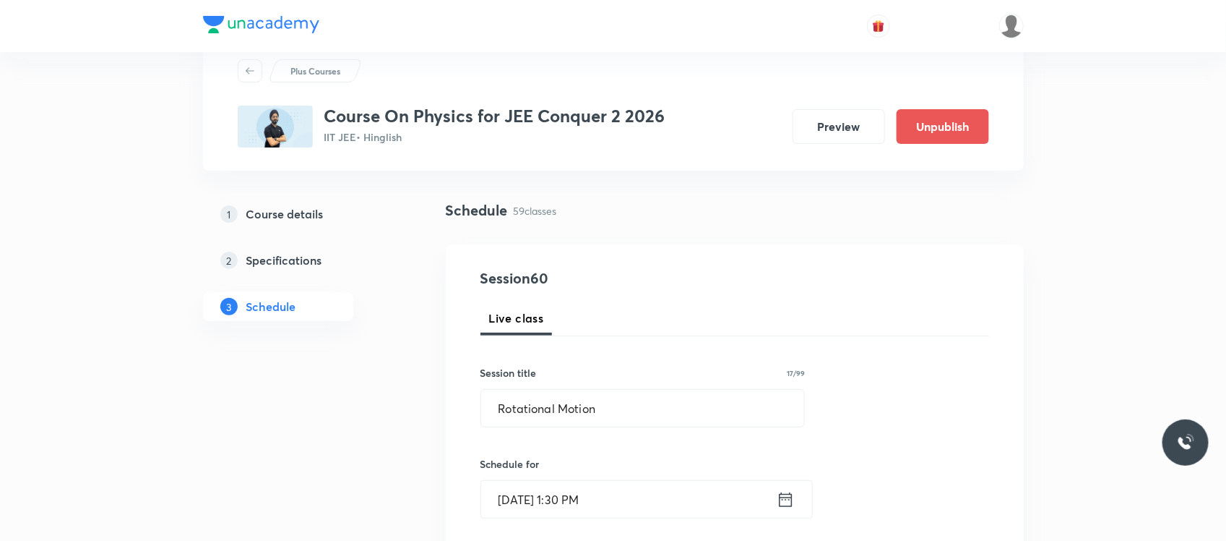
scroll to position [0, 0]
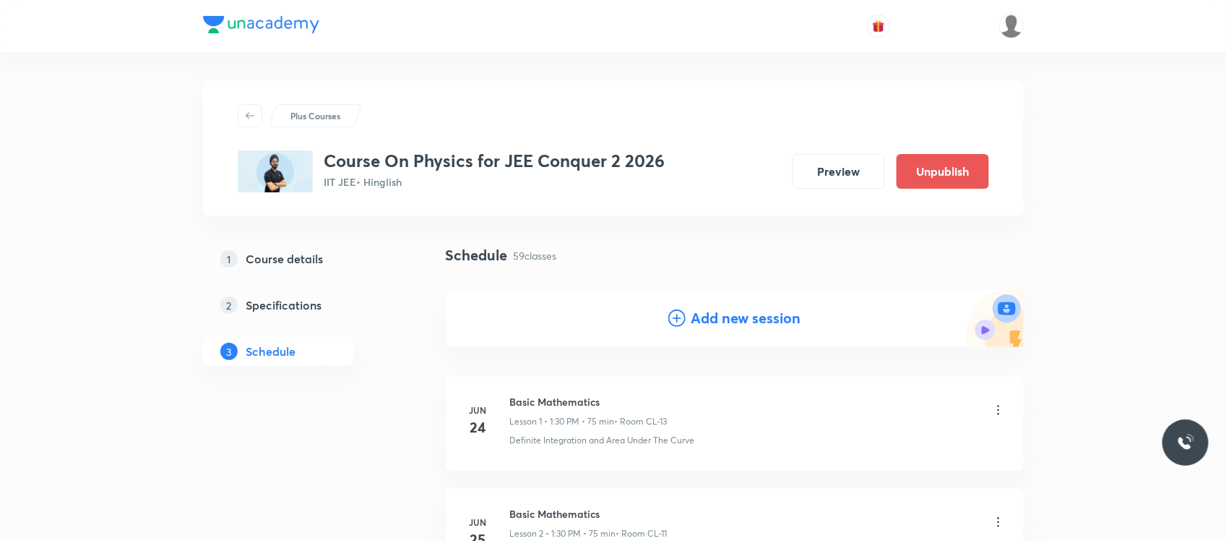
click at [685, 322] on div "Add new session" at bounding box center [735, 318] width 133 height 22
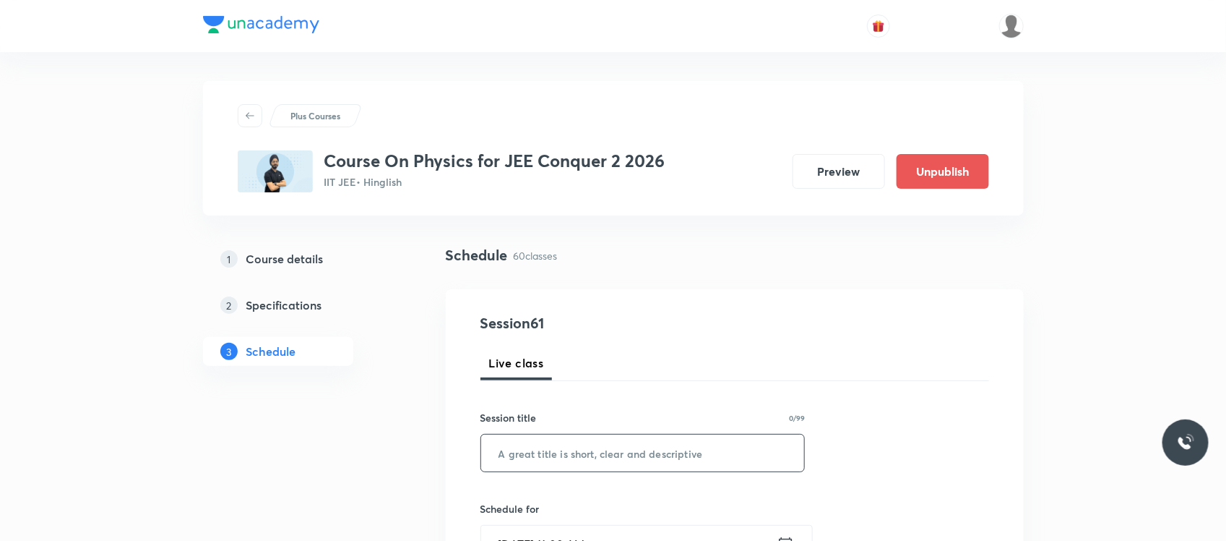
click at [526, 442] on input "text" at bounding box center [643, 452] width 324 height 37
paste input "Rotational Motion"
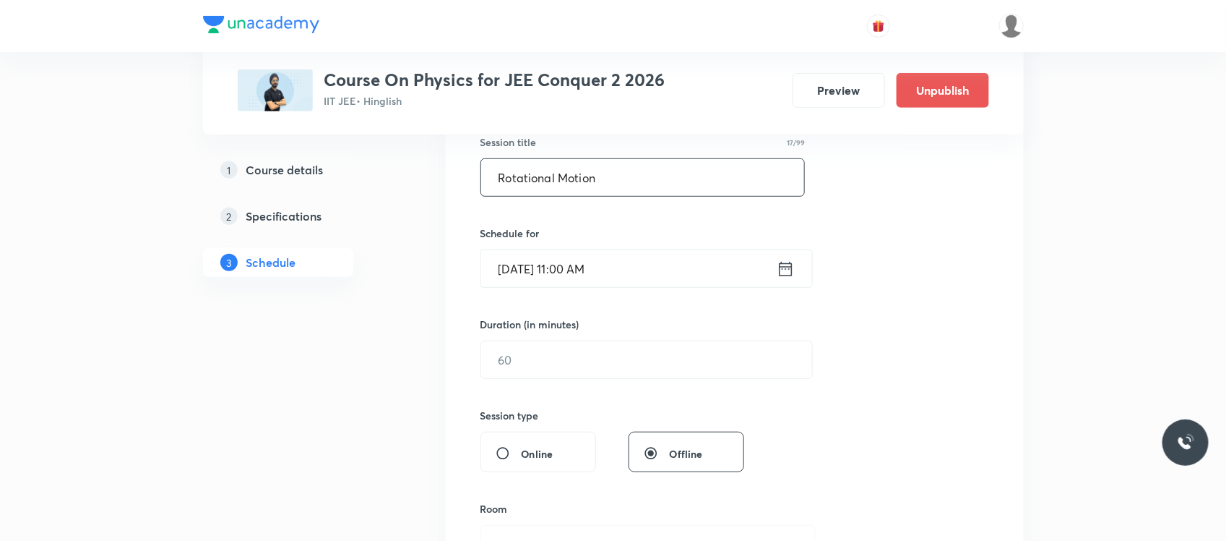
scroll to position [304, 0]
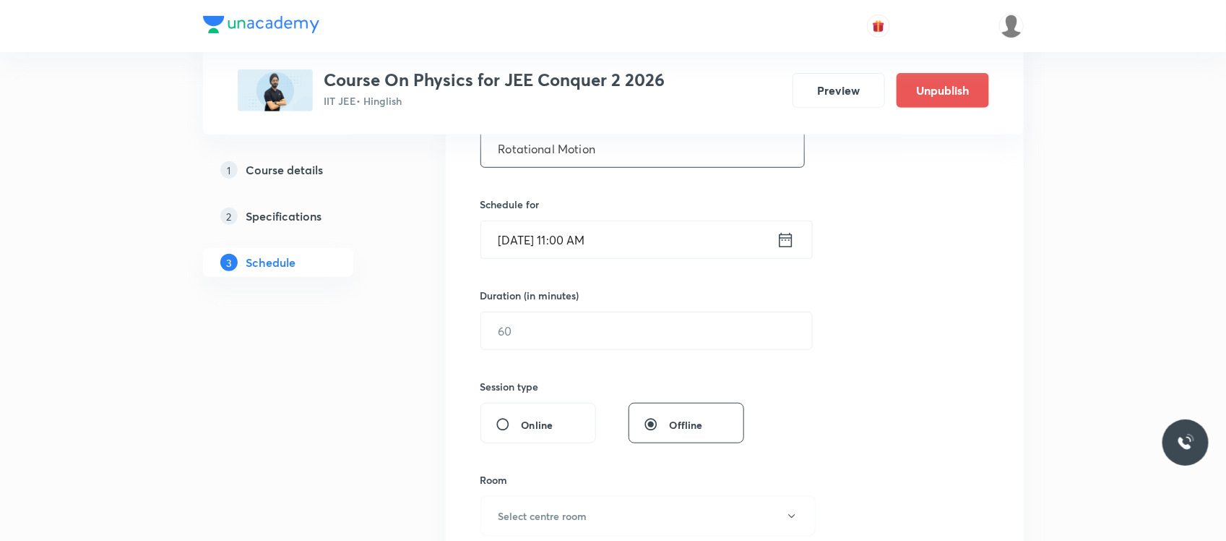
type input "Rotational Motion"
click at [630, 243] on input "Sep 1, 2025, 11:00 AM" at bounding box center [629, 239] width 296 height 37
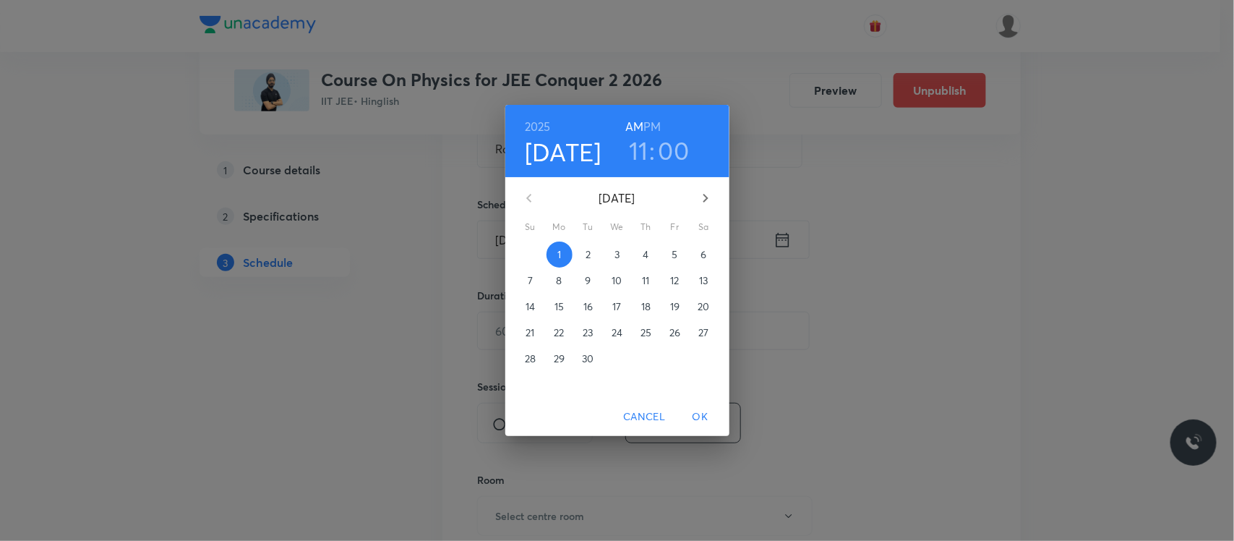
click at [669, 249] on span "5" at bounding box center [675, 254] width 26 height 14
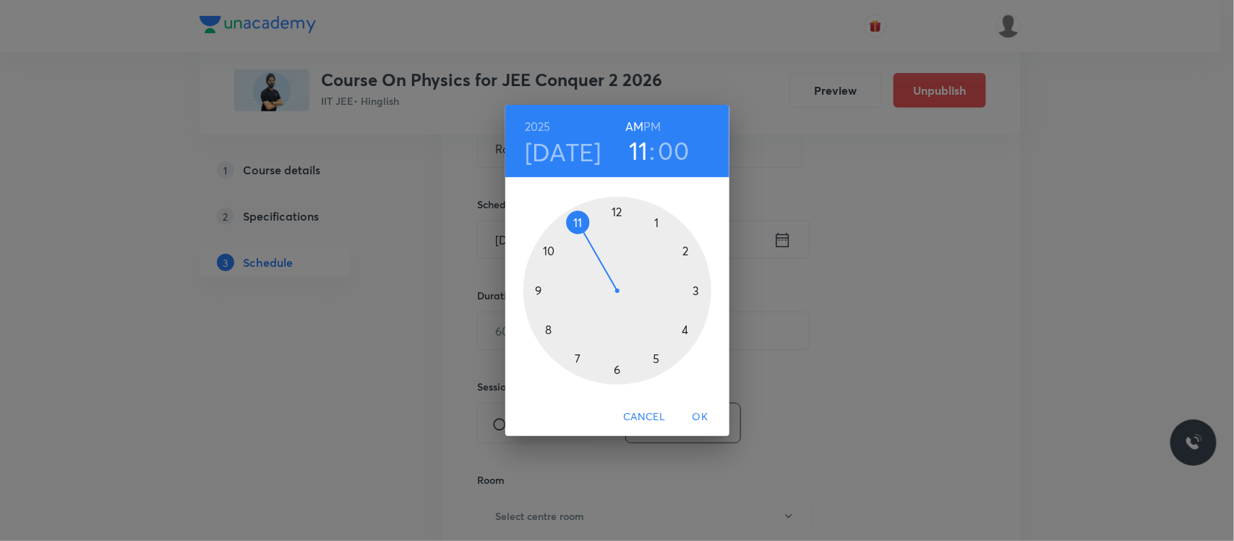
click at [672, 149] on h3 "00" at bounding box center [673, 150] width 31 height 30
click at [580, 221] on div at bounding box center [617, 291] width 188 height 188
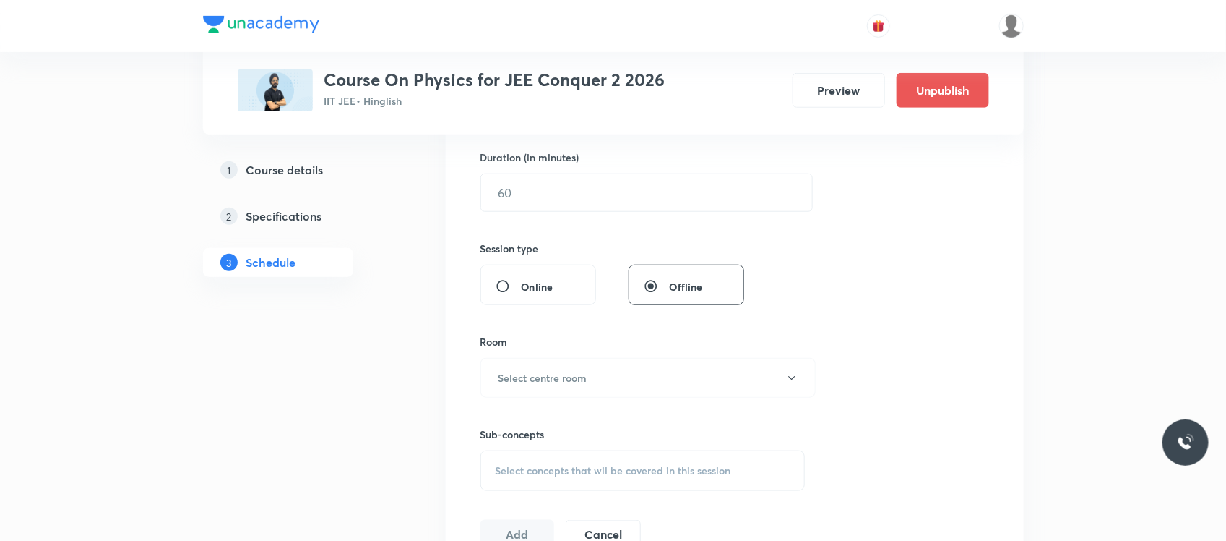
scroll to position [432, 0]
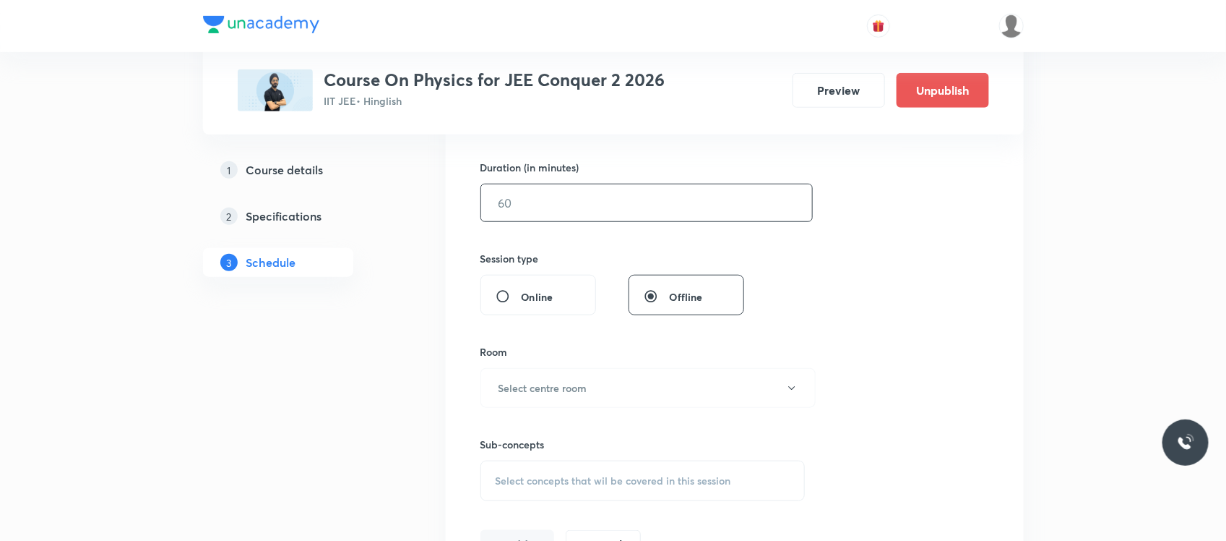
click at [565, 186] on input "text" at bounding box center [646, 202] width 331 height 37
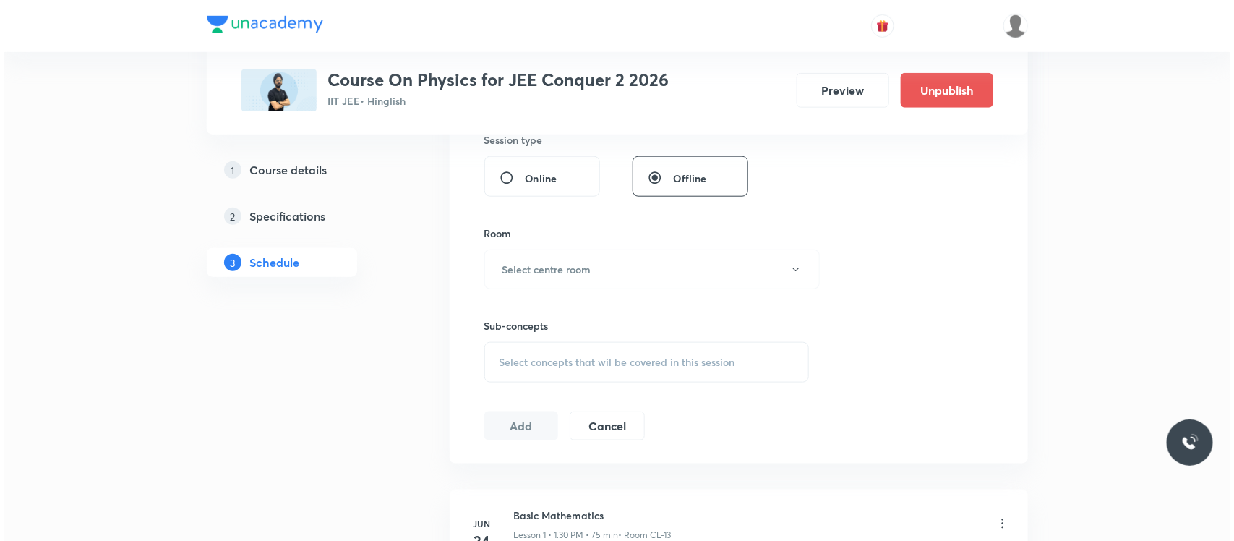
scroll to position [554, 0]
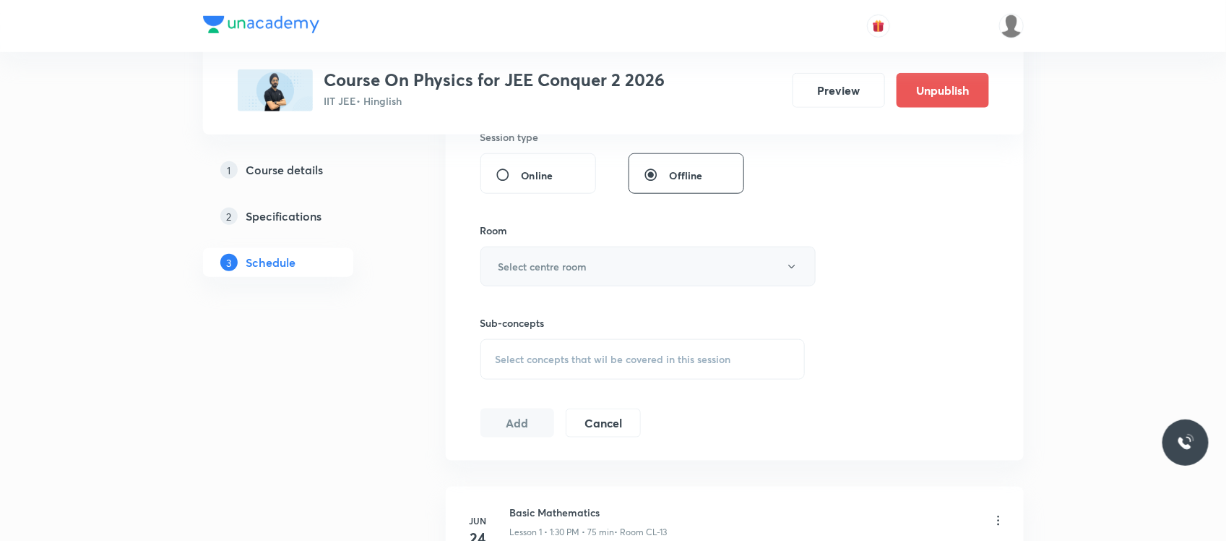
type input "75"
click at [529, 275] on button "Select centre room" at bounding box center [648, 266] width 335 height 40
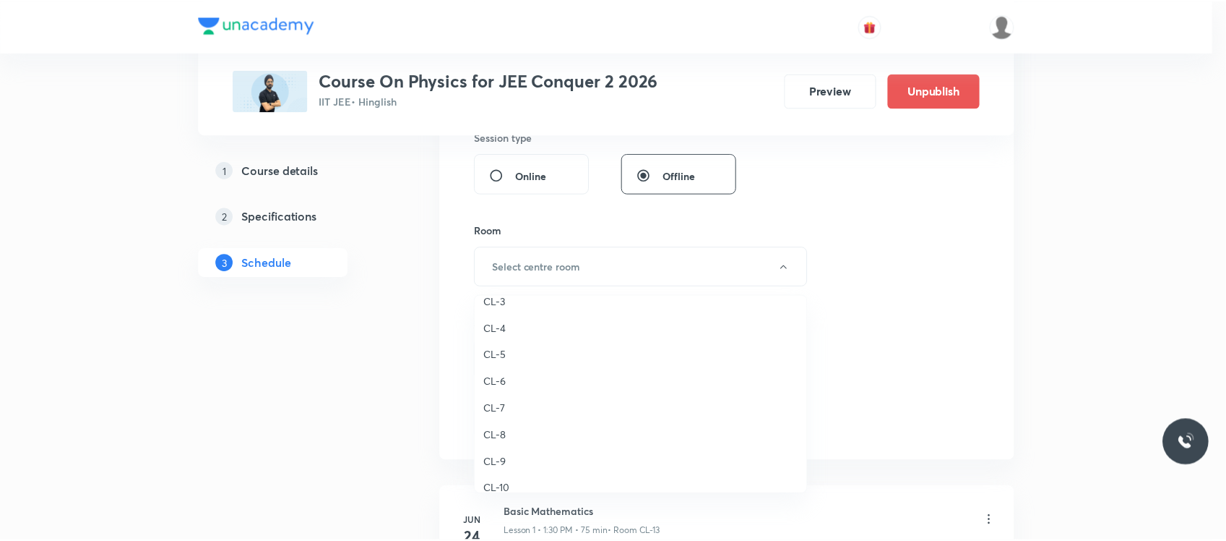
scroll to position [488, 0]
click at [499, 338] on span "CL-5" at bounding box center [644, 334] width 317 height 15
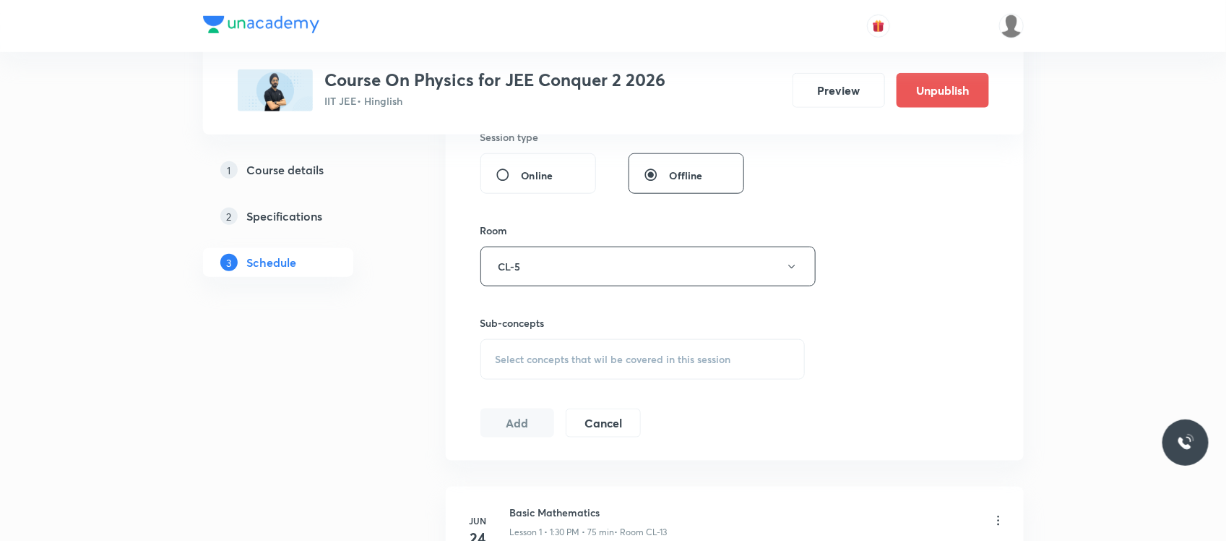
click at [517, 351] on div "Select concepts that wil be covered in this session" at bounding box center [643, 359] width 325 height 40
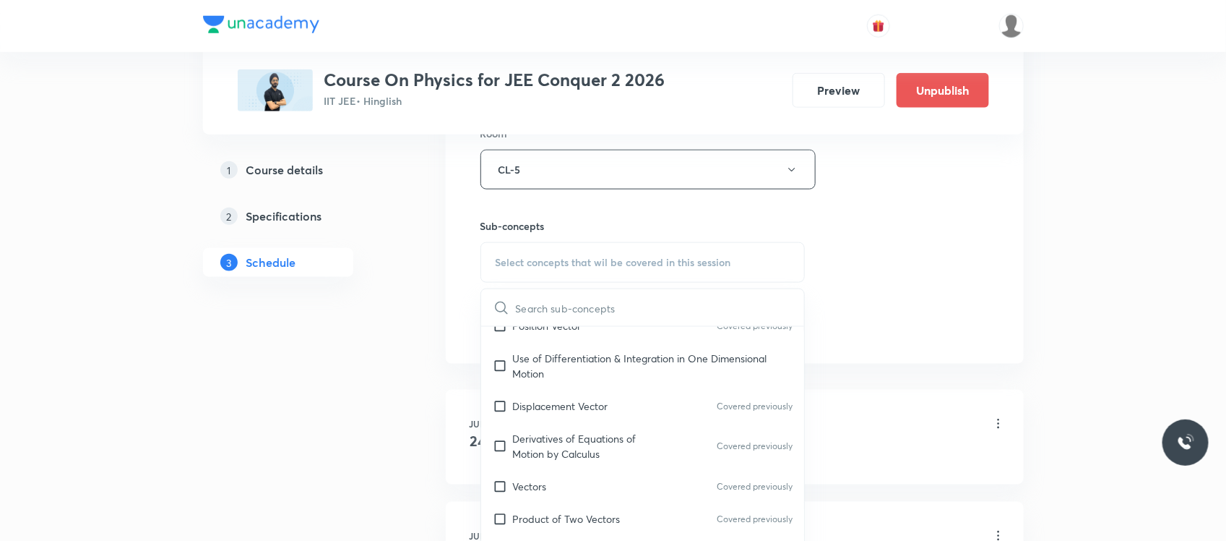
scroll to position [636, 0]
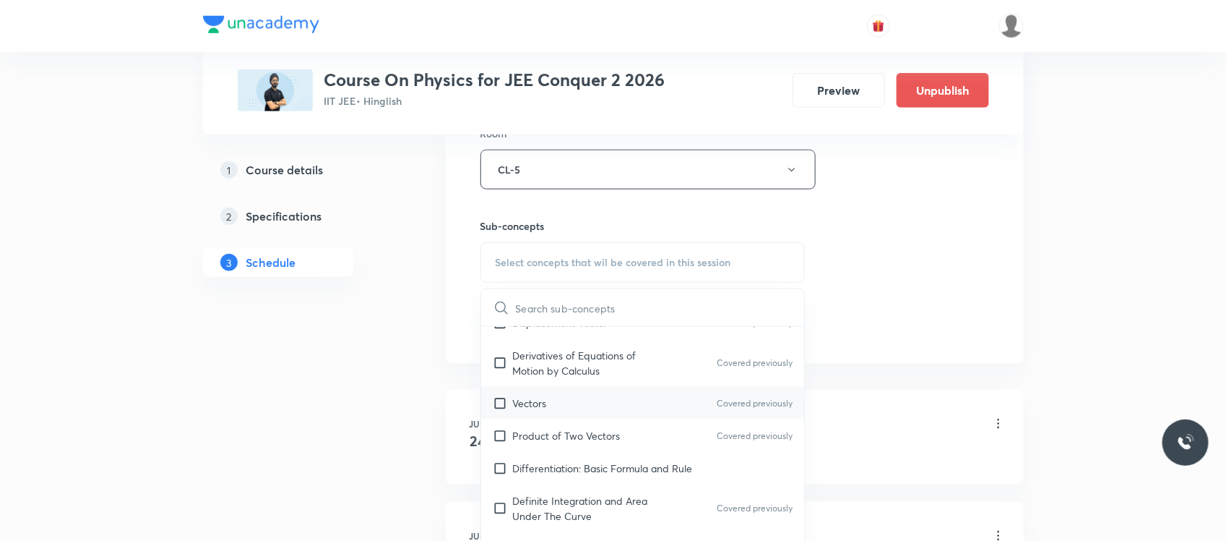
click at [573, 395] on div "Vectors Covered previously" at bounding box center [643, 403] width 324 height 33
checkbox input "true"
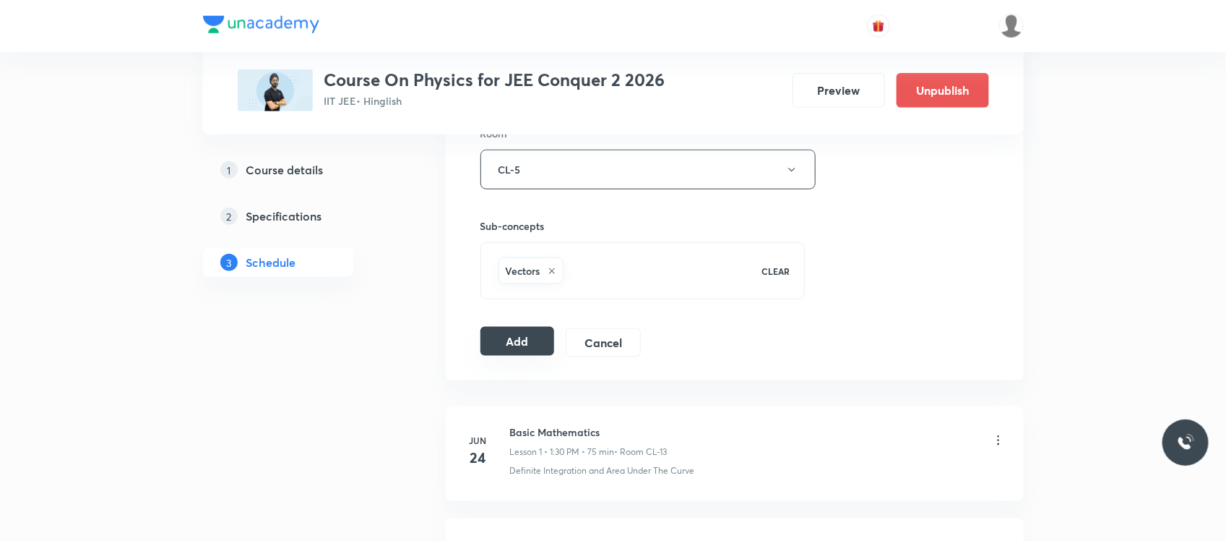
click at [507, 331] on button "Add" at bounding box center [518, 341] width 74 height 29
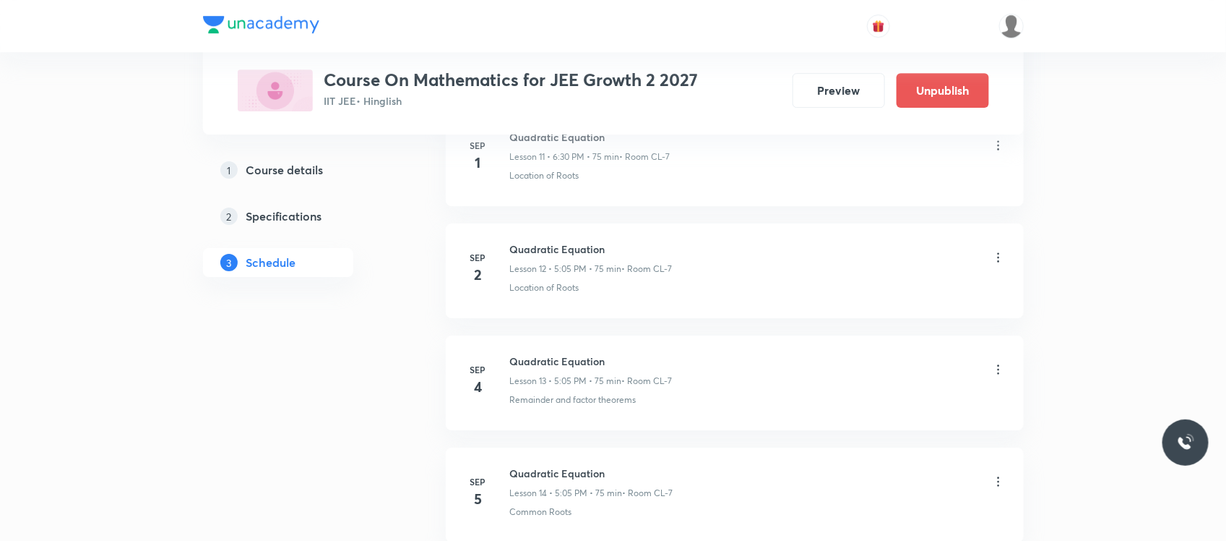
scroll to position [2303, 0]
